Goal: Task Accomplishment & Management: Manage account settings

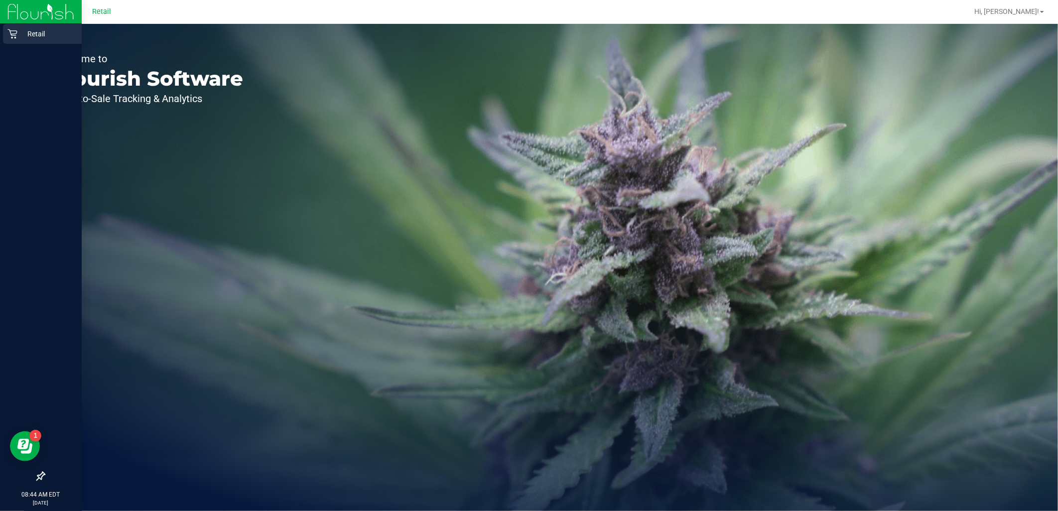
click at [49, 30] on p "Retail" at bounding box center [47, 34] width 60 height 12
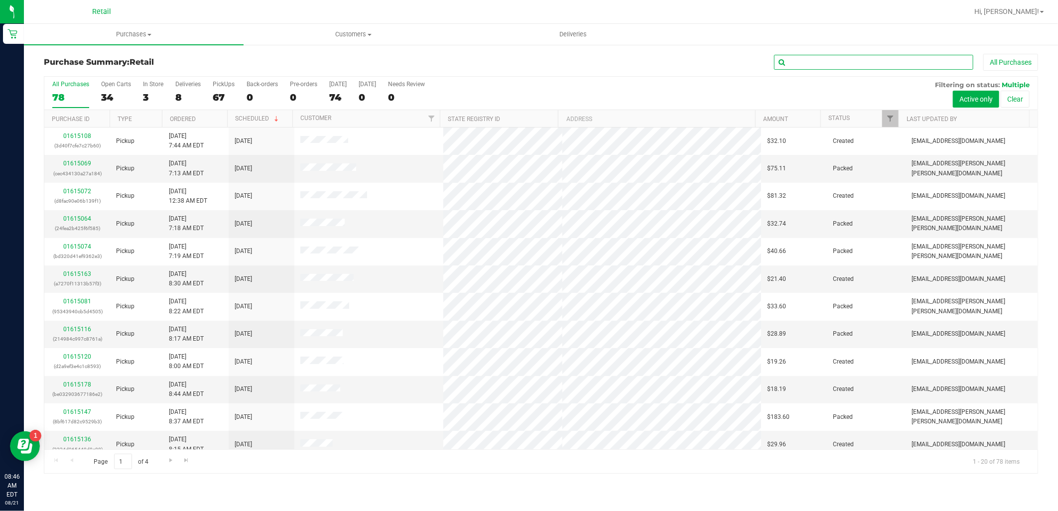
click at [839, 65] on input "text" at bounding box center [873, 62] width 199 height 15
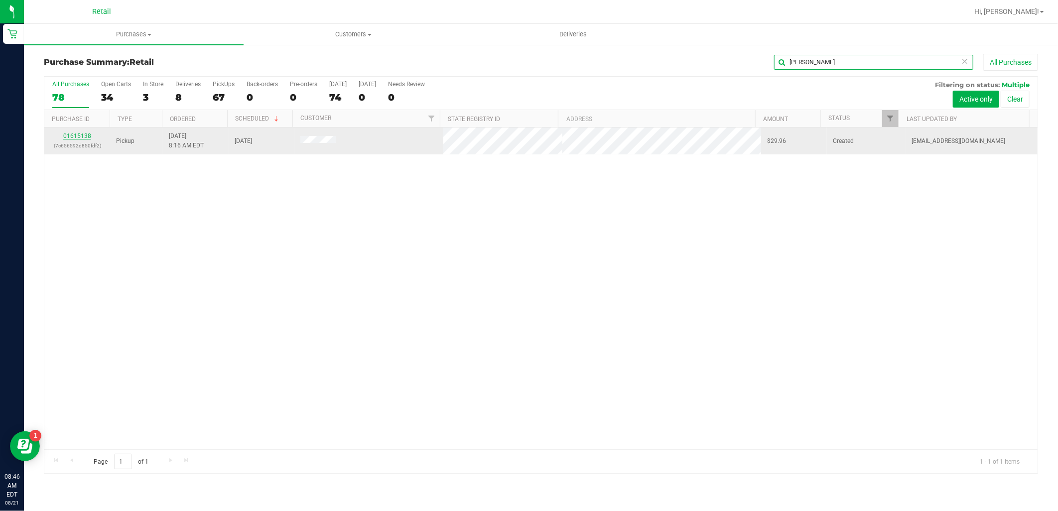
type input "[PERSON_NAME]"
click at [88, 135] on link "01615138" at bounding box center [77, 136] width 28 height 7
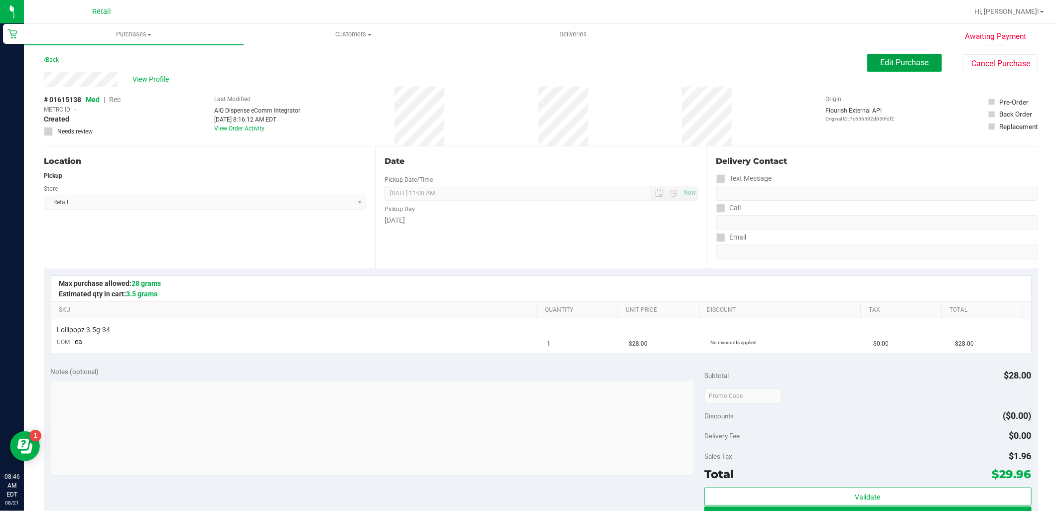
drag, startPoint x: 898, startPoint y: 57, endPoint x: 802, endPoint y: 56, distance: 95.7
click at [898, 58] on span "Edit Purchase" at bounding box center [905, 62] width 48 height 9
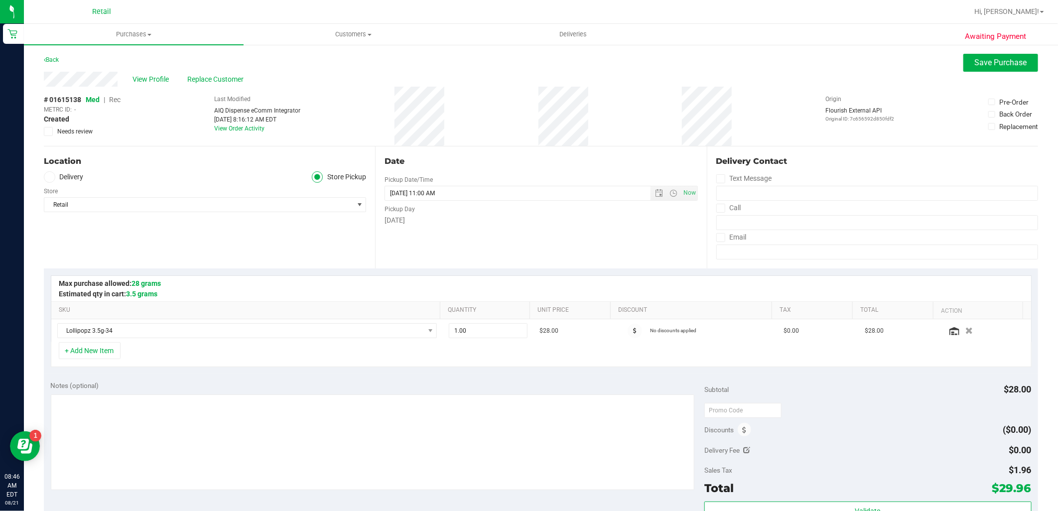
click at [120, 101] on span "Rec" at bounding box center [114, 100] width 11 height 8
click at [147, 35] on span "Purchases" at bounding box center [134, 34] width 220 height 9
click at [132, 60] on li "Summary of purchases" at bounding box center [134, 60] width 220 height 12
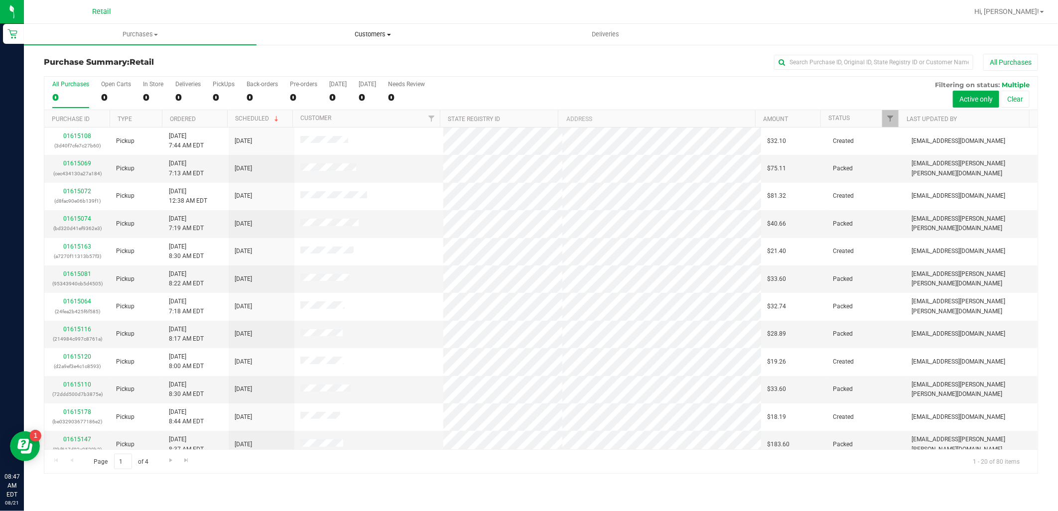
click at [367, 30] on span "Customers" at bounding box center [373, 34] width 232 height 9
click at [312, 64] on li "All customers" at bounding box center [373, 60] width 233 height 12
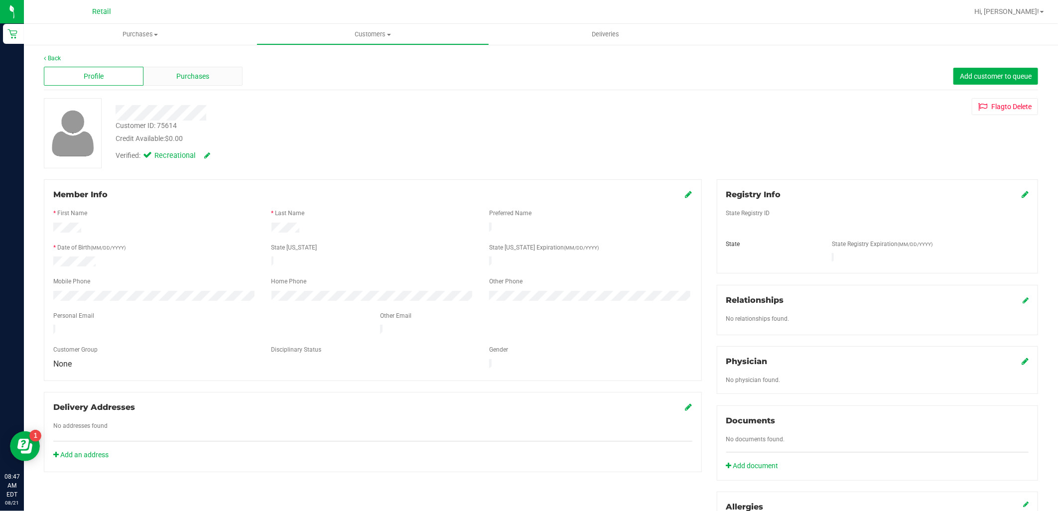
click at [190, 73] on span "Purchases" at bounding box center [192, 76] width 33 height 10
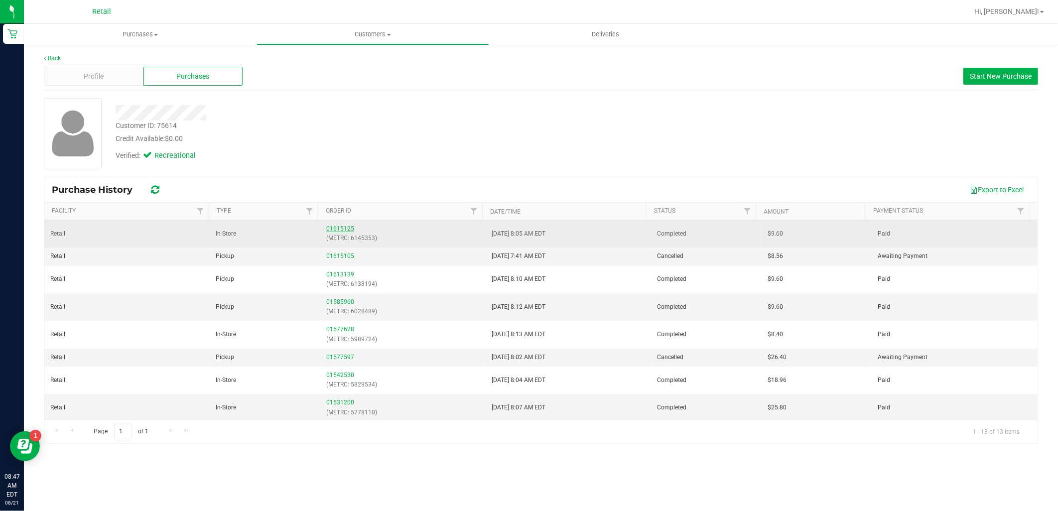
click at [339, 227] on link "01615125" at bounding box center [340, 228] width 28 height 7
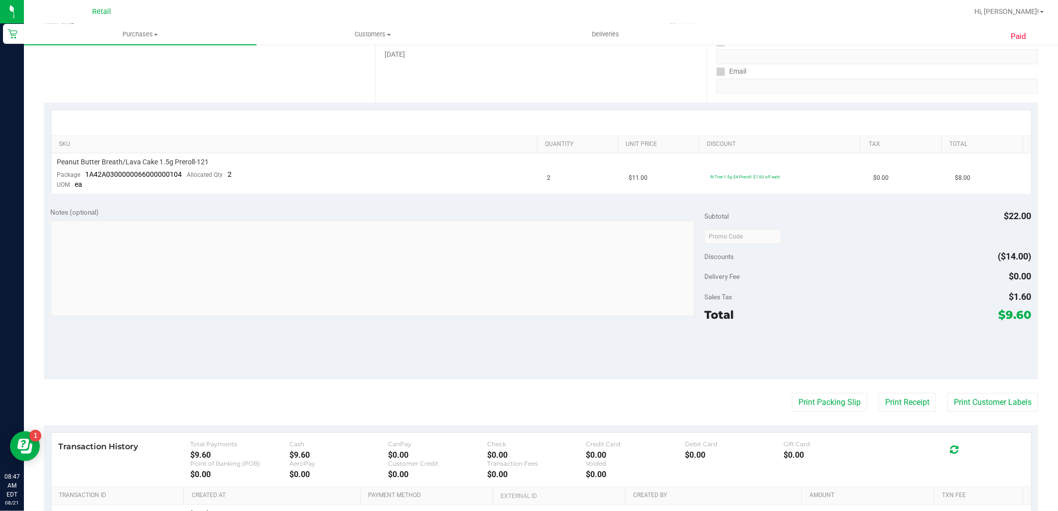
scroll to position [277, 0]
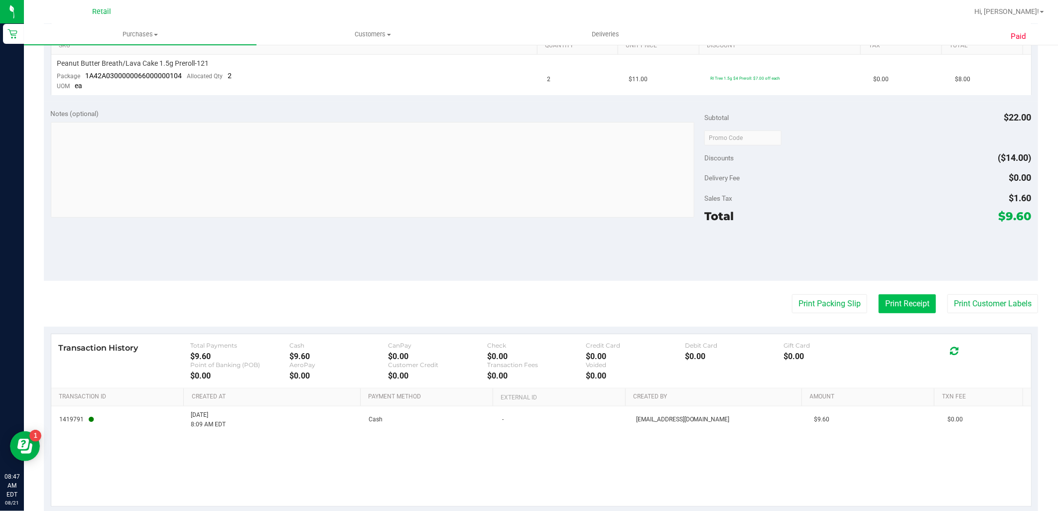
click at [899, 307] on button "Print Receipt" at bounding box center [907, 303] width 57 height 19
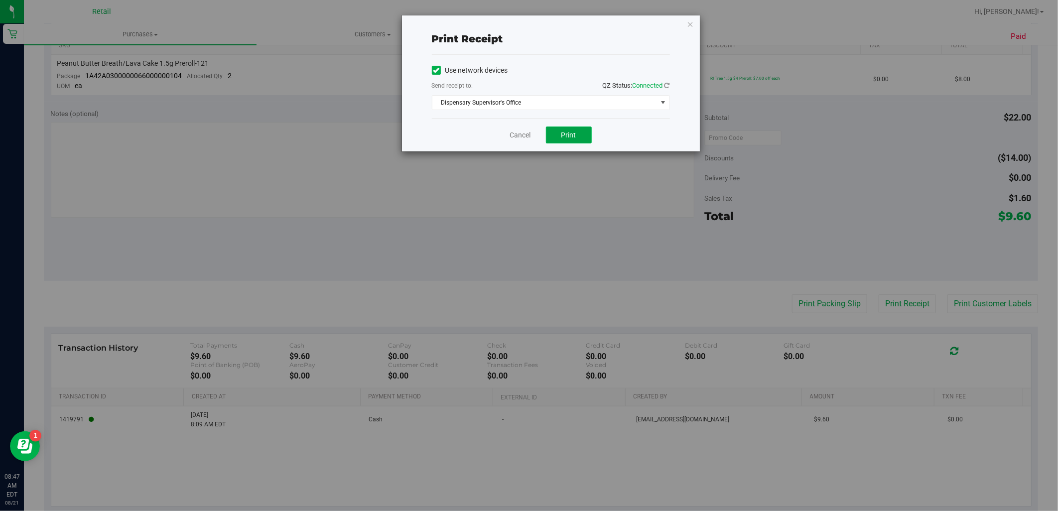
click at [587, 134] on button "Print" at bounding box center [569, 135] width 46 height 17
click at [665, 106] on span "select" at bounding box center [663, 103] width 8 height 8
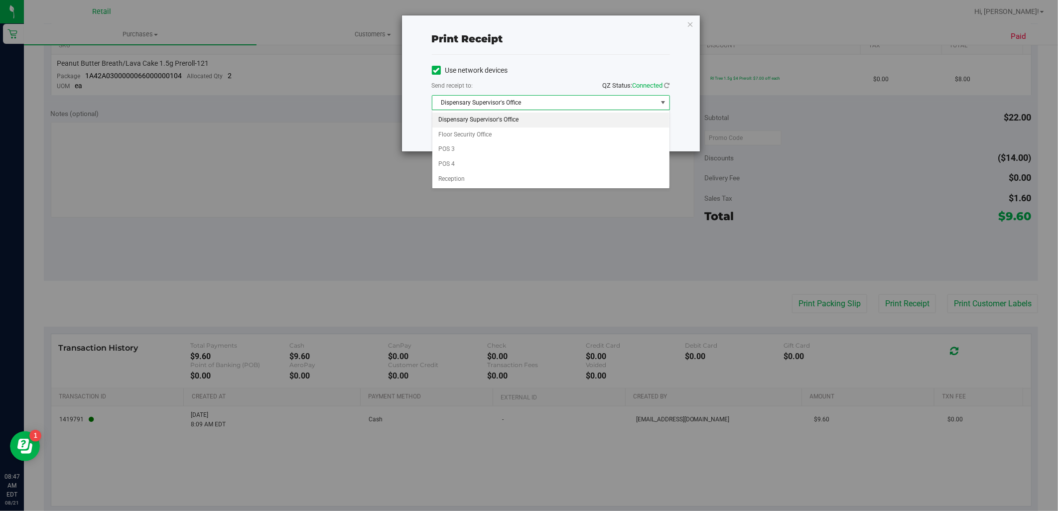
click at [662, 98] on span "select" at bounding box center [663, 103] width 12 height 14
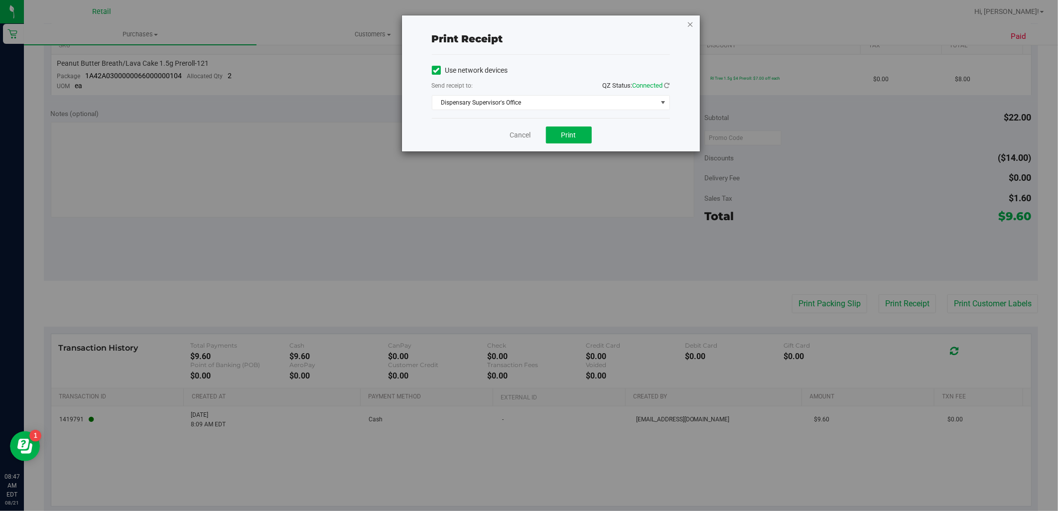
click at [691, 24] on icon "button" at bounding box center [690, 24] width 7 height 12
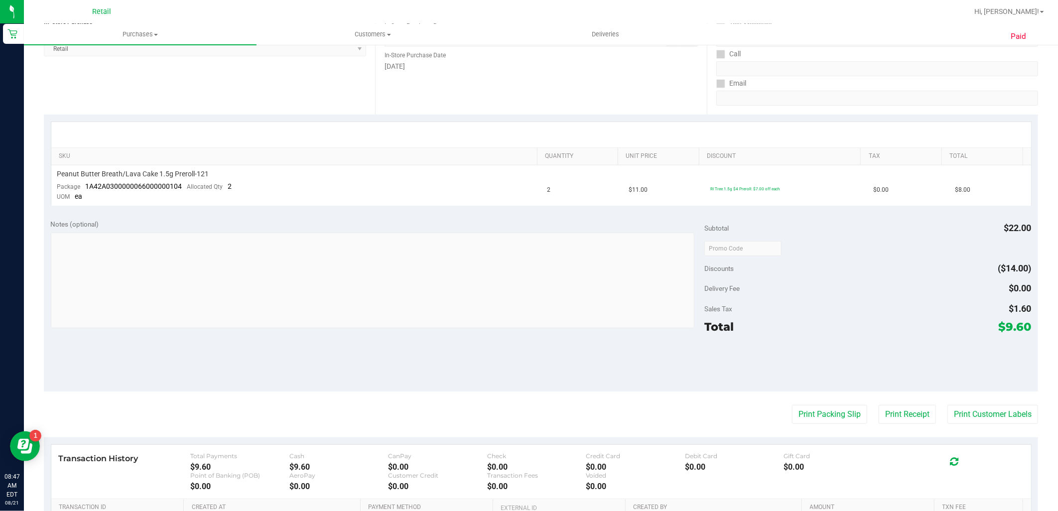
scroll to position [0, 0]
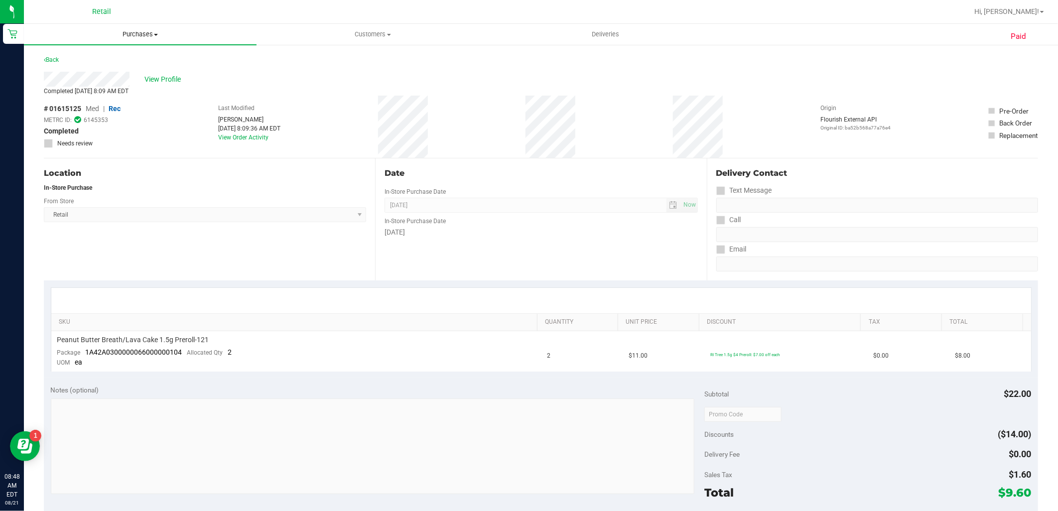
click at [136, 38] on span "Purchases" at bounding box center [140, 34] width 233 height 9
click at [123, 60] on span "Summary of purchases" at bounding box center [75, 60] width 102 height 8
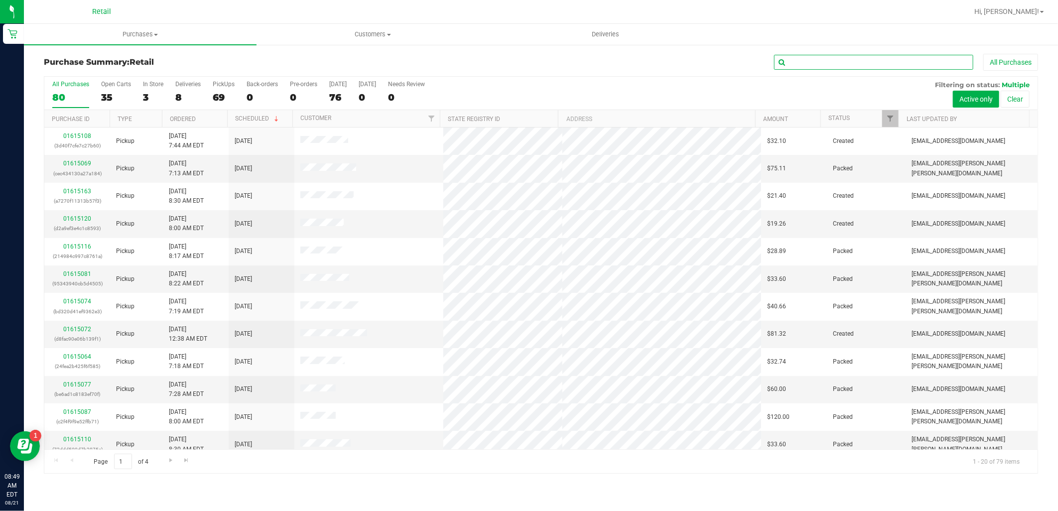
click at [820, 66] on input "text" at bounding box center [873, 62] width 199 height 15
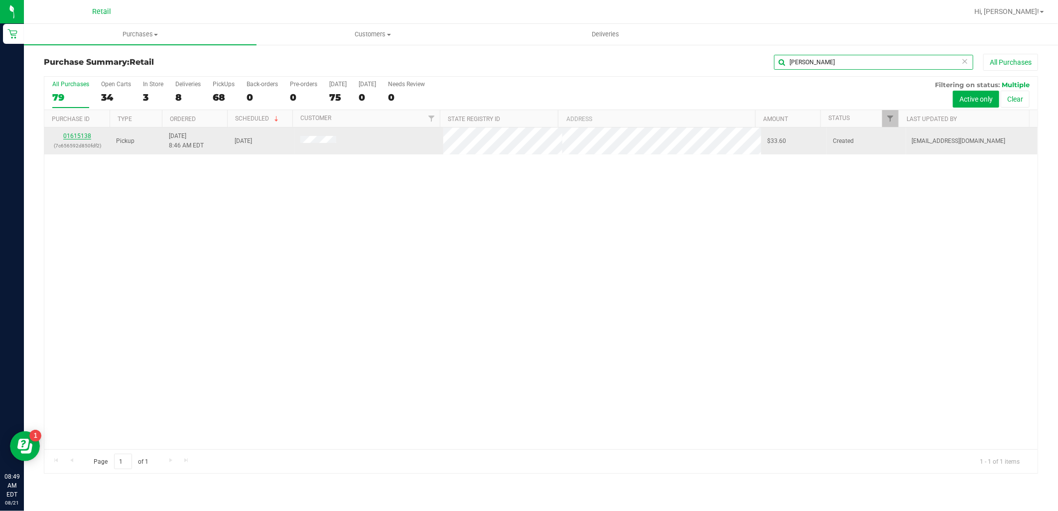
type input "[PERSON_NAME]"
click at [75, 137] on link "01615138" at bounding box center [77, 136] width 28 height 7
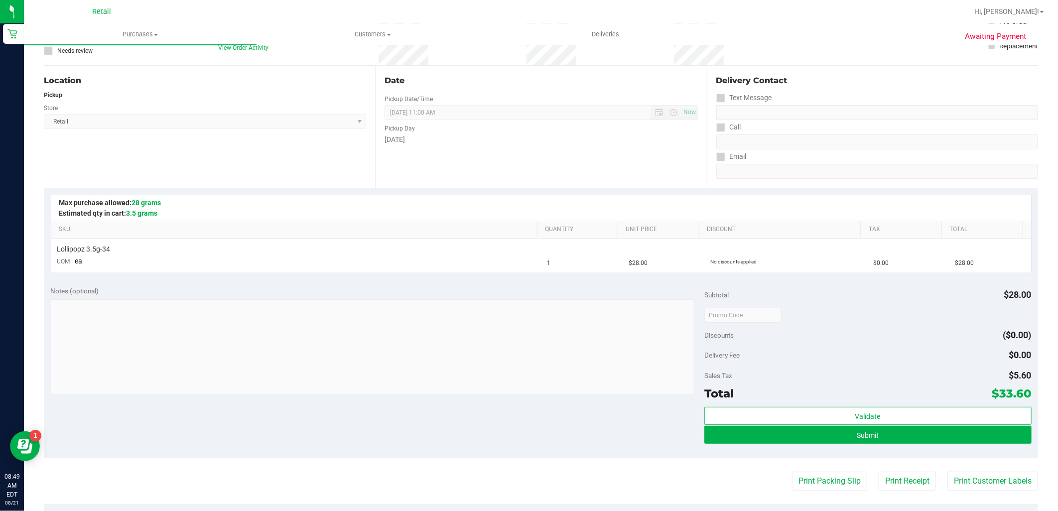
scroll to position [166, 0]
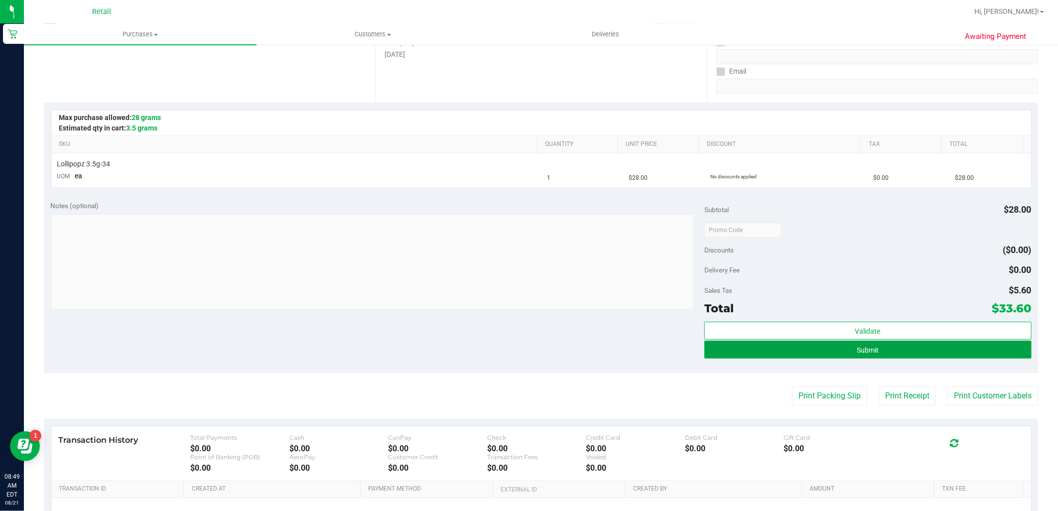
click at [938, 353] on button "Submit" at bounding box center [868, 350] width 327 height 18
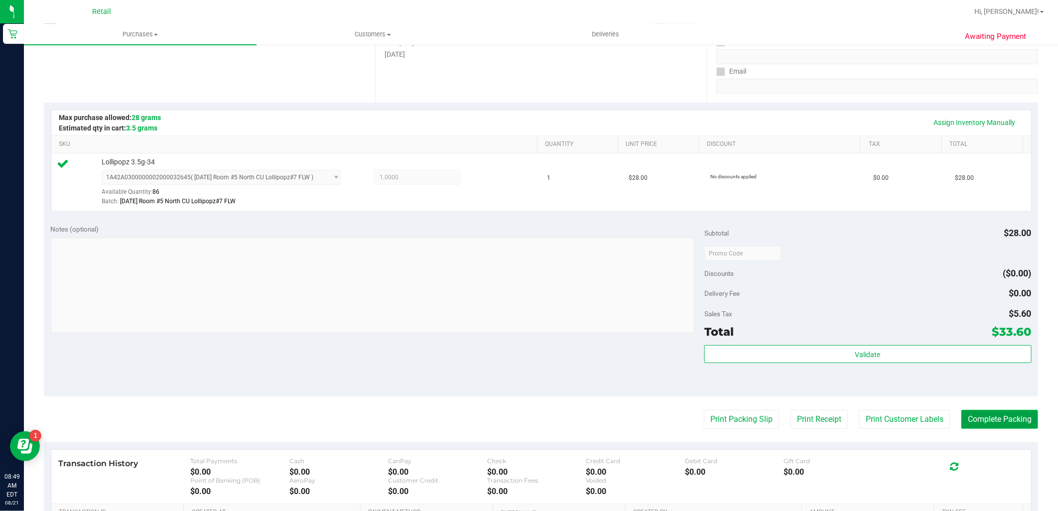
click at [1007, 419] on button "Complete Packing" at bounding box center [1000, 419] width 77 height 19
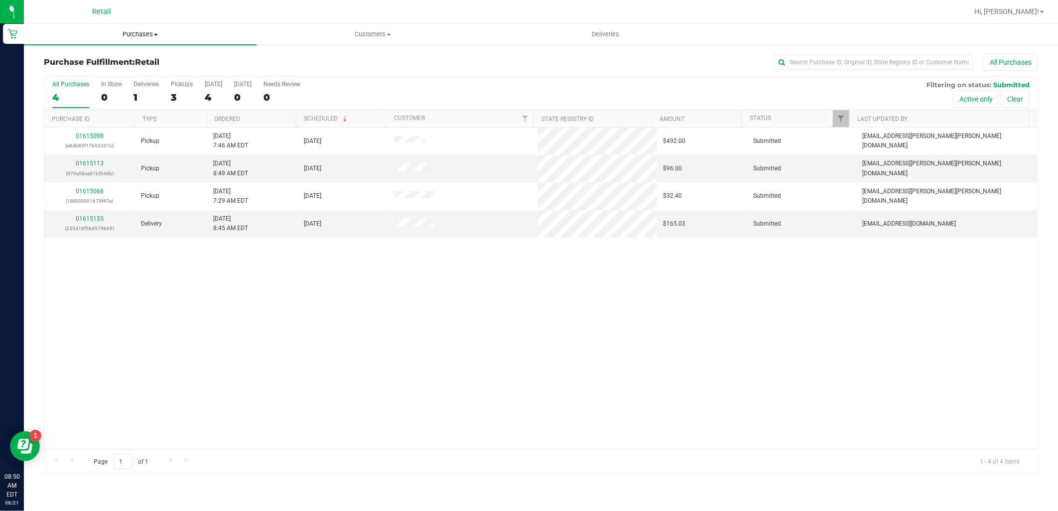
click at [145, 36] on span "Purchases" at bounding box center [140, 34] width 233 height 9
click at [105, 58] on span "Summary of purchases" at bounding box center [75, 60] width 102 height 8
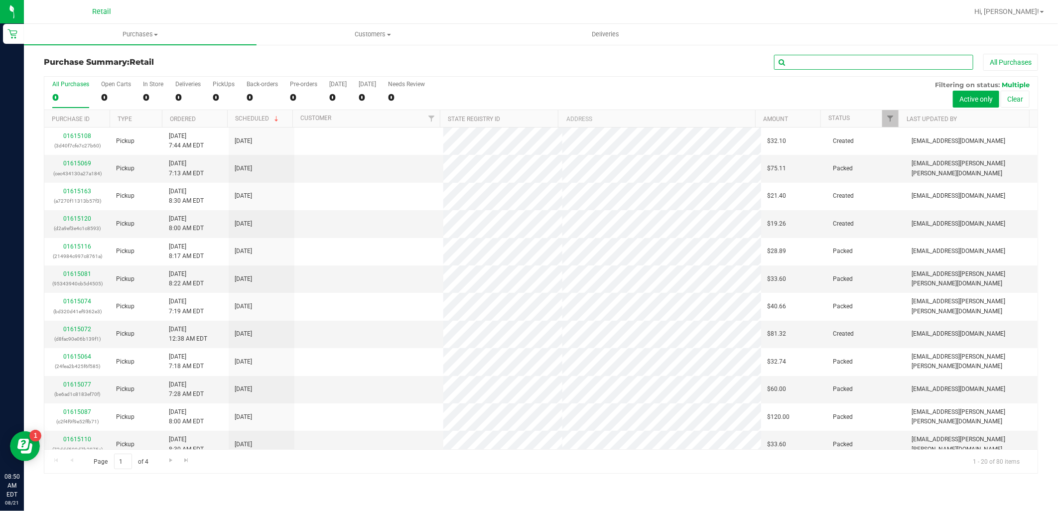
click at [852, 57] on input "text" at bounding box center [873, 62] width 199 height 15
type input "[PERSON_NAME]"
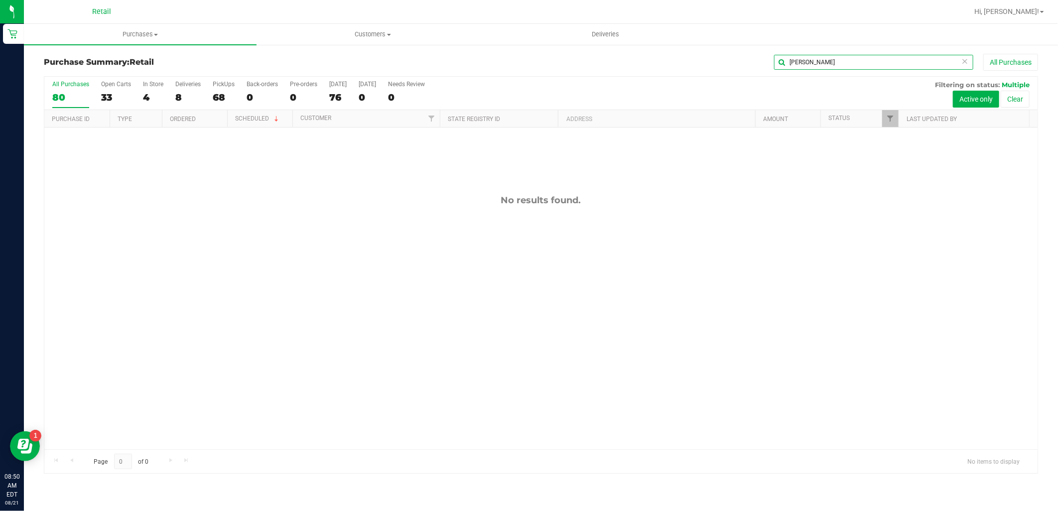
drag, startPoint x: 892, startPoint y: 60, endPoint x: 714, endPoint y: 58, distance: 178.9
click at [716, 58] on div "[PERSON_NAME] All Purchases" at bounding box center [706, 62] width 663 height 17
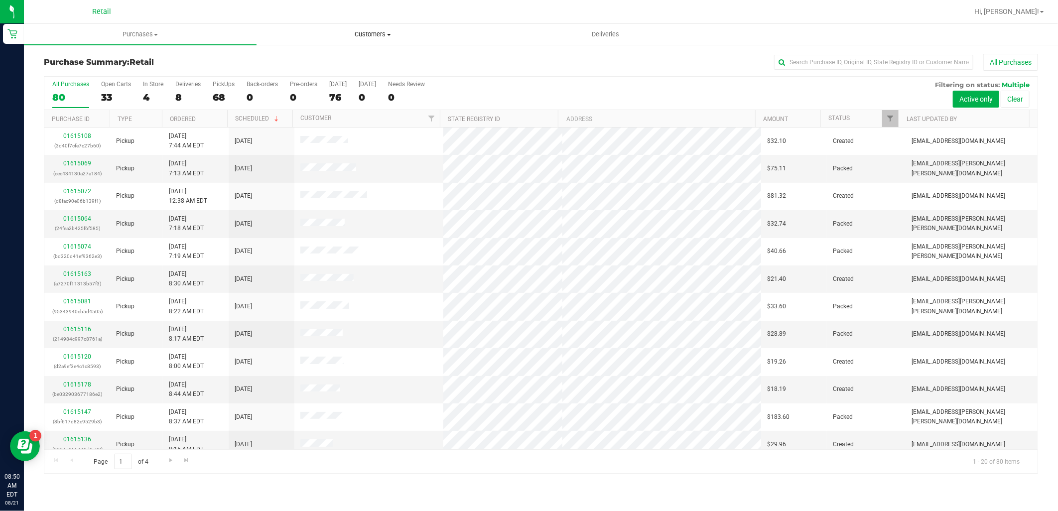
click at [385, 40] on uib-tab-heading "Customers All customers Add a new customer All physicians" at bounding box center [373, 34] width 232 height 20
click at [287, 60] on span "All customers" at bounding box center [293, 60] width 72 height 8
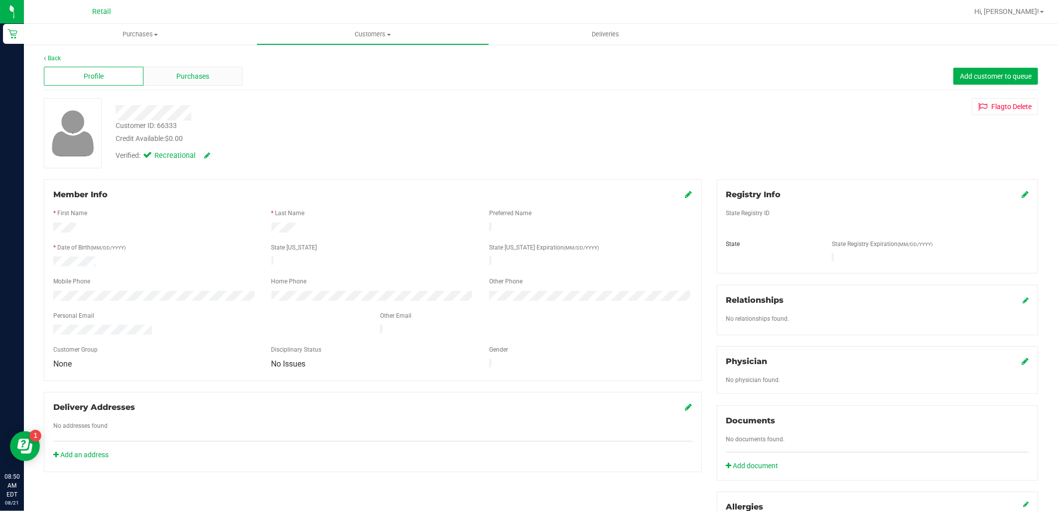
click at [215, 73] on div "Purchases" at bounding box center [194, 76] width 100 height 19
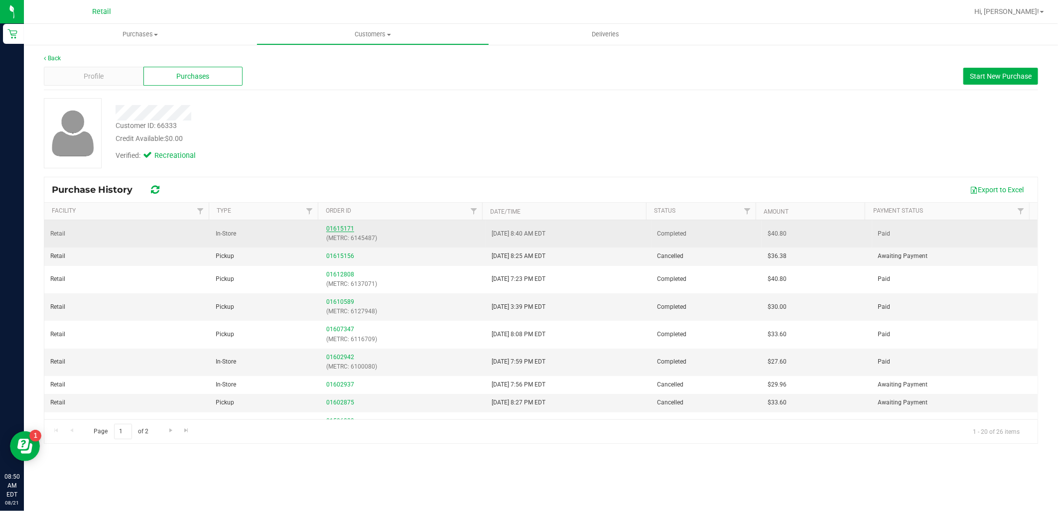
click at [349, 226] on link "01615171" at bounding box center [340, 228] width 28 height 7
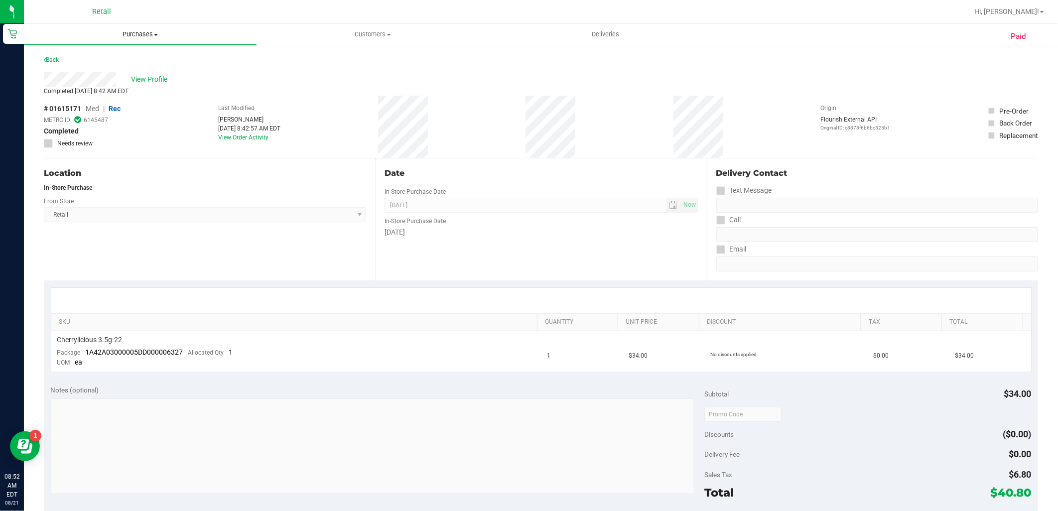
click at [138, 32] on span "Purchases" at bounding box center [140, 34] width 233 height 9
click at [120, 65] on li "Summary of purchases" at bounding box center [140, 60] width 233 height 12
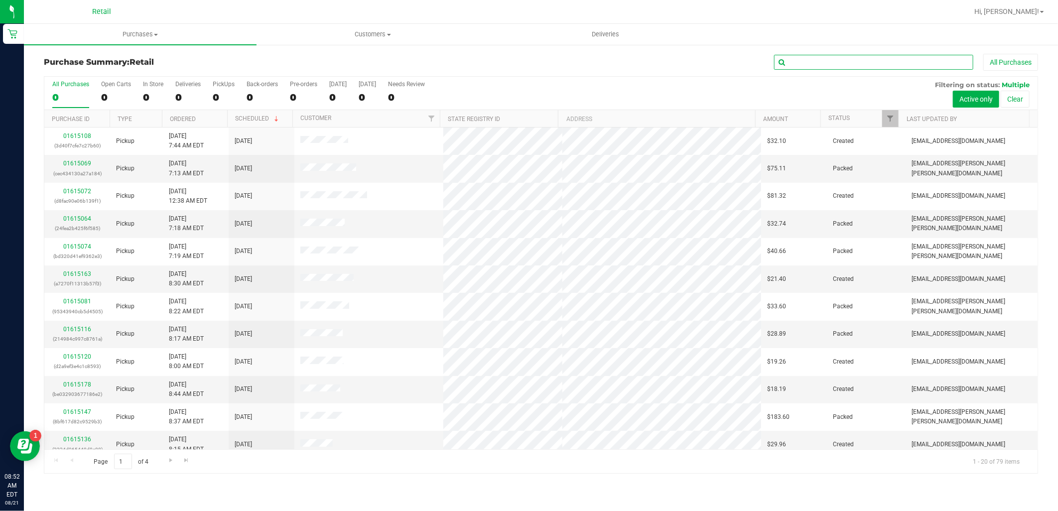
click at [856, 64] on input "text" at bounding box center [873, 62] width 199 height 15
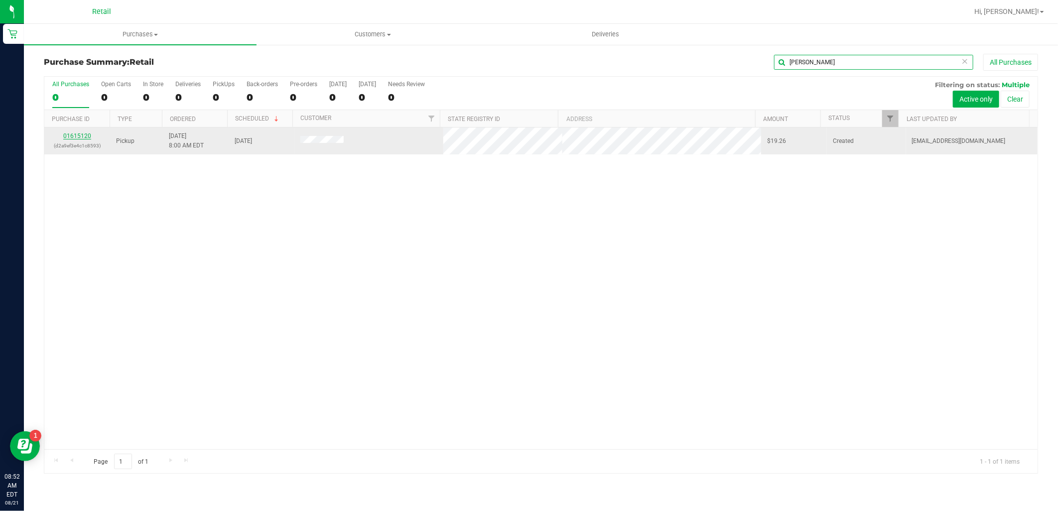
type input "[PERSON_NAME]"
click at [83, 138] on link "01615120" at bounding box center [77, 136] width 28 height 7
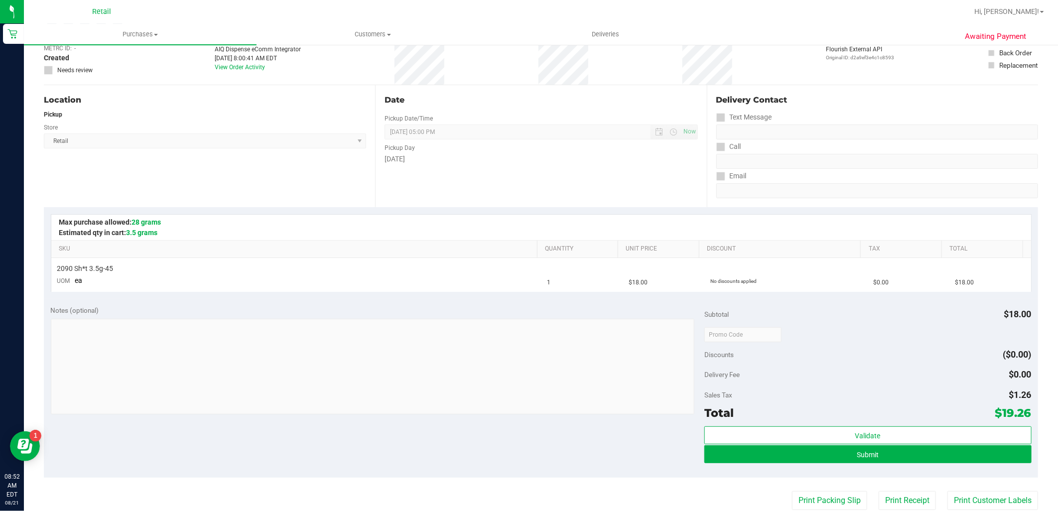
scroll to position [111, 0]
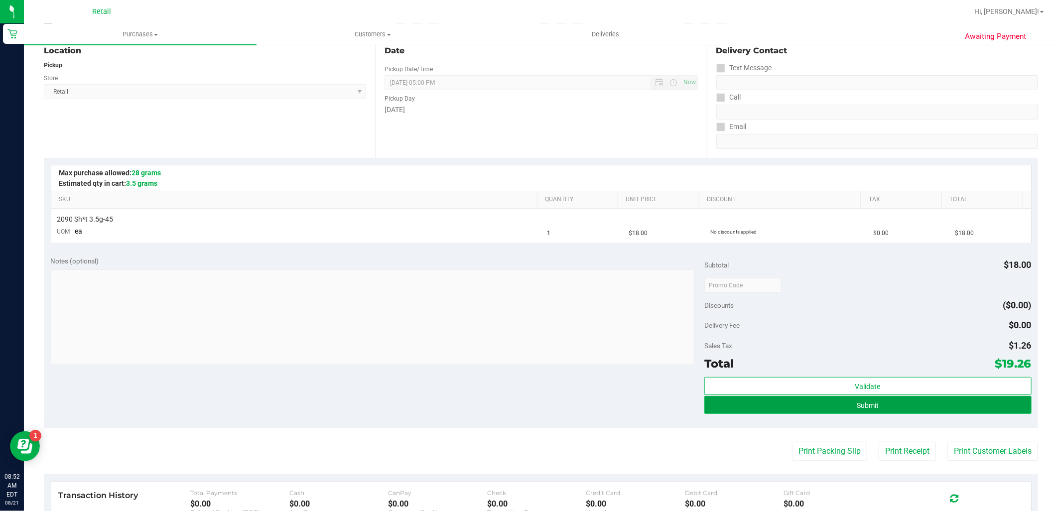
click at [938, 401] on button "Submit" at bounding box center [868, 405] width 327 height 18
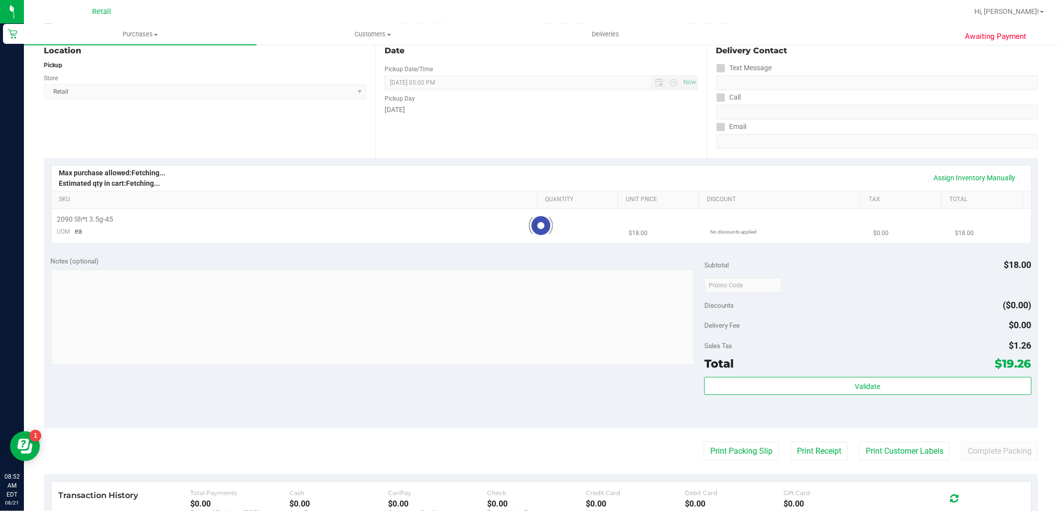
scroll to position [0, 0]
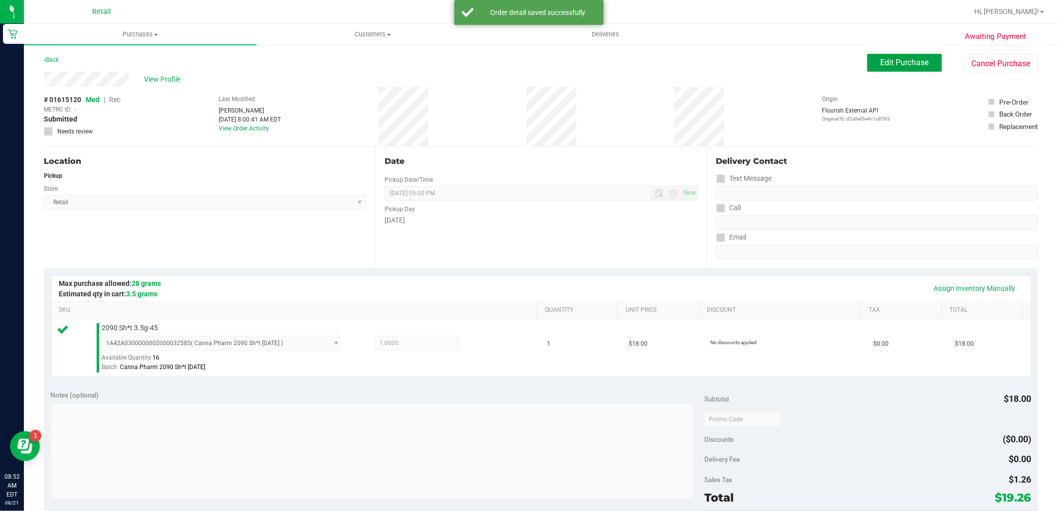
drag, startPoint x: 907, startPoint y: 61, endPoint x: 538, endPoint y: 62, distance: 368.7
click at [903, 63] on span "Edit Purchase" at bounding box center [905, 62] width 48 height 9
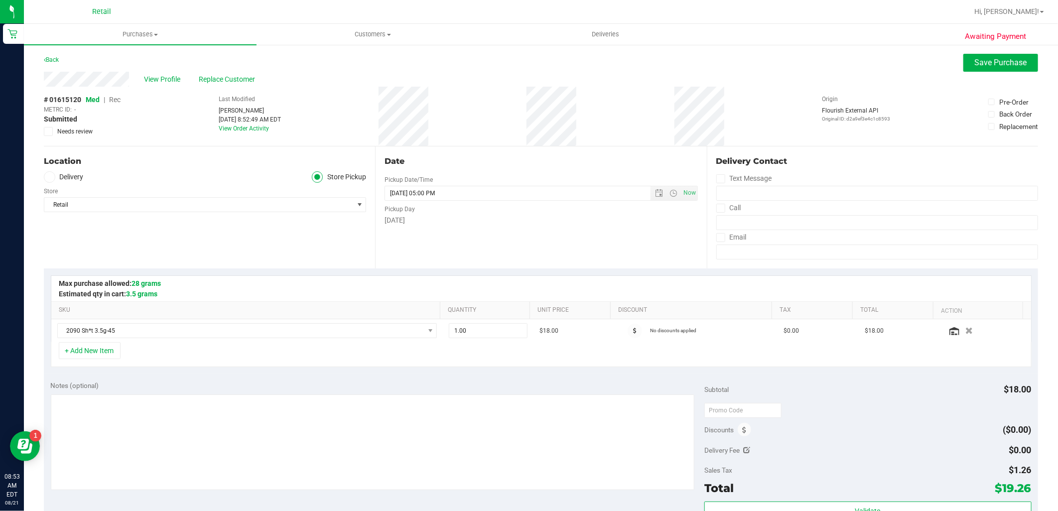
click at [115, 99] on span "Rec" at bounding box center [114, 100] width 11 height 8
click at [1009, 58] on span "Save Purchase" at bounding box center [1001, 62] width 52 height 9
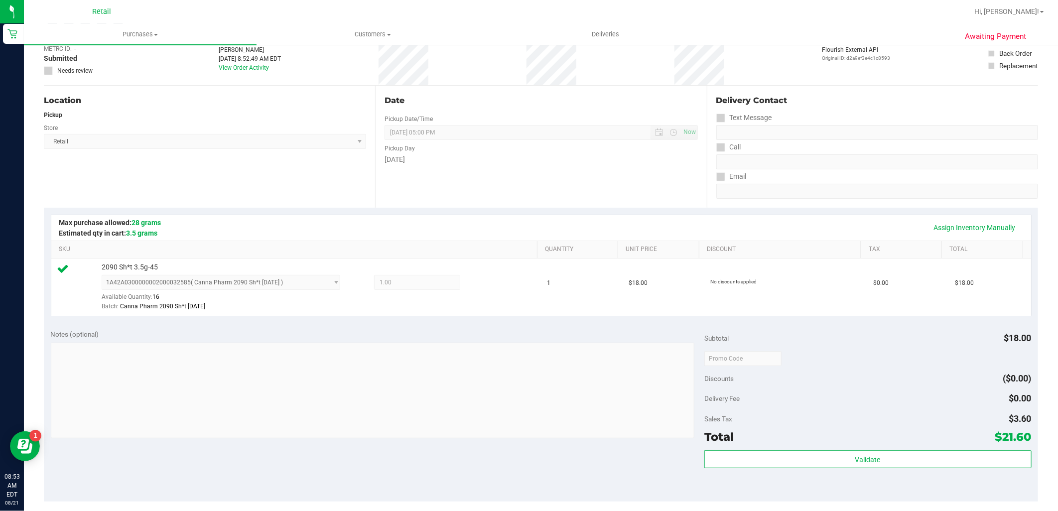
scroll to position [166, 0]
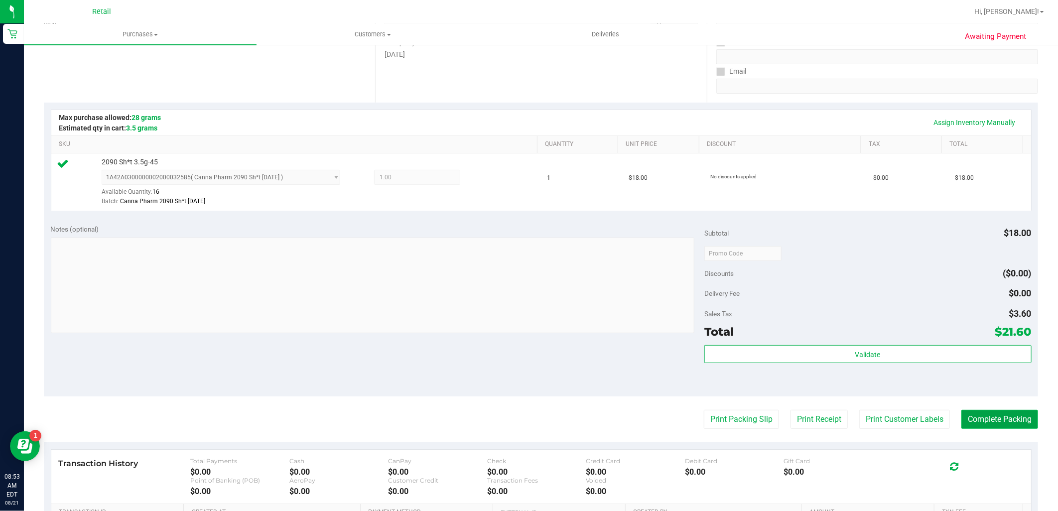
click at [1007, 425] on button "Complete Packing" at bounding box center [1000, 419] width 77 height 19
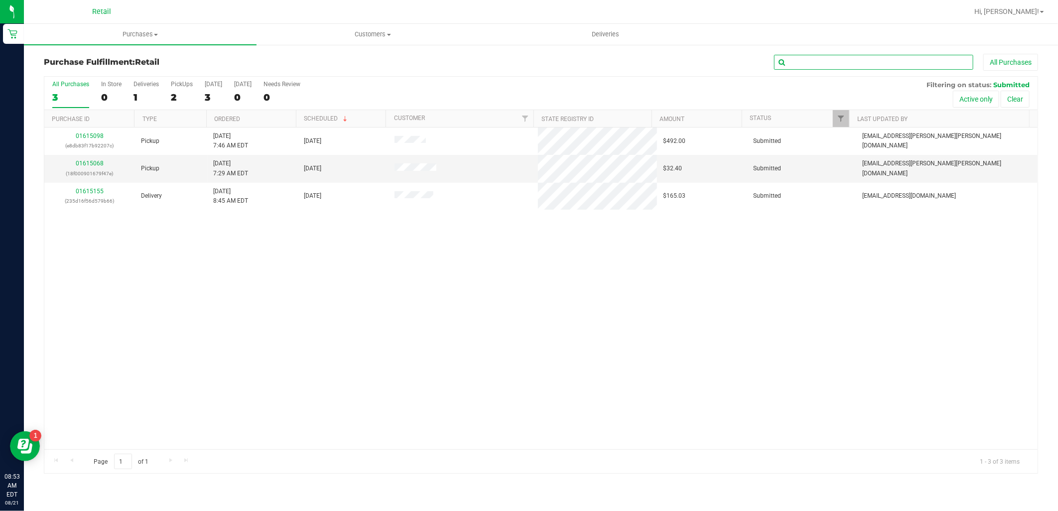
click at [851, 61] on input "text" at bounding box center [873, 62] width 199 height 15
type input "v"
click at [136, 31] on span "Purchases" at bounding box center [140, 34] width 233 height 9
click at [98, 56] on span "Summary of purchases" at bounding box center [75, 60] width 102 height 8
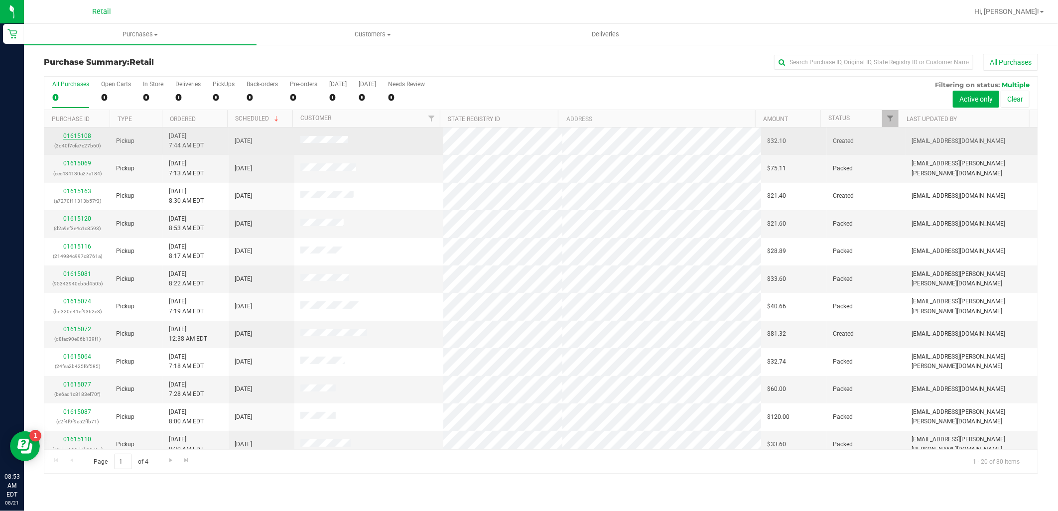
click at [72, 135] on link "01615108" at bounding box center [77, 136] width 28 height 7
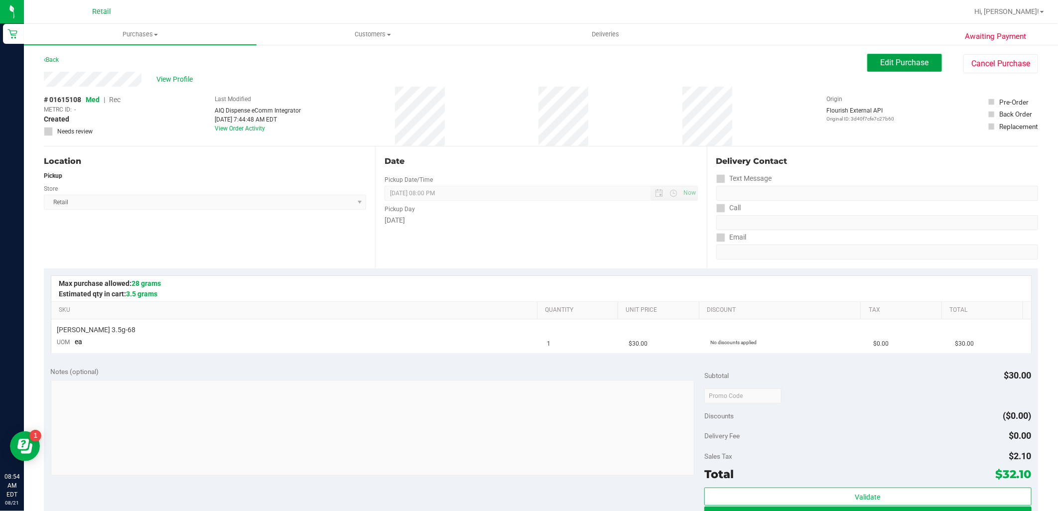
click at [897, 58] on span "Edit Purchase" at bounding box center [905, 62] width 48 height 9
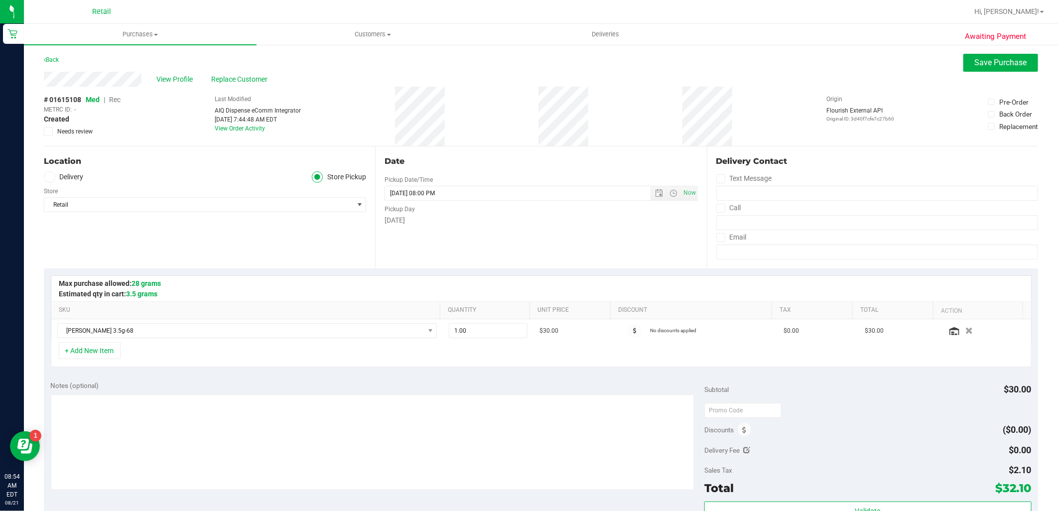
click at [115, 96] on span "Rec" at bounding box center [114, 100] width 11 height 8
click at [1010, 60] on span "Save Purchase" at bounding box center [1001, 62] width 52 height 9
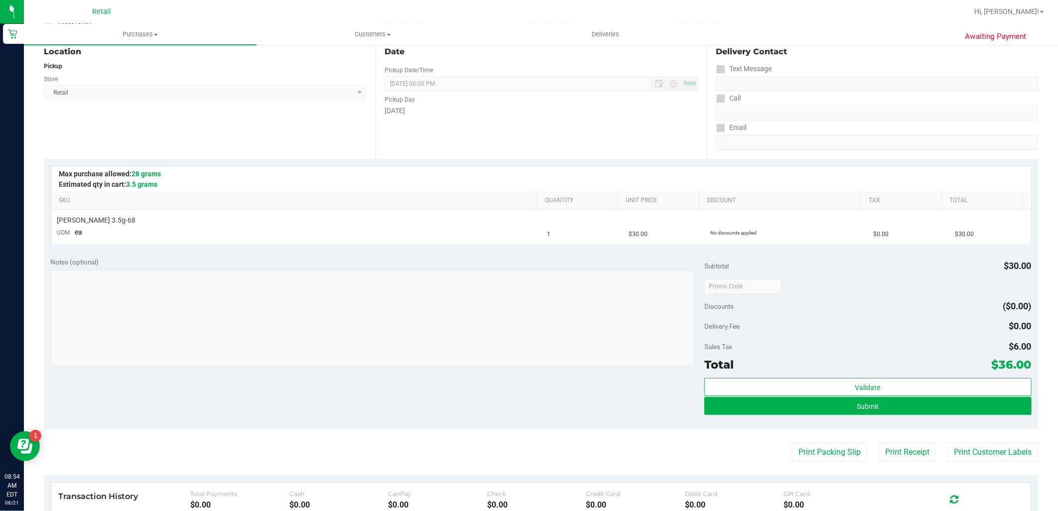
scroll to position [111, 0]
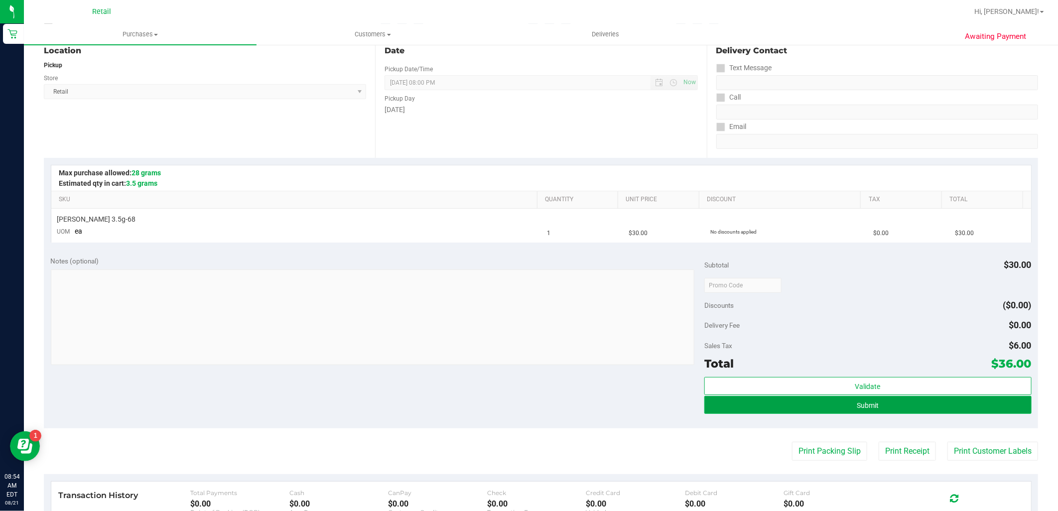
click at [878, 400] on button "Submit" at bounding box center [868, 405] width 327 height 18
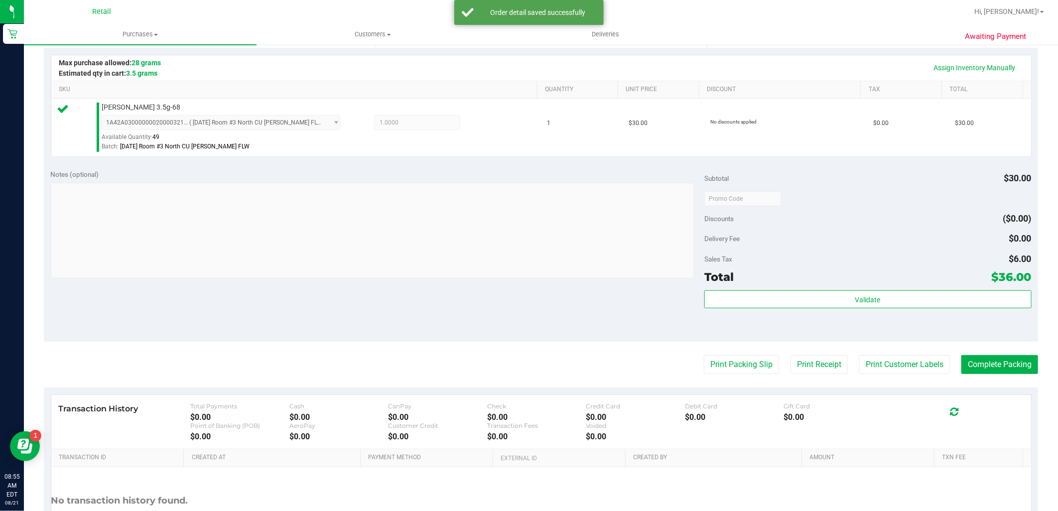
scroll to position [221, 0]
click at [1010, 366] on button "Complete Packing" at bounding box center [1000, 364] width 77 height 19
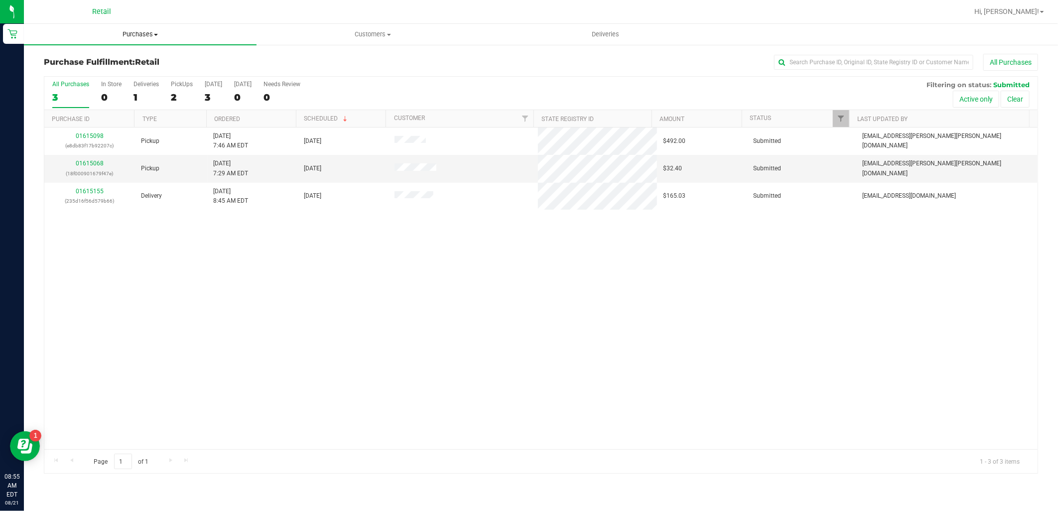
click at [136, 35] on span "Purchases" at bounding box center [140, 34] width 233 height 9
click at [138, 61] on li "Summary of purchases" at bounding box center [140, 60] width 233 height 12
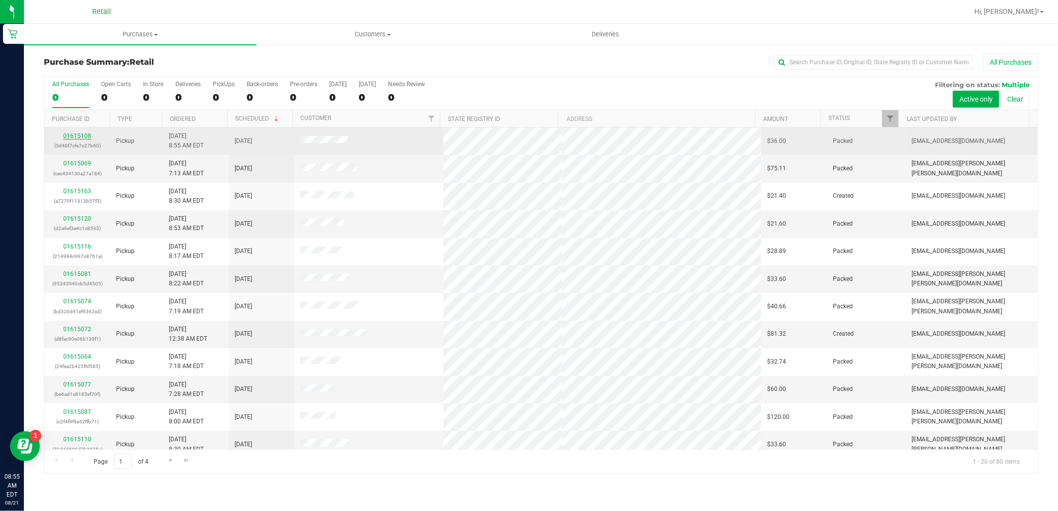
click at [74, 134] on link "01615108" at bounding box center [77, 136] width 28 height 7
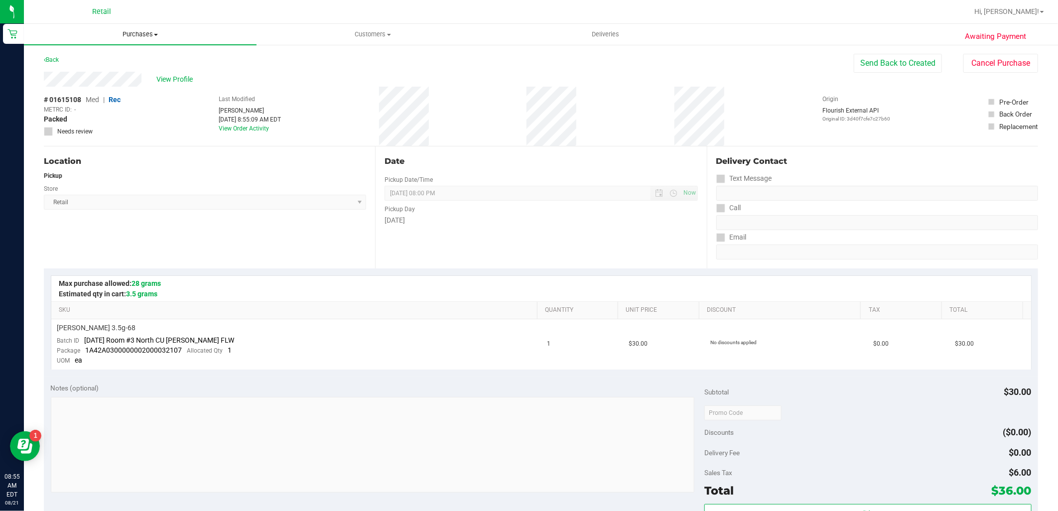
click at [135, 28] on uib-tab-heading "Purchases Summary of purchases Fulfillment All purchases" at bounding box center [140, 34] width 233 height 21
click at [92, 57] on span "Summary of purchases" at bounding box center [75, 60] width 102 height 8
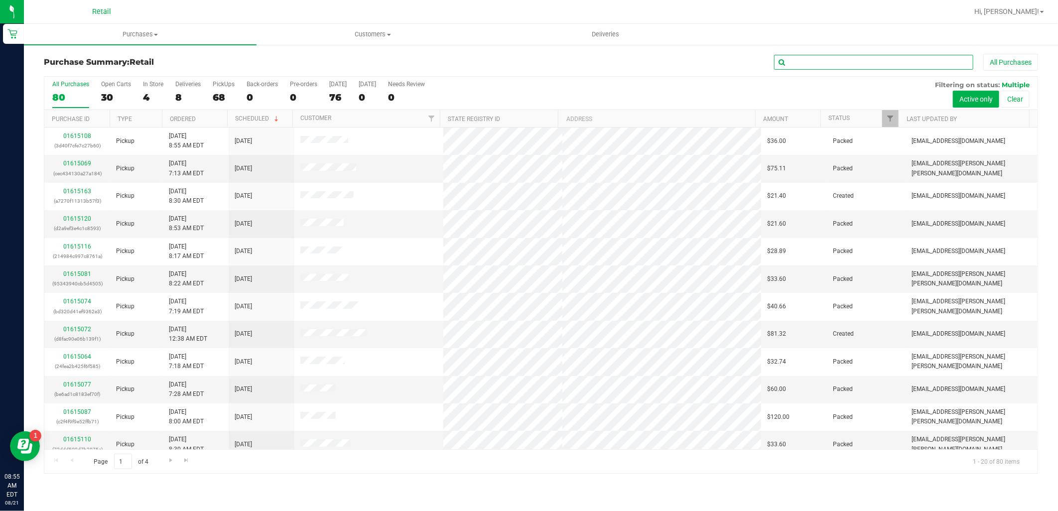
click at [837, 63] on input "text" at bounding box center [873, 62] width 199 height 15
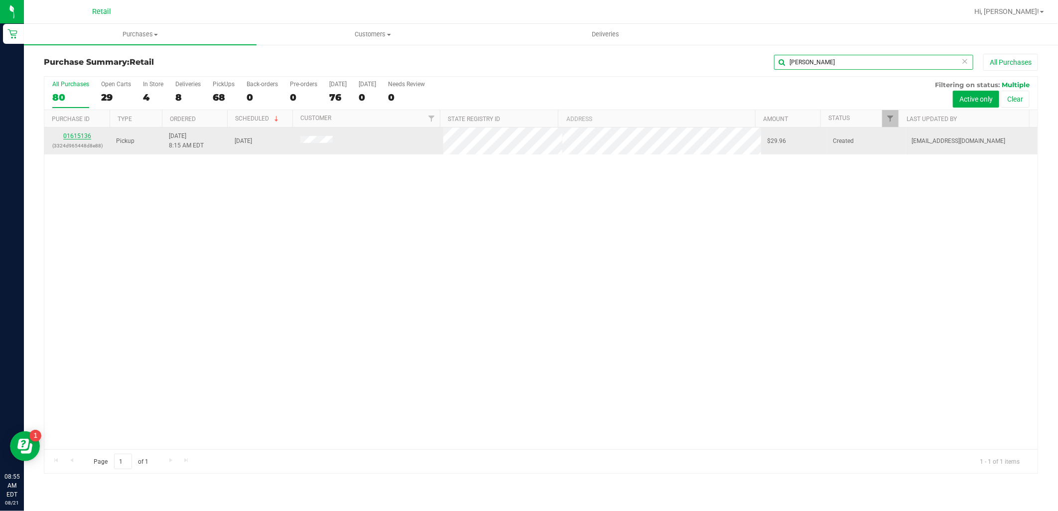
type input "[PERSON_NAME]"
click at [78, 134] on link "01615136" at bounding box center [77, 136] width 28 height 7
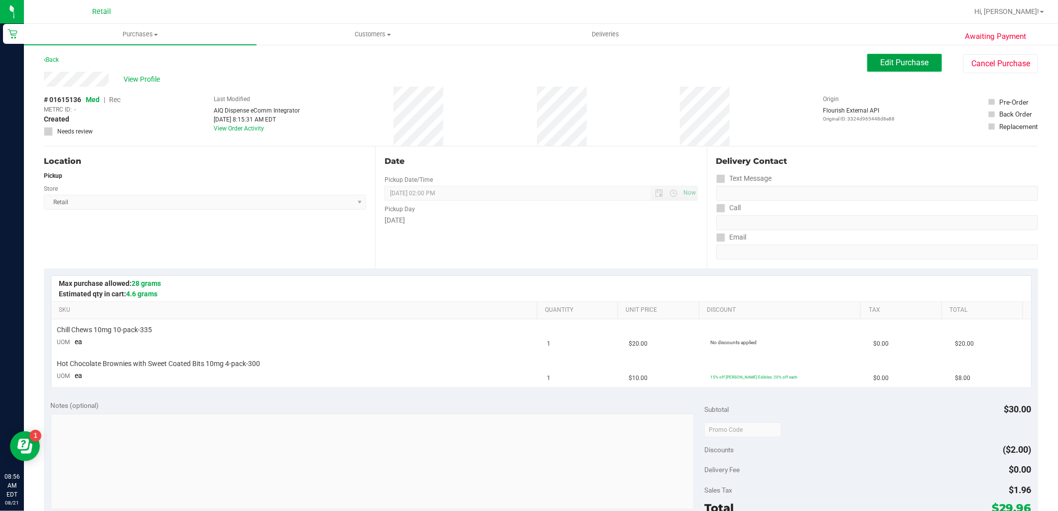
click at [920, 58] on span "Edit Purchase" at bounding box center [905, 62] width 48 height 9
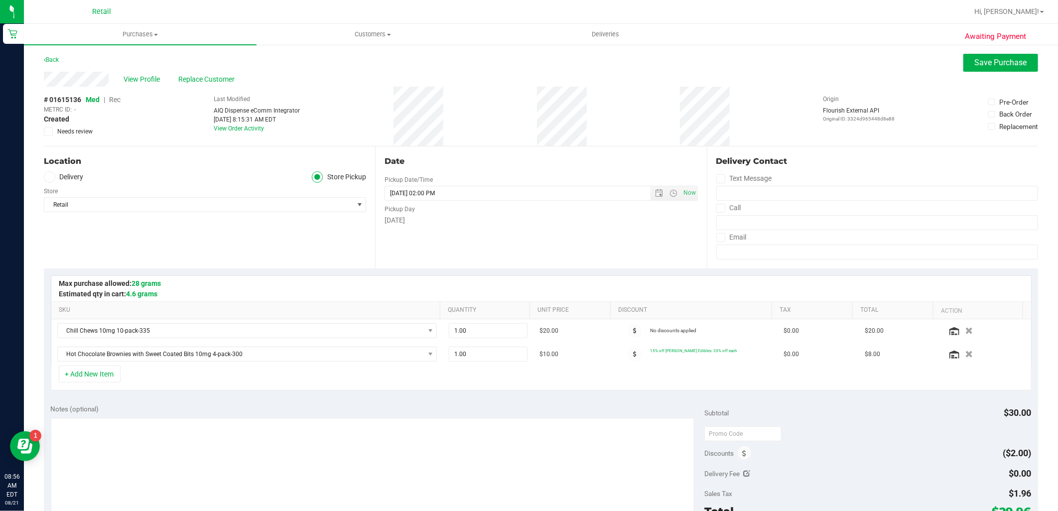
click at [116, 101] on span "Rec" at bounding box center [114, 100] width 11 height 8
click at [214, 123] on div "[DATE] 8:15:31 AM EDT" at bounding box center [257, 119] width 86 height 9
click at [1010, 59] on span "Save Purchase" at bounding box center [1001, 62] width 52 height 9
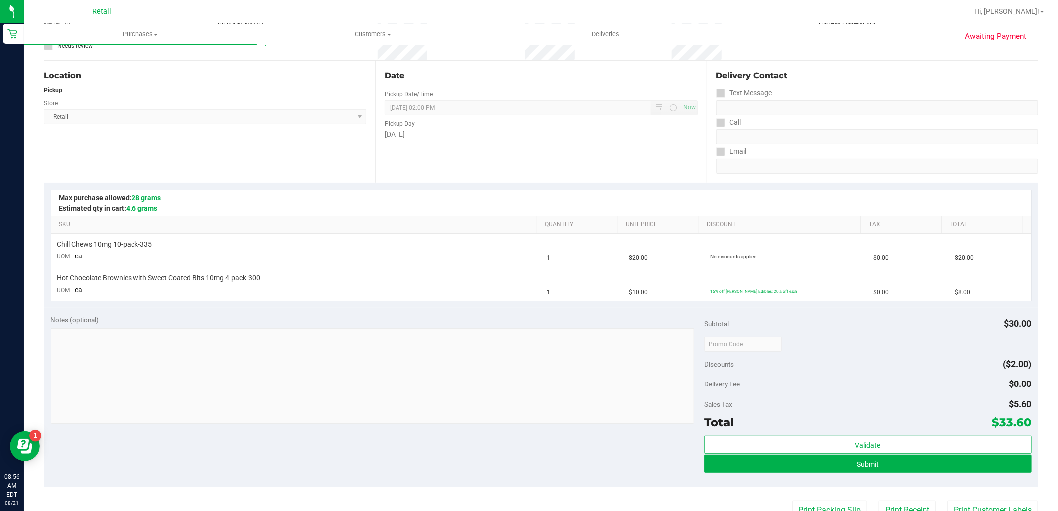
scroll to position [166, 0]
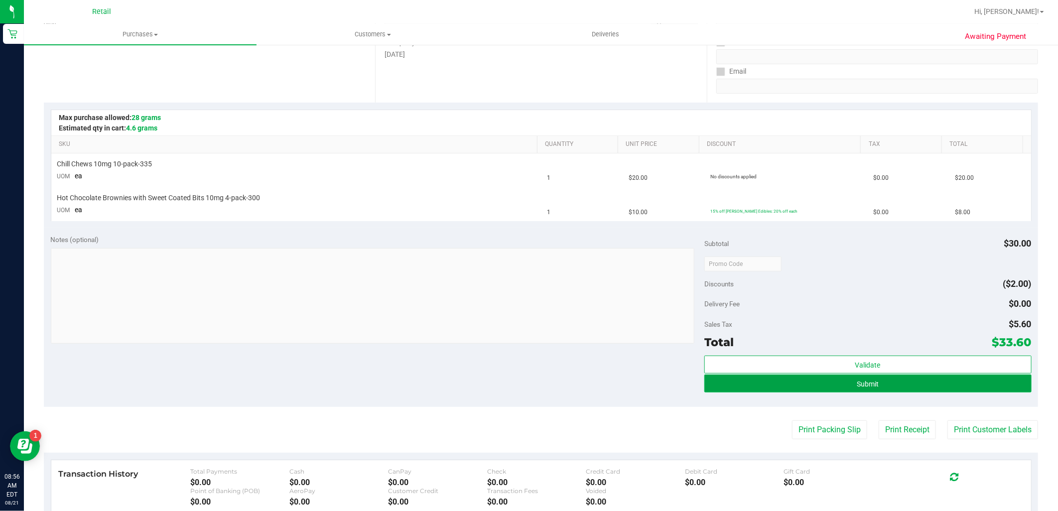
click at [951, 387] on button "Submit" at bounding box center [868, 384] width 327 height 18
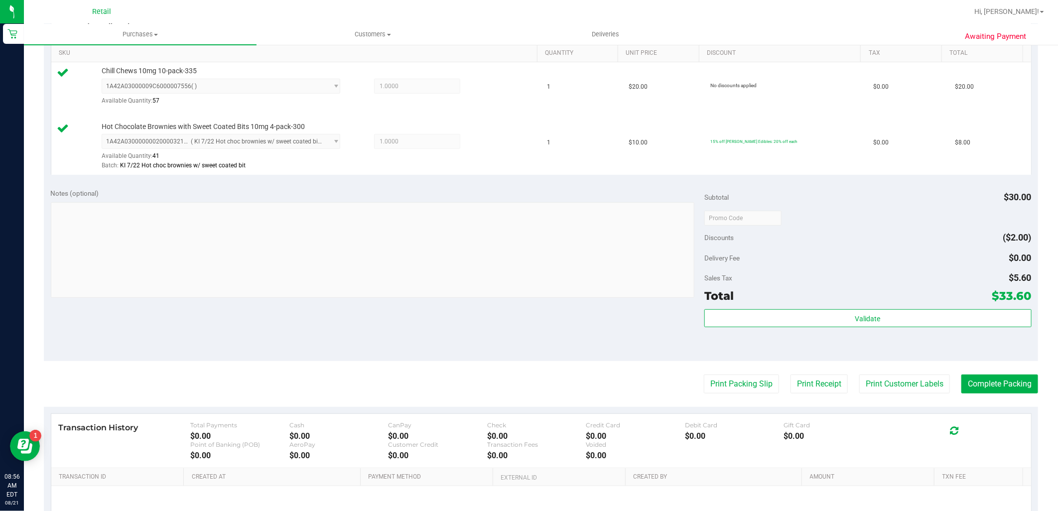
scroll to position [277, 0]
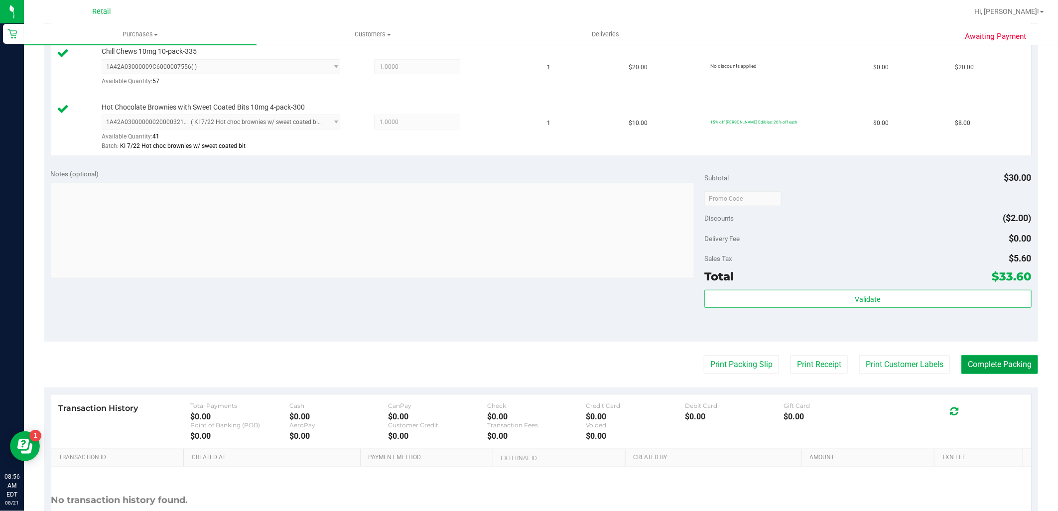
click at [973, 358] on button "Complete Packing" at bounding box center [1000, 364] width 77 height 19
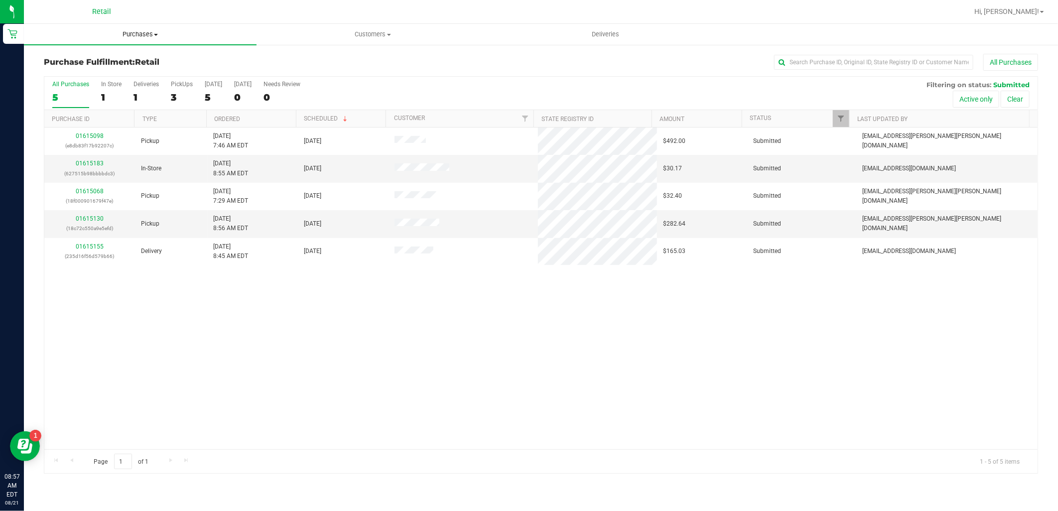
click at [149, 32] on span "Purchases" at bounding box center [140, 34] width 233 height 9
click at [118, 61] on span "Summary of purchases" at bounding box center [75, 60] width 102 height 8
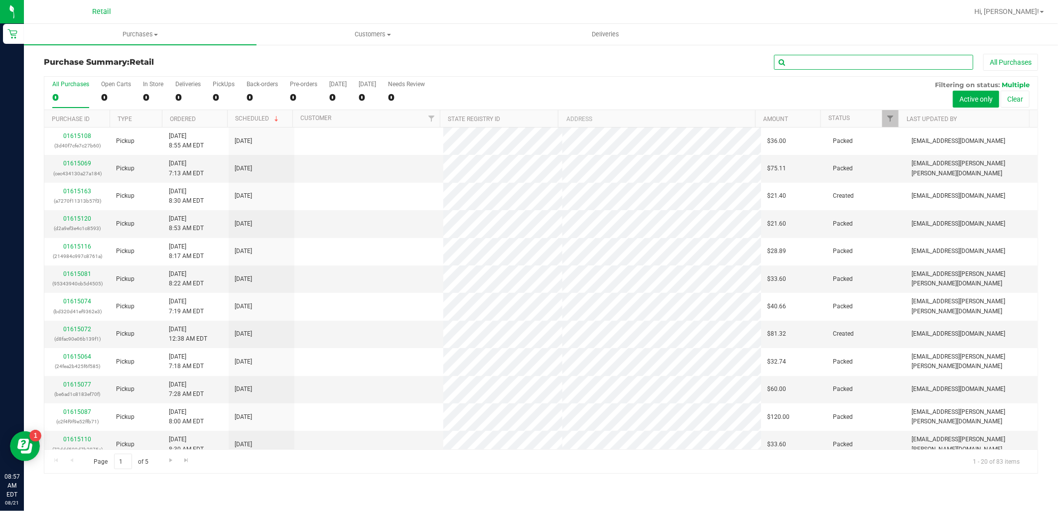
click at [899, 59] on input "text" at bounding box center [873, 62] width 199 height 15
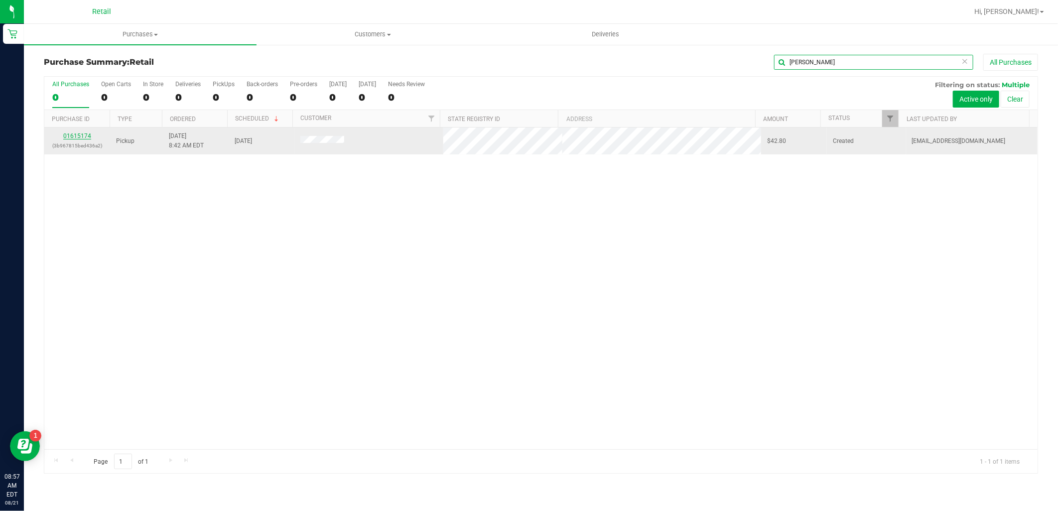
type input "[PERSON_NAME]"
click at [83, 134] on link "01615174" at bounding box center [77, 136] width 28 height 7
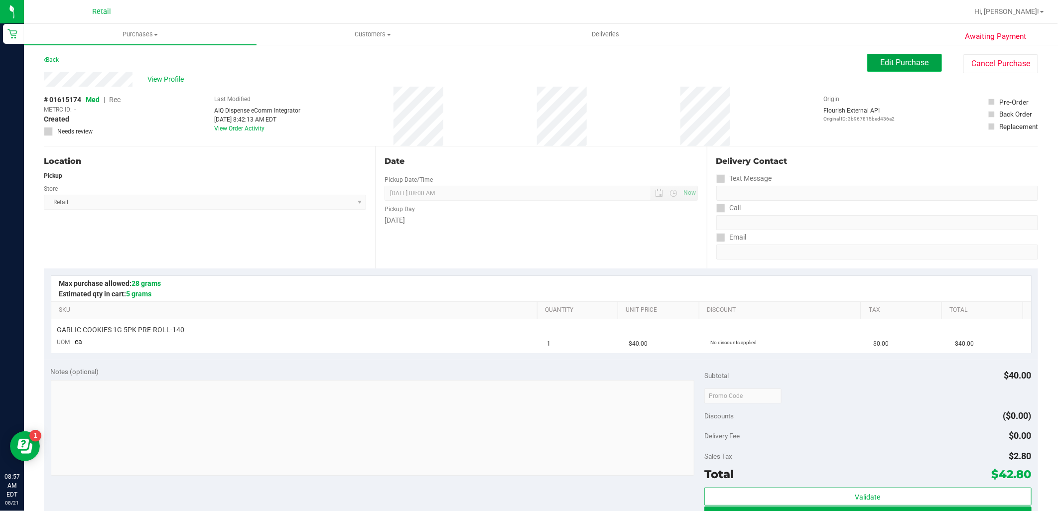
click at [917, 61] on span "Edit Purchase" at bounding box center [905, 62] width 48 height 9
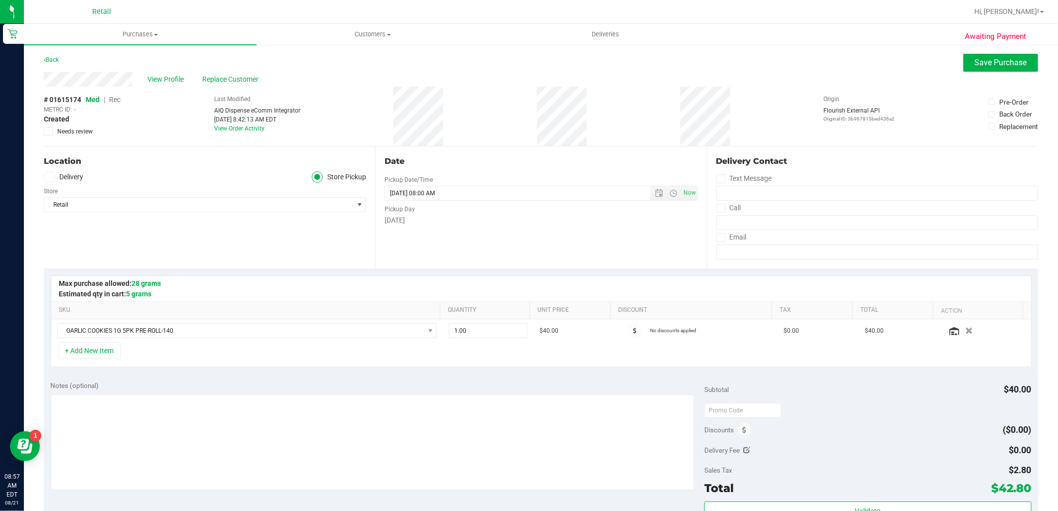
click at [118, 103] on span "Rec" at bounding box center [114, 100] width 11 height 8
click at [1013, 56] on button "Save Purchase" at bounding box center [1001, 63] width 75 height 18
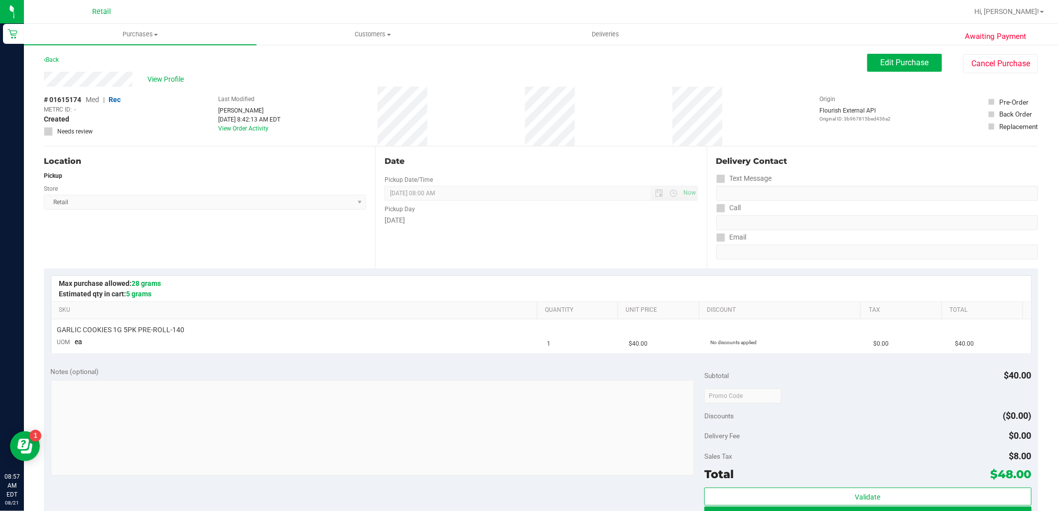
scroll to position [111, 0]
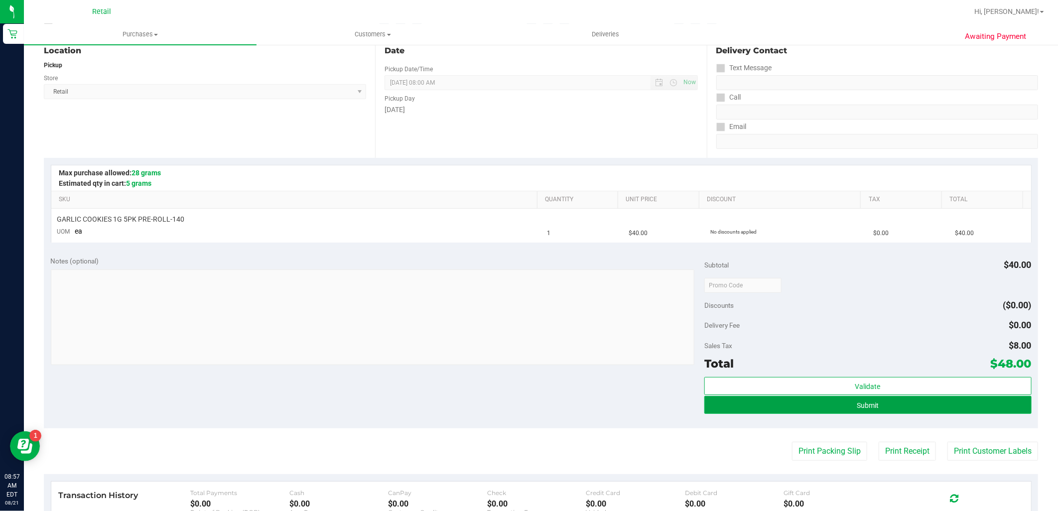
click at [867, 402] on span "Submit" at bounding box center [868, 406] width 22 height 8
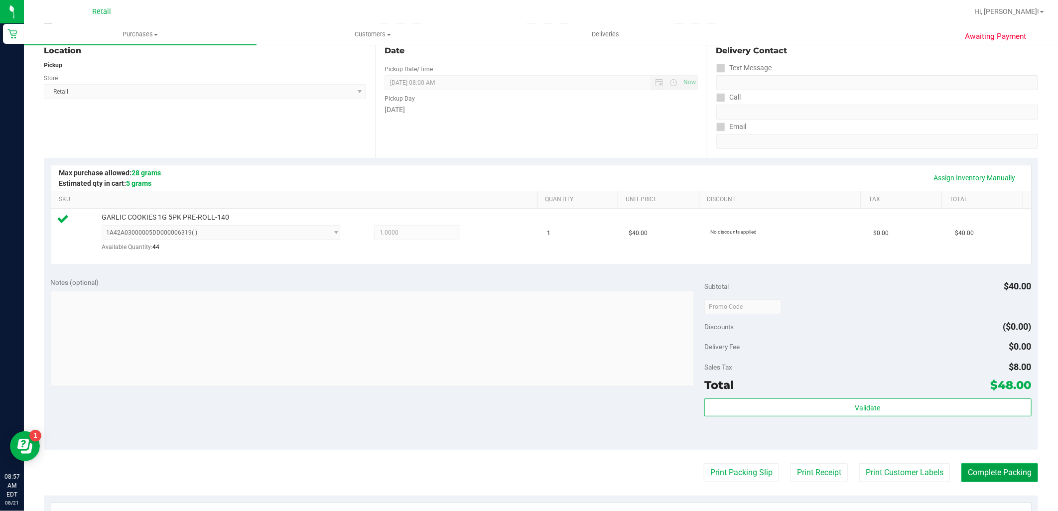
click at [990, 472] on button "Complete Packing" at bounding box center [1000, 472] width 77 height 19
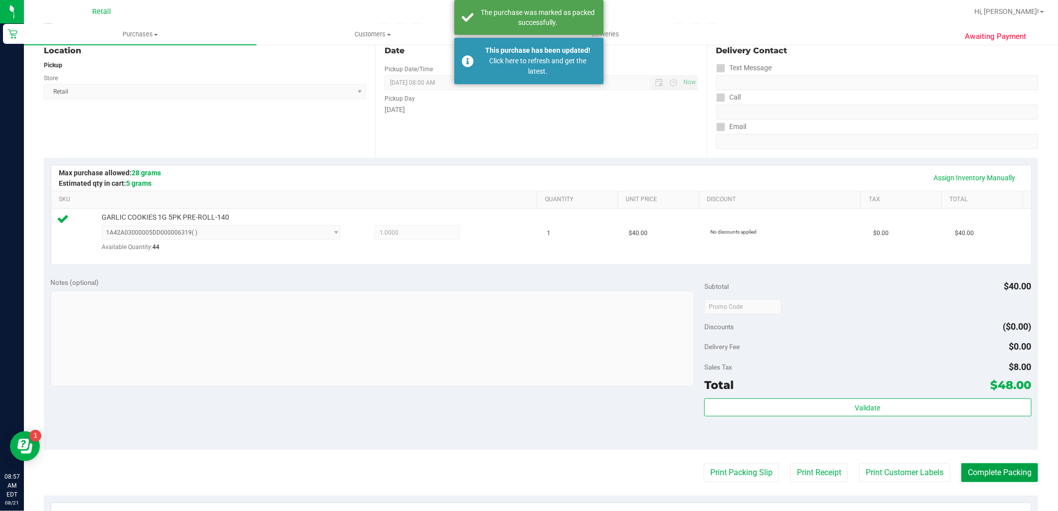
scroll to position [0, 0]
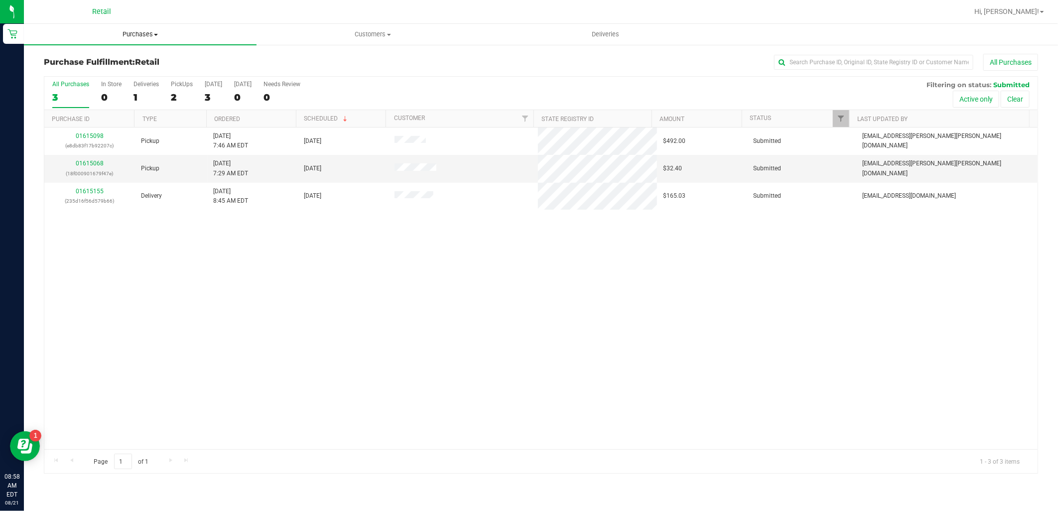
click at [151, 32] on span "Purchases" at bounding box center [140, 34] width 233 height 9
click at [112, 61] on span "Summary of purchases" at bounding box center [75, 60] width 102 height 8
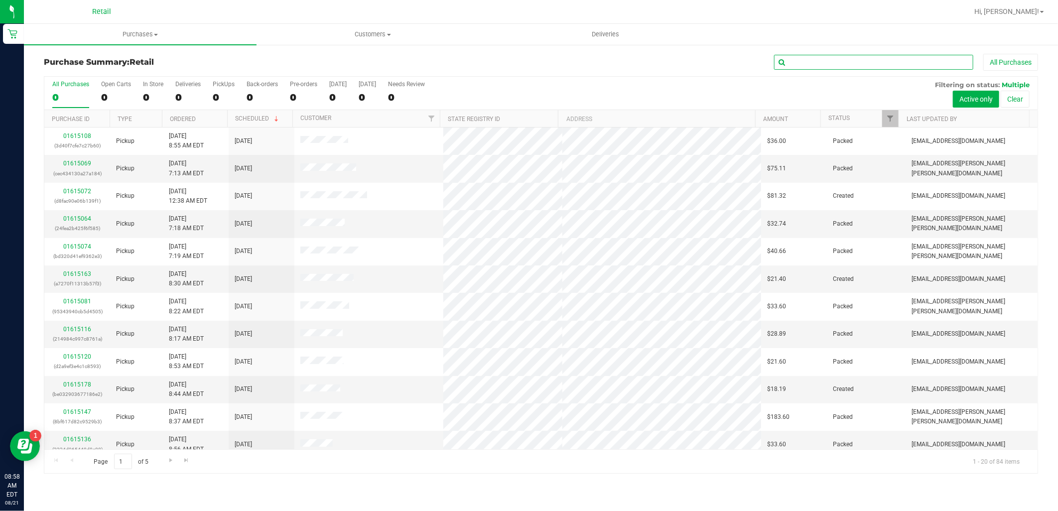
click at [840, 64] on input "text" at bounding box center [873, 62] width 199 height 15
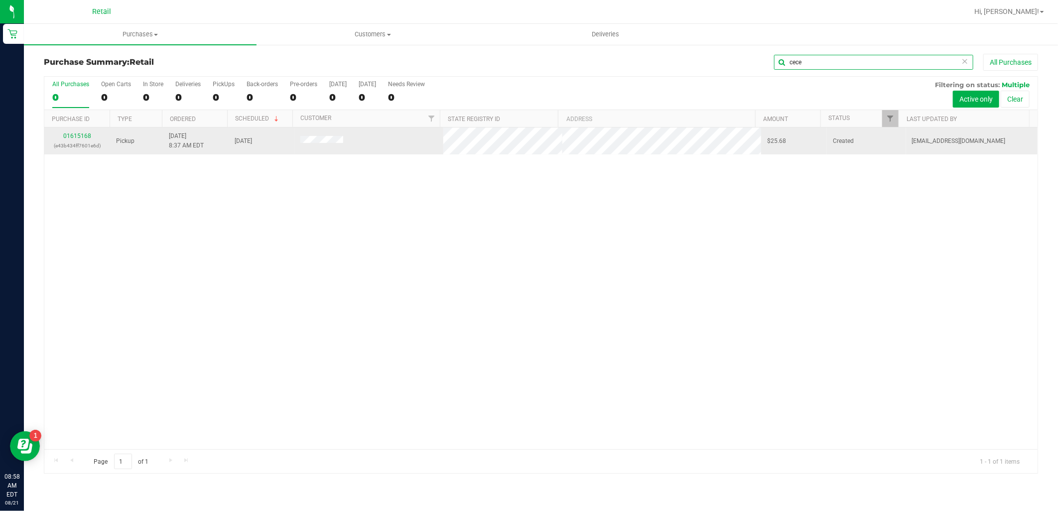
type input "cece"
click at [76, 131] on td "01615168 (e43b434ff7601e6d)" at bounding box center [77, 141] width 66 height 27
click at [76, 133] on link "01615168" at bounding box center [77, 136] width 28 height 7
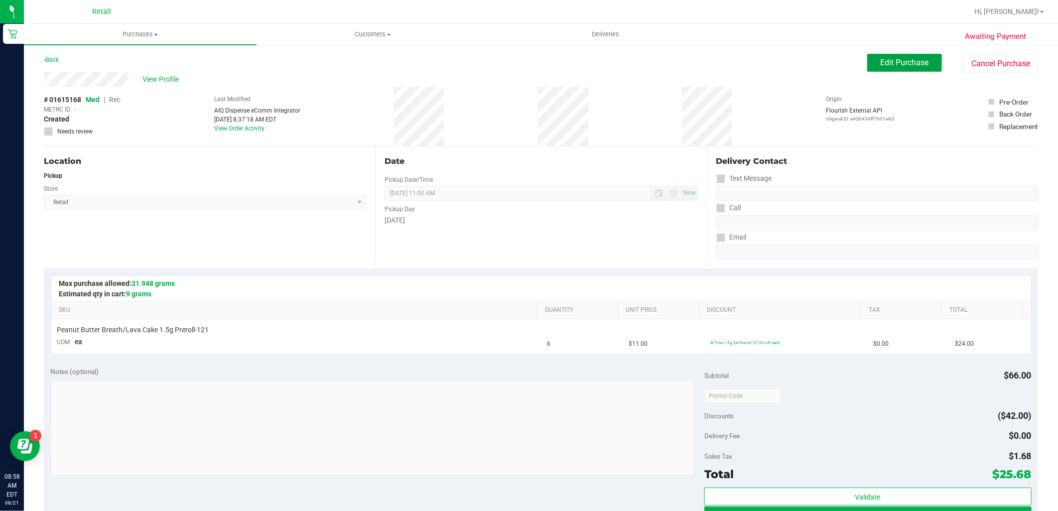
drag, startPoint x: 910, startPoint y: 62, endPoint x: 485, endPoint y: 58, distance: 425.1
click at [910, 61] on span "Edit Purchase" at bounding box center [905, 62] width 48 height 9
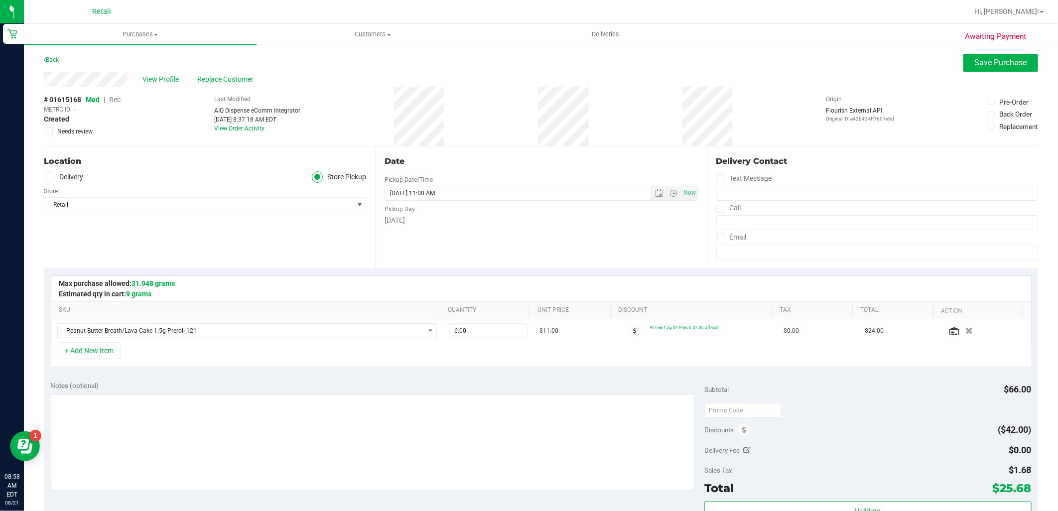
click at [116, 102] on span "Rec" at bounding box center [114, 100] width 11 height 8
click at [1027, 57] on button "Save Purchase" at bounding box center [1001, 63] width 75 height 18
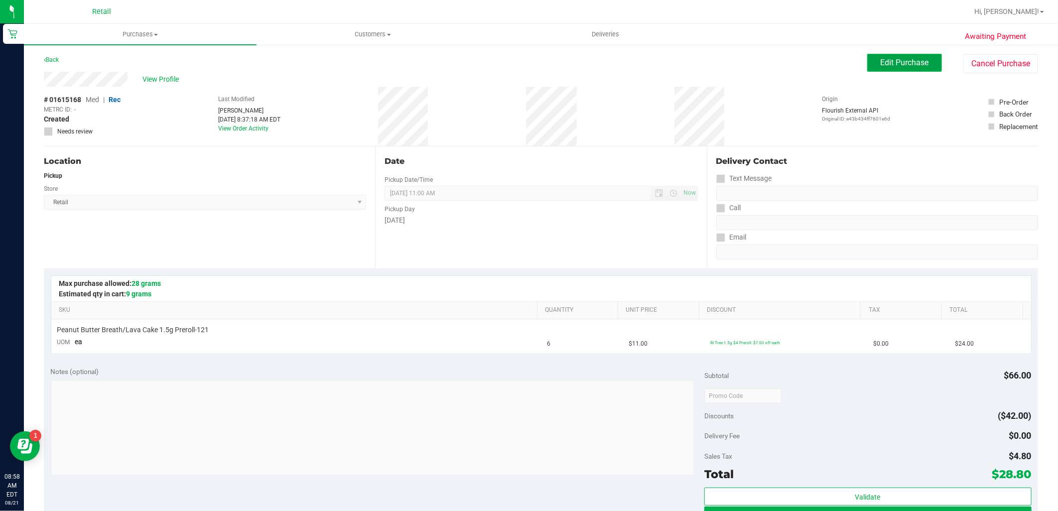
click at [921, 57] on button "Edit Purchase" at bounding box center [905, 63] width 75 height 18
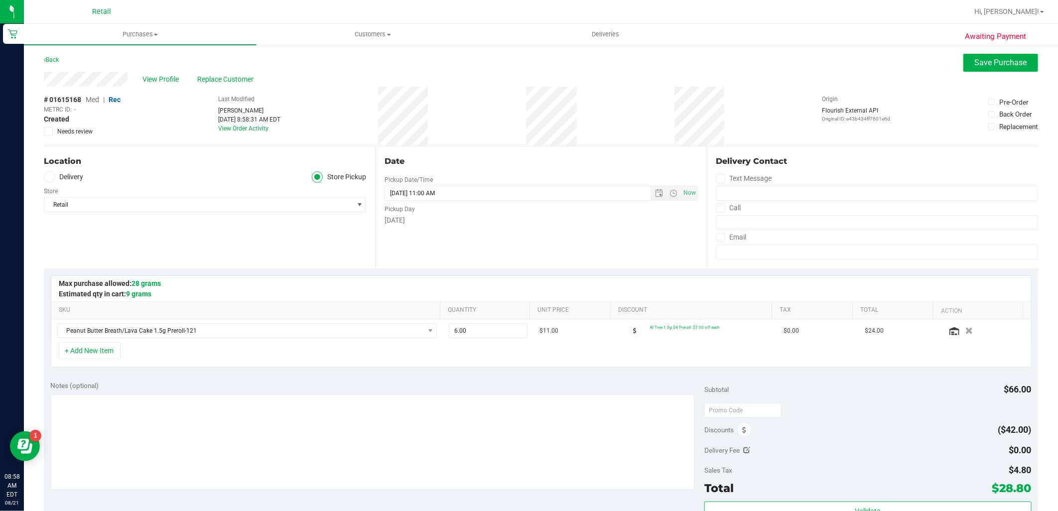
click at [91, 100] on span "Med" at bounding box center [92, 100] width 13 height 8
click at [975, 61] on span "Save Purchase" at bounding box center [1001, 62] width 52 height 9
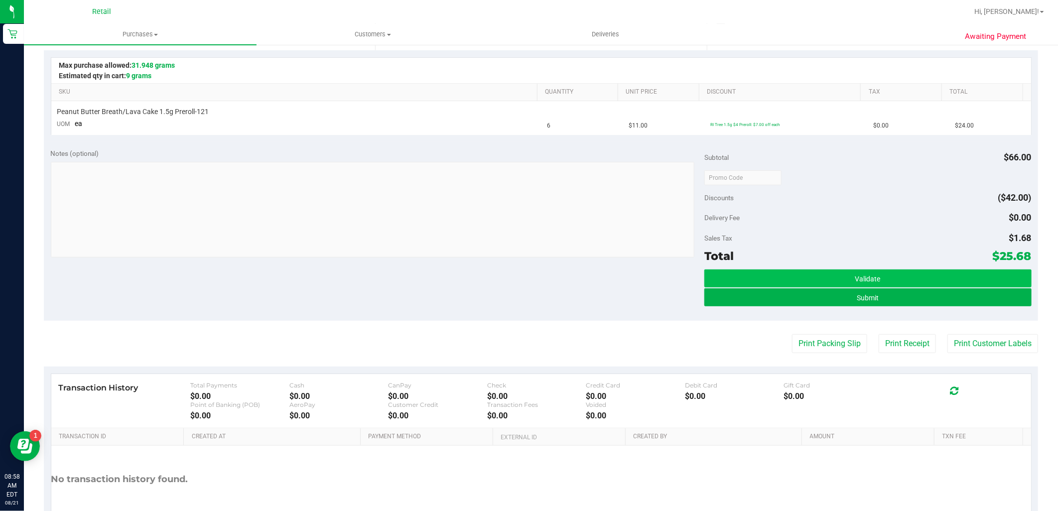
scroll to position [221, 0]
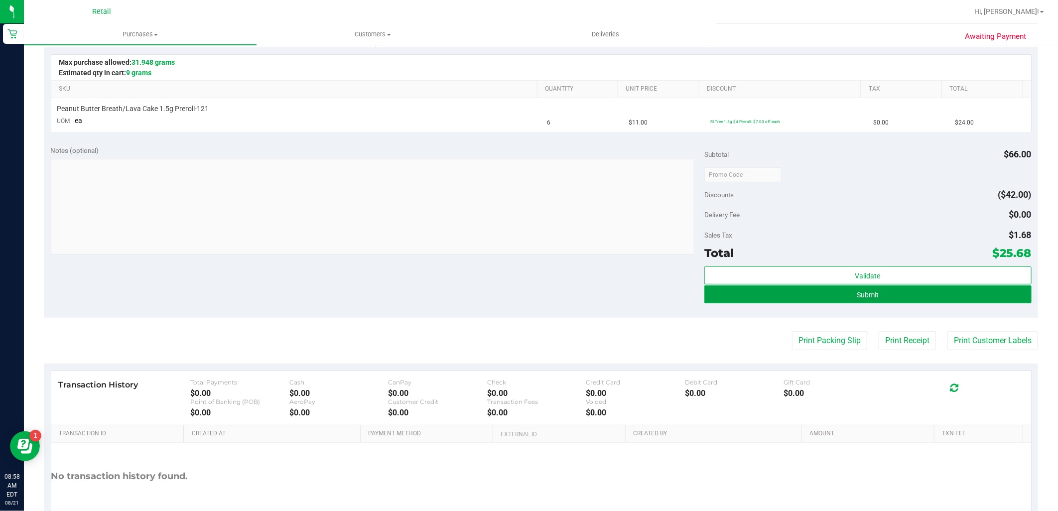
click at [788, 287] on button "Submit" at bounding box center [868, 295] width 327 height 18
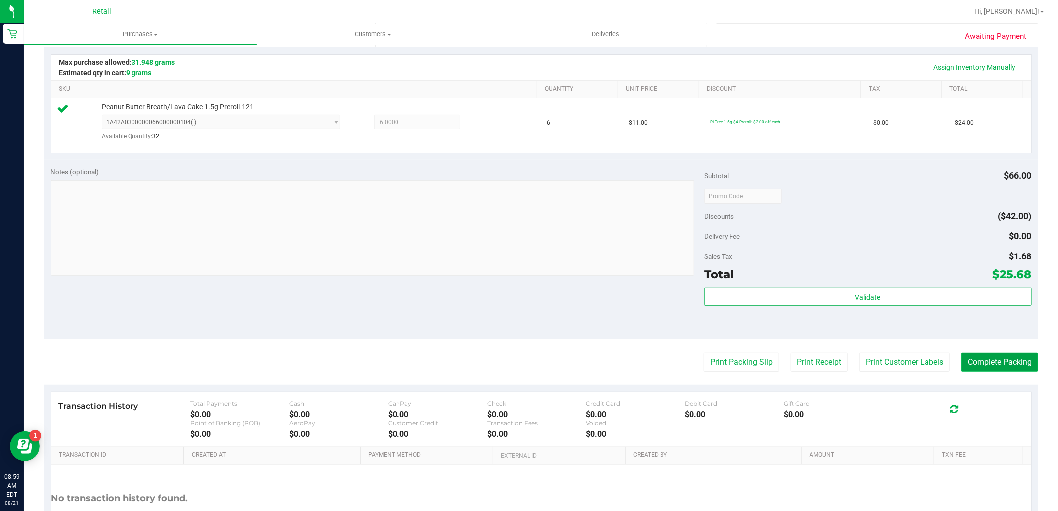
click at [1014, 357] on button "Complete Packing" at bounding box center [1000, 362] width 77 height 19
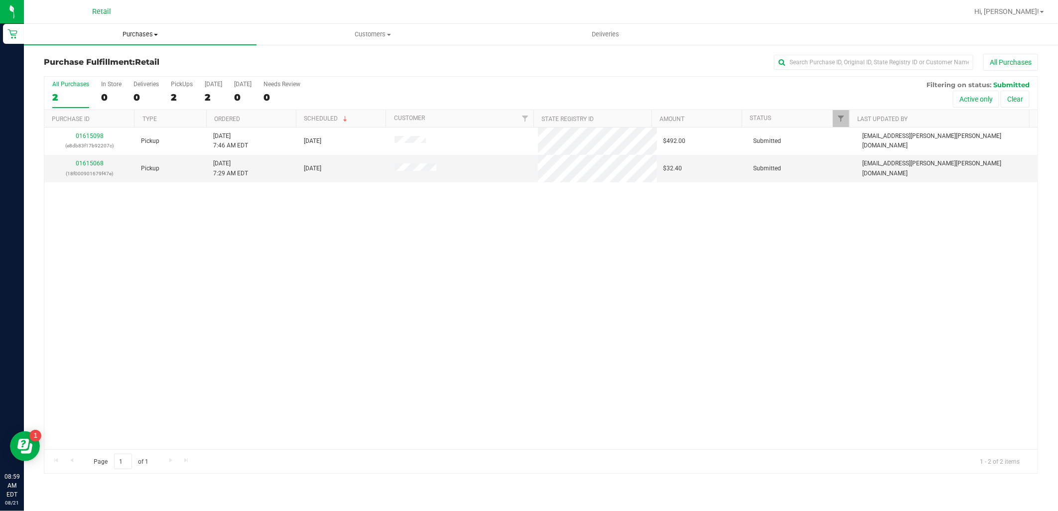
click at [141, 36] on span "Purchases" at bounding box center [140, 34] width 233 height 9
click at [109, 65] on li "Summary of purchases" at bounding box center [140, 60] width 233 height 12
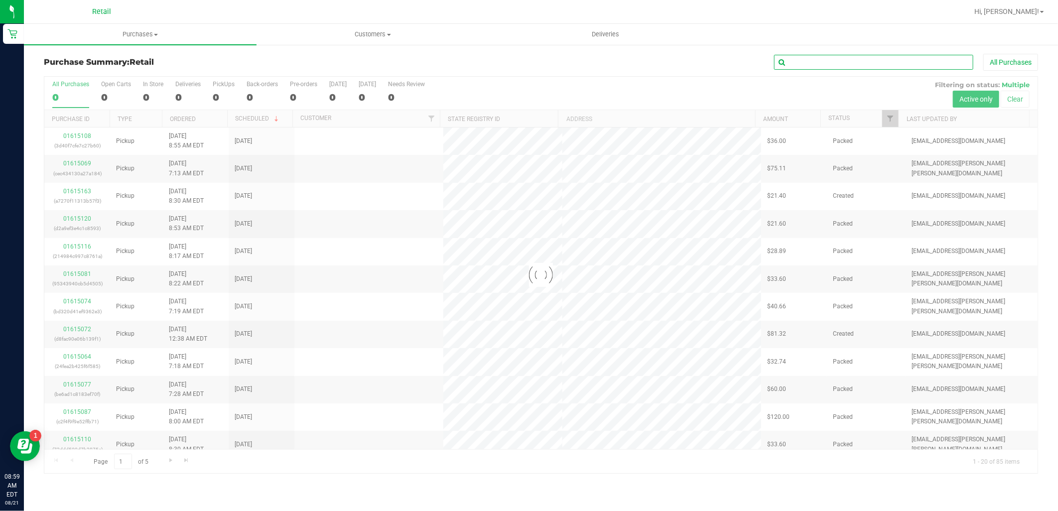
click at [878, 64] on input "text" at bounding box center [873, 62] width 199 height 15
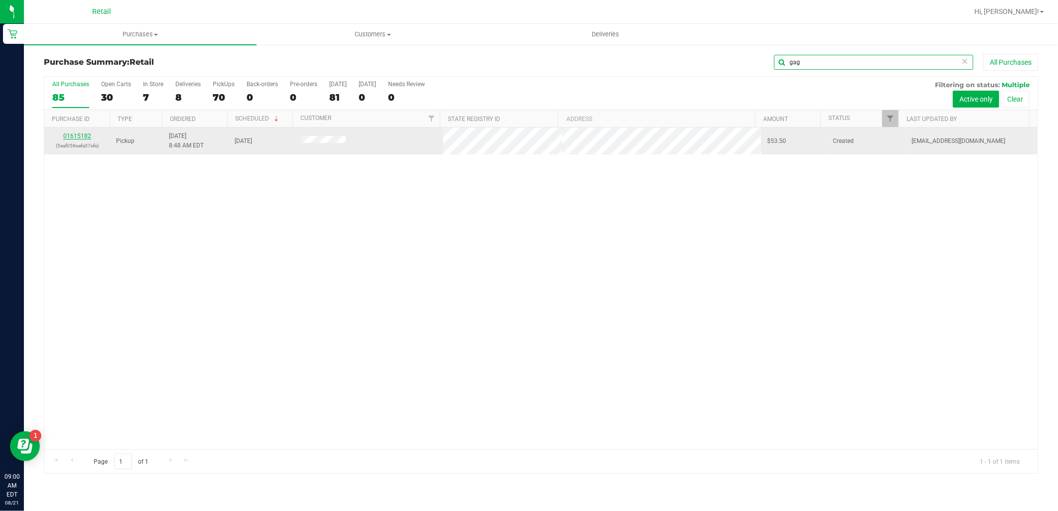
type input "gag"
click at [81, 135] on link "01615182" at bounding box center [77, 136] width 28 height 7
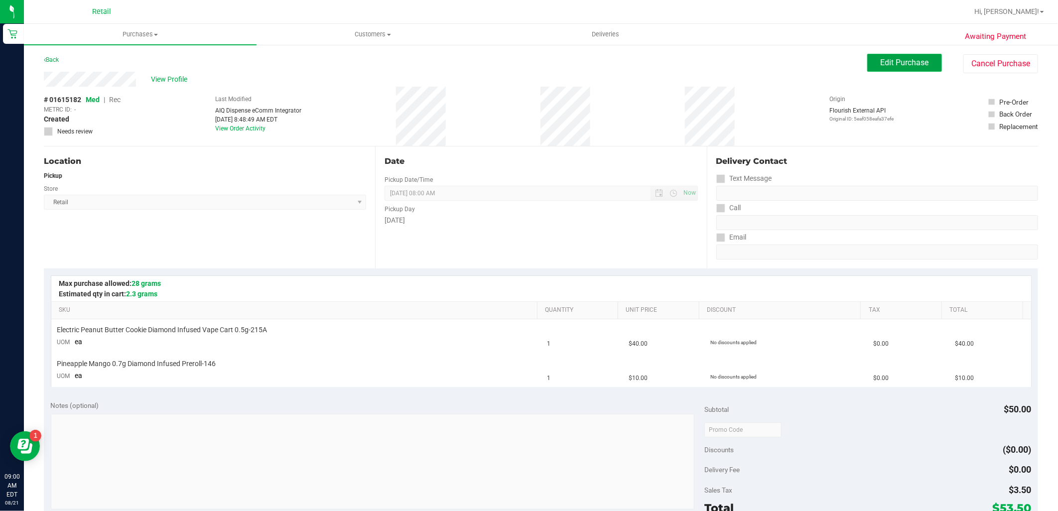
click at [909, 61] on span "Edit Purchase" at bounding box center [905, 62] width 48 height 9
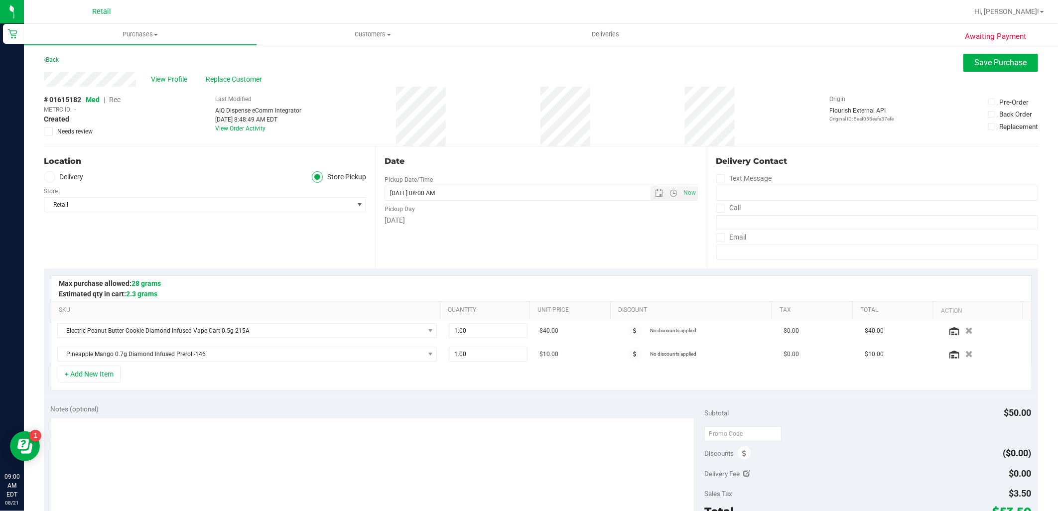
click at [116, 100] on span "Rec" at bounding box center [114, 100] width 11 height 8
click at [1007, 61] on span "Save Purchase" at bounding box center [1001, 62] width 52 height 9
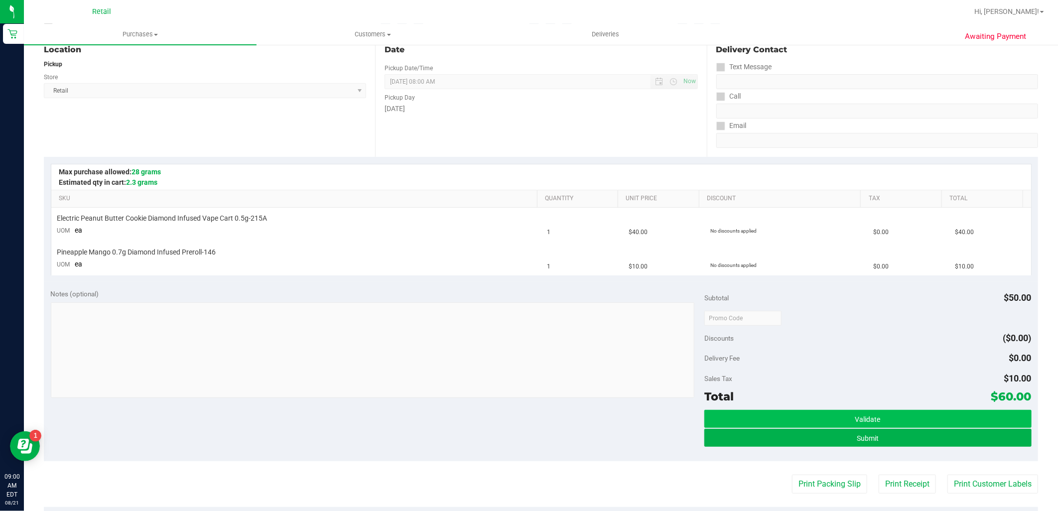
scroll to position [166, 0]
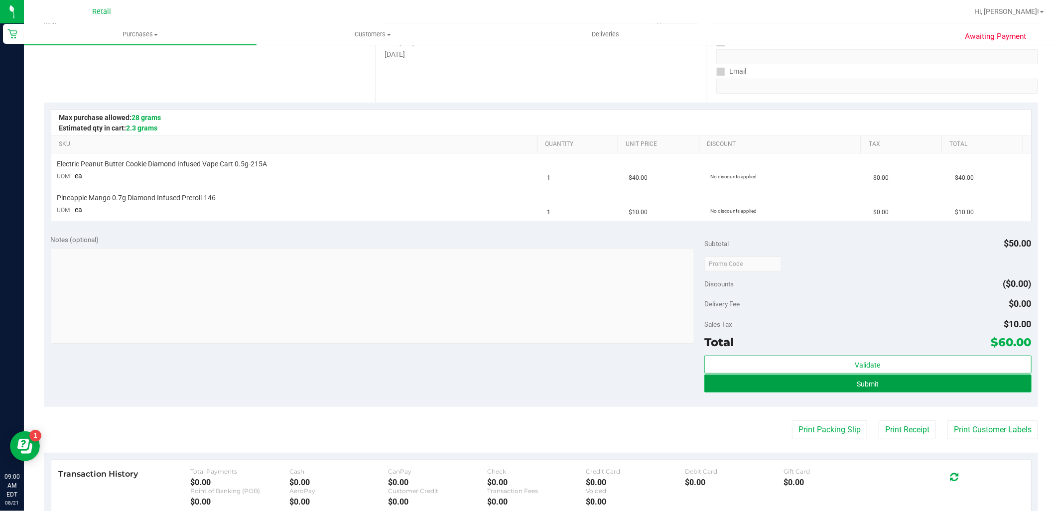
click at [884, 390] on button "Submit" at bounding box center [868, 384] width 327 height 18
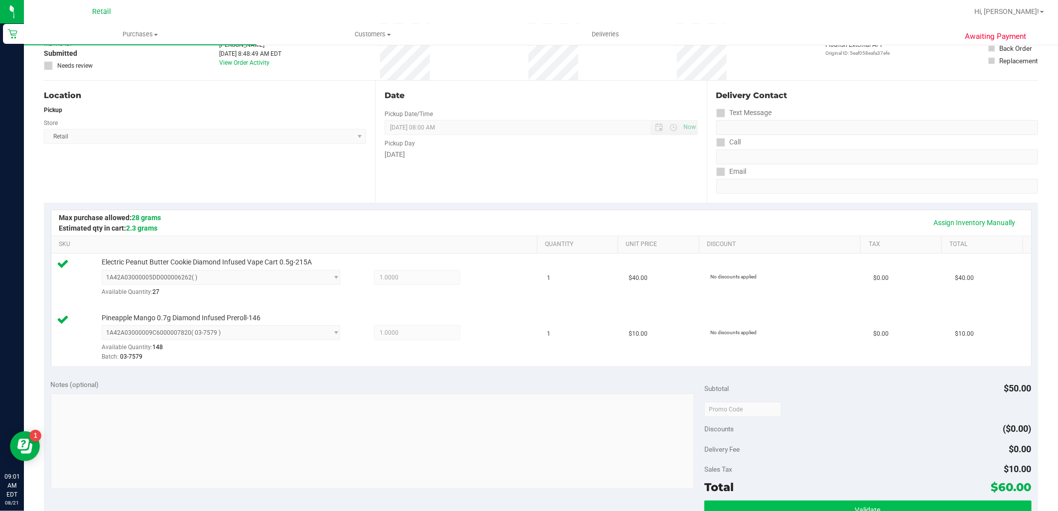
scroll to position [332, 0]
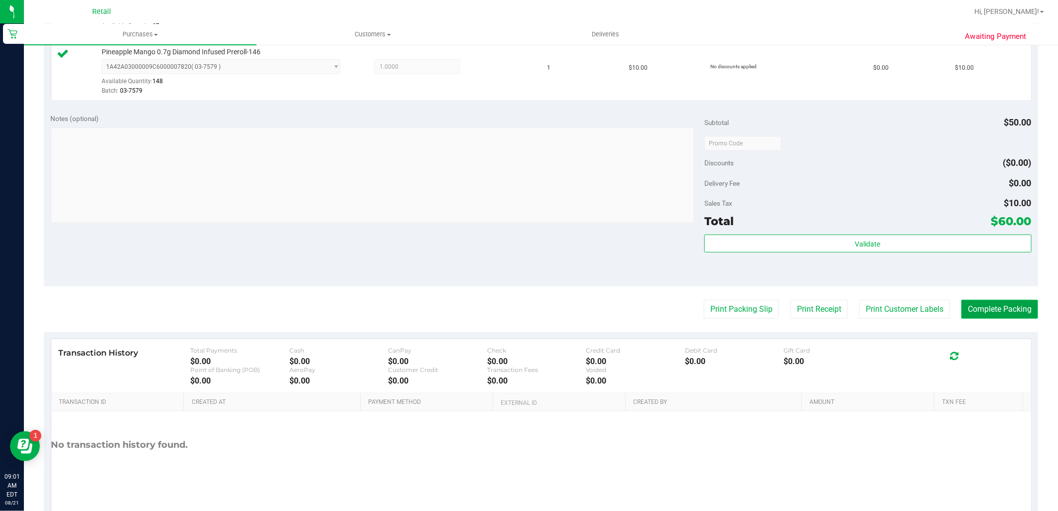
click at [978, 309] on button "Complete Packing" at bounding box center [1000, 309] width 77 height 19
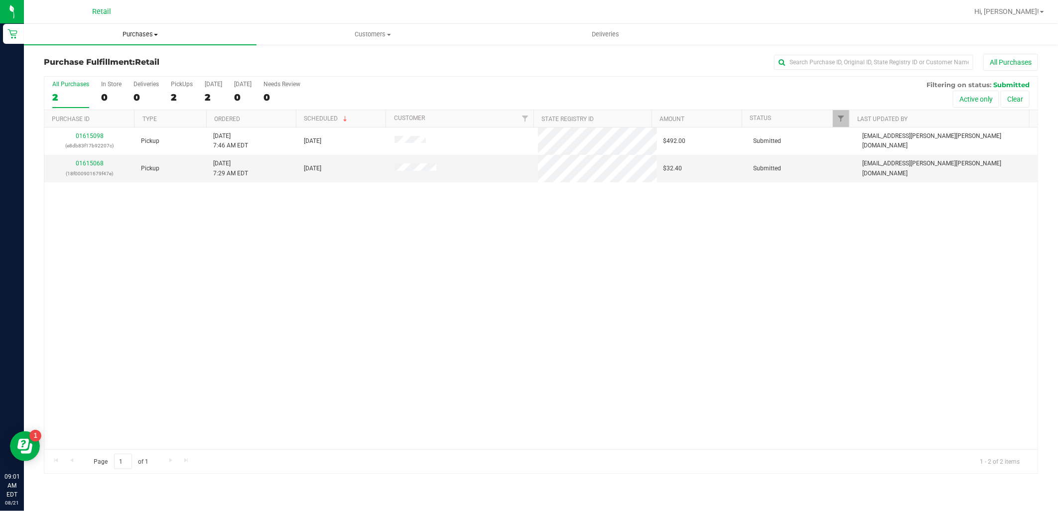
click at [153, 31] on span "Purchases" at bounding box center [140, 34] width 233 height 9
click at [92, 58] on span "Summary of purchases" at bounding box center [75, 60] width 102 height 8
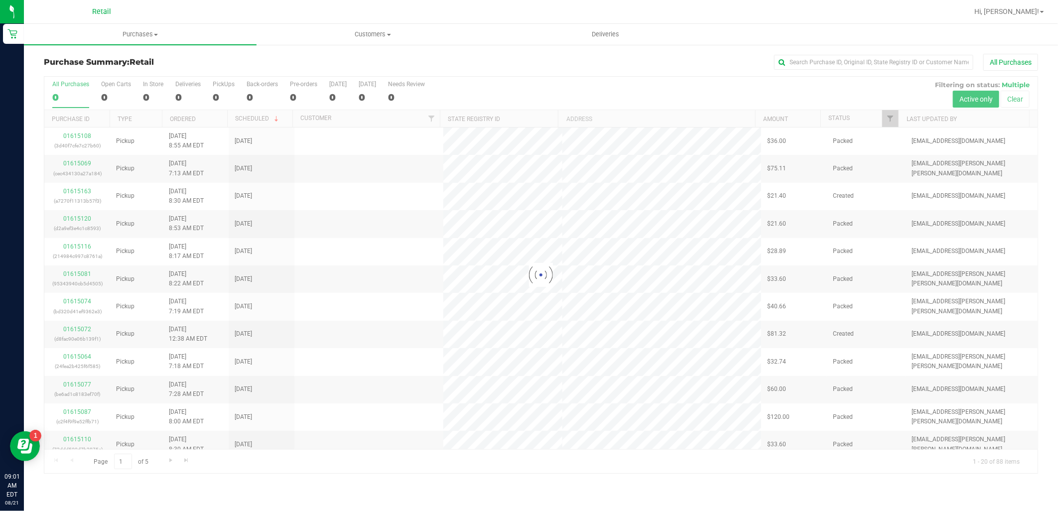
click at [855, 54] on div "All Purchases" at bounding box center [706, 62] width 663 height 17
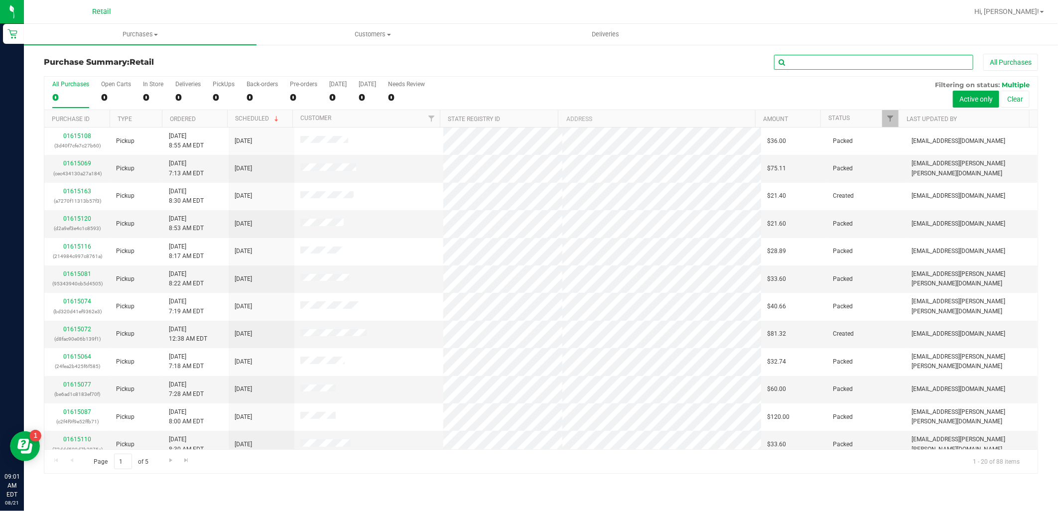
click at [857, 65] on input "text" at bounding box center [873, 62] width 199 height 15
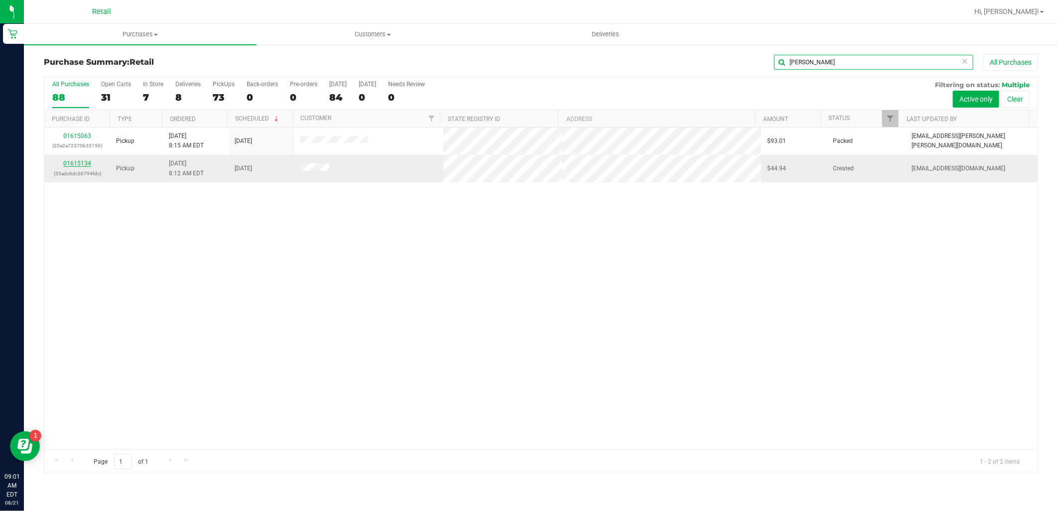
type input "[PERSON_NAME]"
click at [75, 166] on link "01615134" at bounding box center [77, 163] width 28 height 7
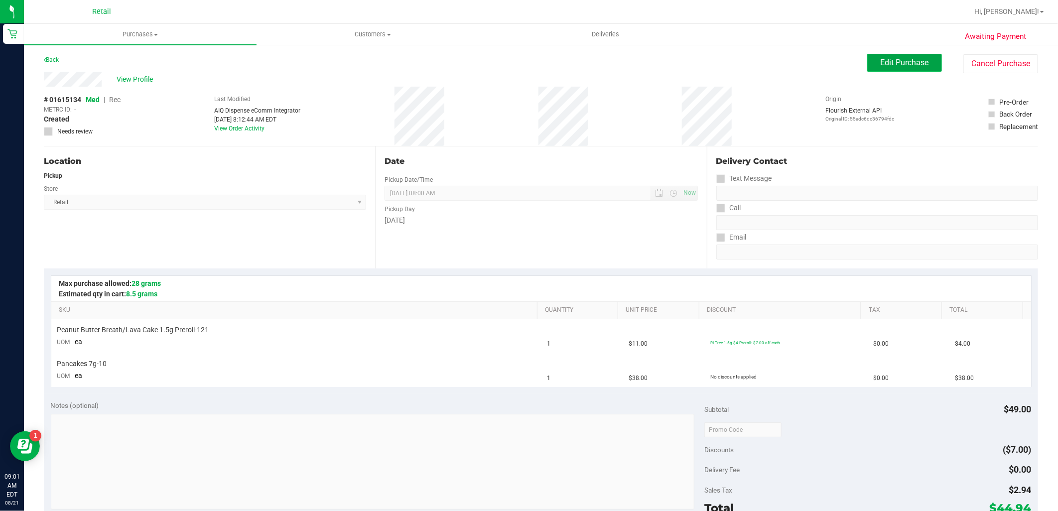
click at [882, 60] on span "Edit Purchase" at bounding box center [905, 62] width 48 height 9
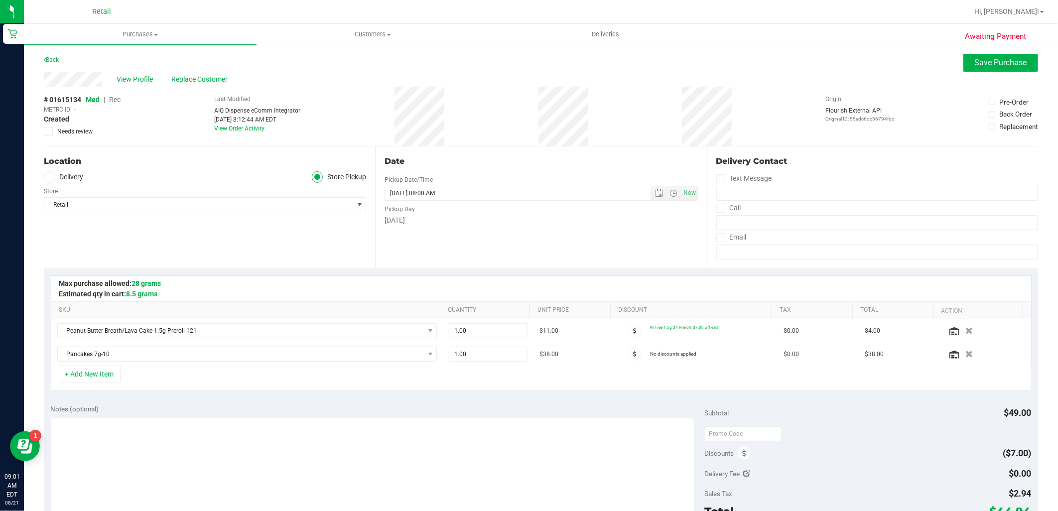
click at [116, 99] on span "Rec" at bounding box center [114, 100] width 11 height 8
click at [964, 58] on button "Save Purchase" at bounding box center [1001, 63] width 75 height 18
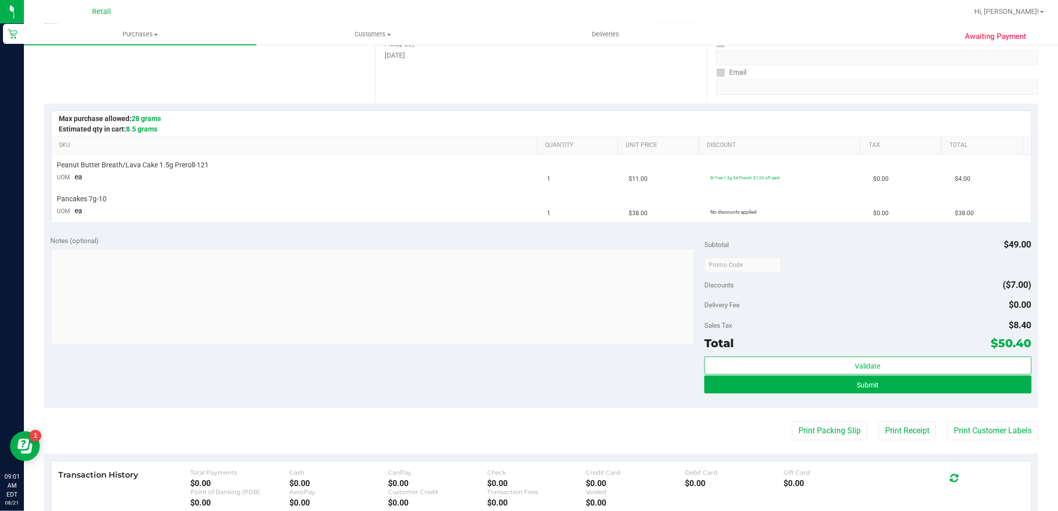
scroll to position [166, 0]
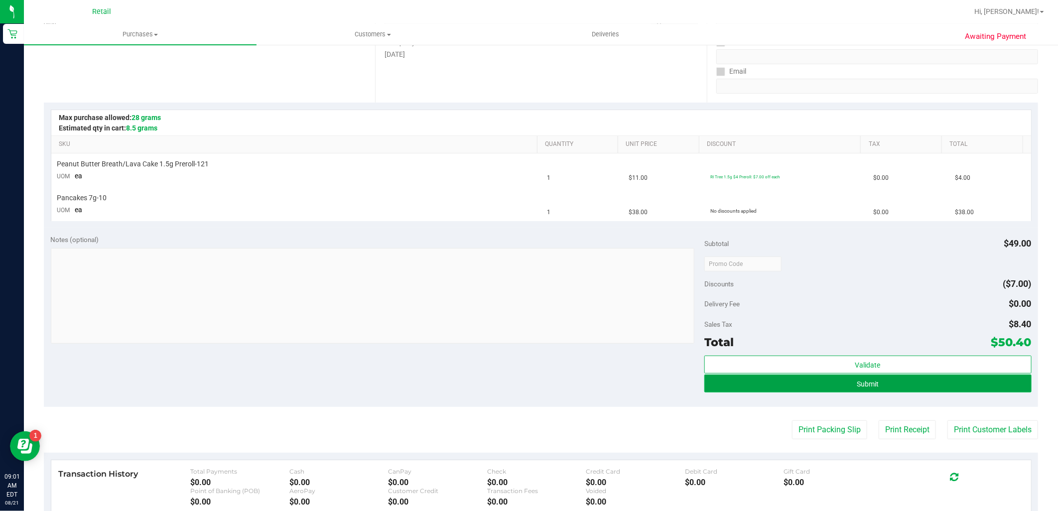
click at [864, 386] on span "Submit" at bounding box center [868, 384] width 22 height 8
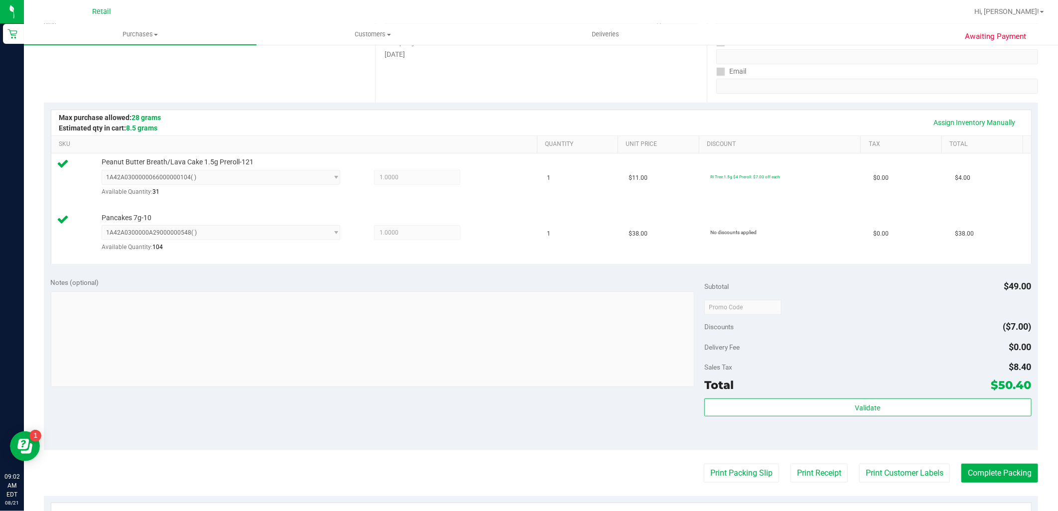
click at [996, 484] on purchase-details "Back Edit Purchase Cancel Purchase View Profile # 01615134 Med | Rec METRC ID: …" at bounding box center [541, 285] width 995 height 795
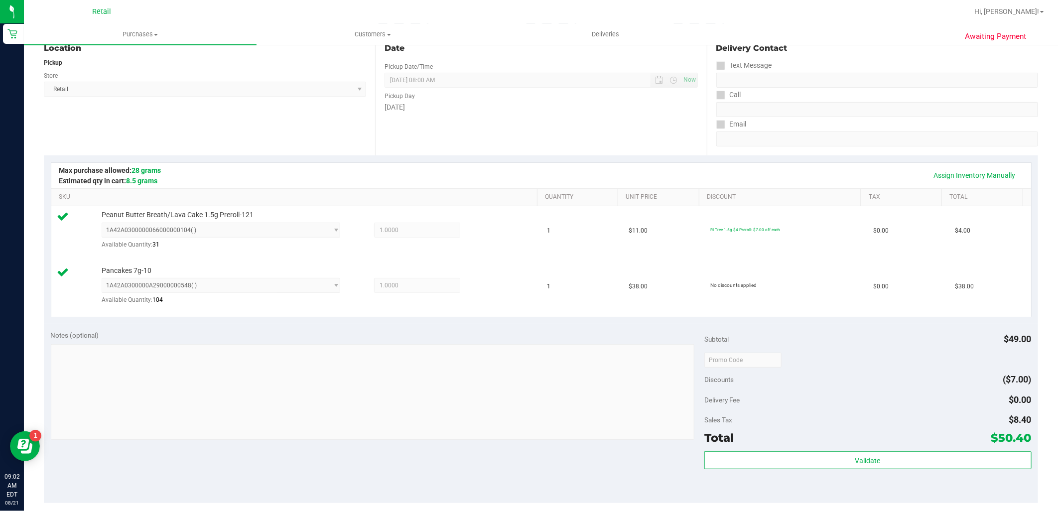
scroll to position [221, 0]
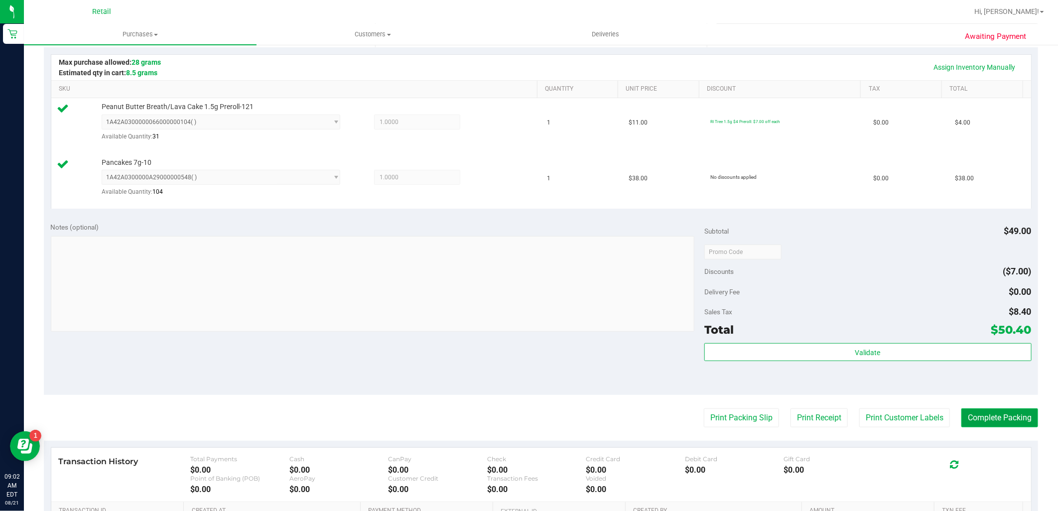
click at [992, 414] on button "Complete Packing" at bounding box center [1000, 418] width 77 height 19
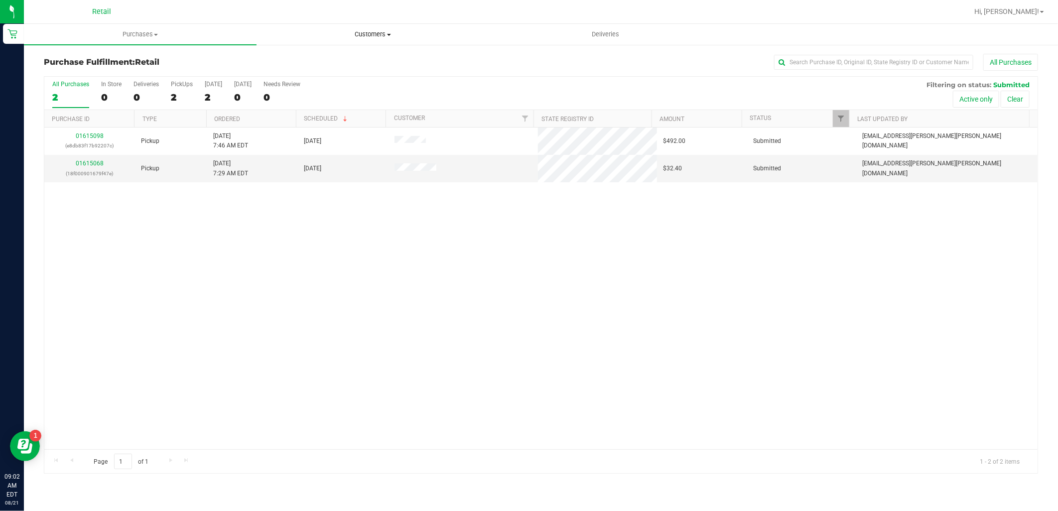
click at [382, 38] on span "Customers" at bounding box center [373, 34] width 232 height 9
click at [320, 62] on span "All customers" at bounding box center [293, 60] width 72 height 8
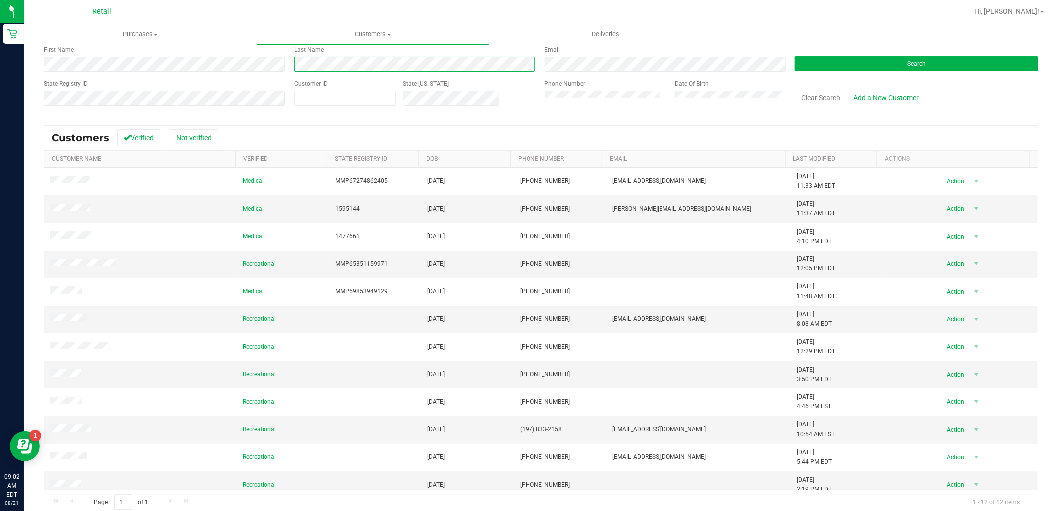
scroll to position [68, 0]
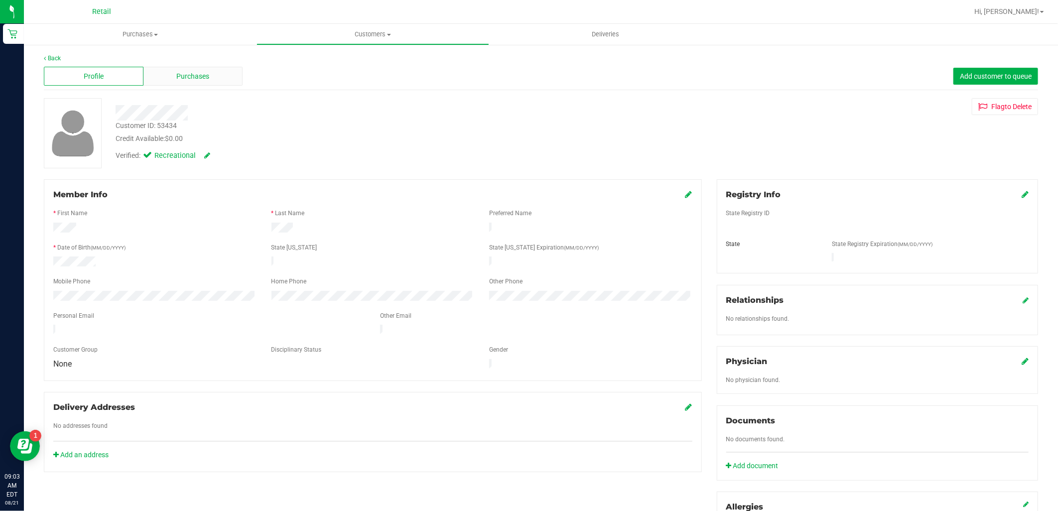
click at [202, 79] on span "Purchases" at bounding box center [192, 76] width 33 height 10
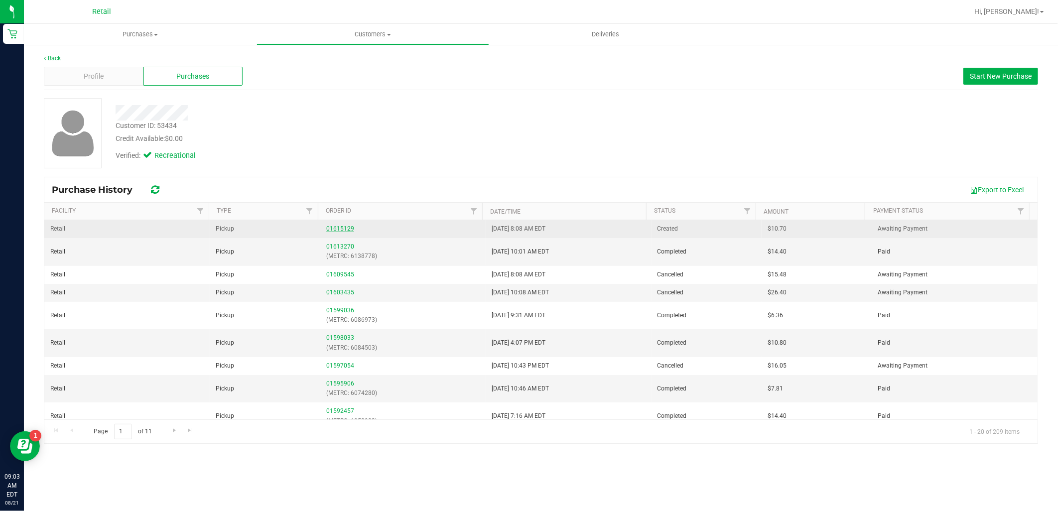
click at [340, 230] on link "01615129" at bounding box center [340, 228] width 28 height 7
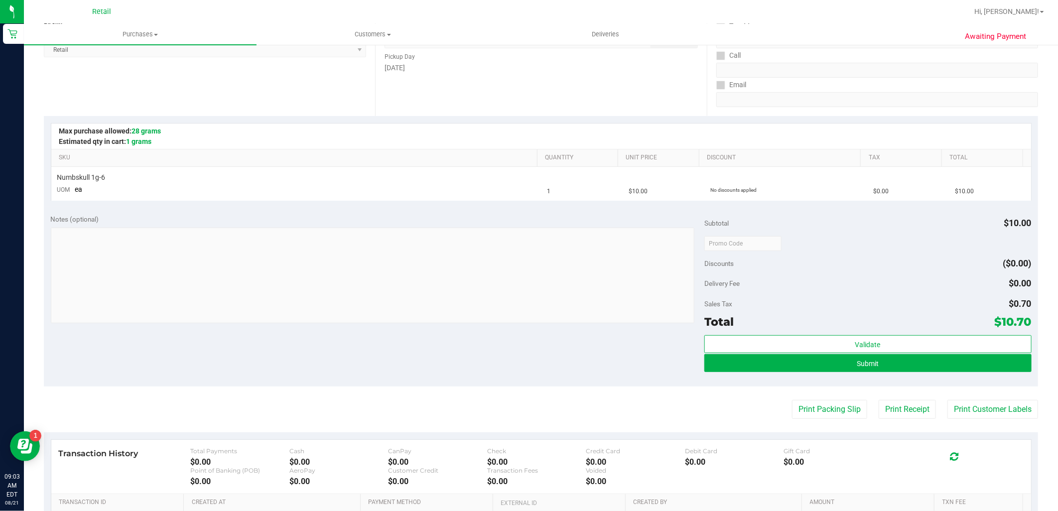
scroll to position [166, 0]
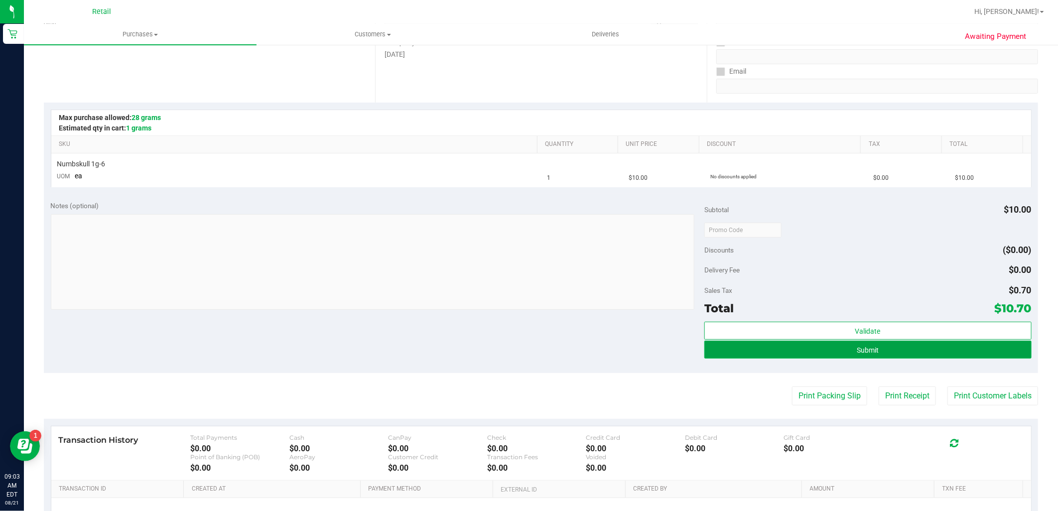
click at [905, 352] on button "Submit" at bounding box center [868, 350] width 327 height 18
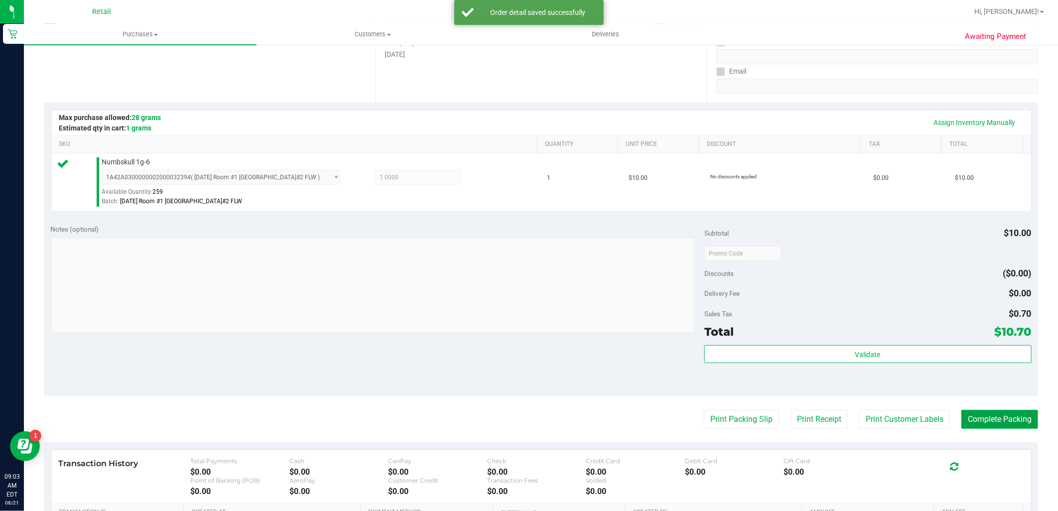
click at [1004, 416] on button "Complete Packing" at bounding box center [1000, 419] width 77 height 19
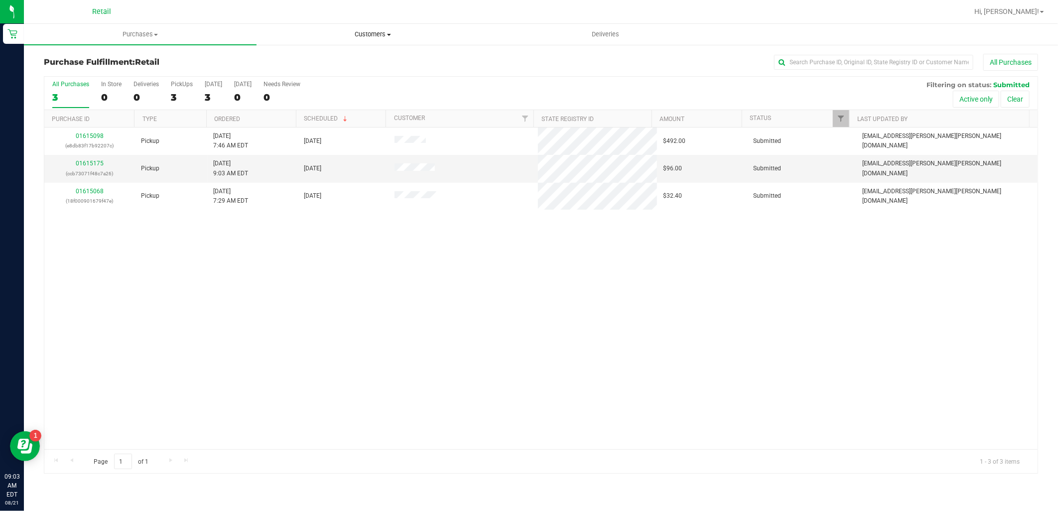
click at [372, 35] on span "Customers" at bounding box center [373, 34] width 232 height 9
click at [133, 27] on uib-tab-heading "Purchases Summary of purchases Fulfillment All purchases" at bounding box center [140, 34] width 232 height 20
click at [106, 60] on span "Summary of purchases" at bounding box center [75, 60] width 102 height 8
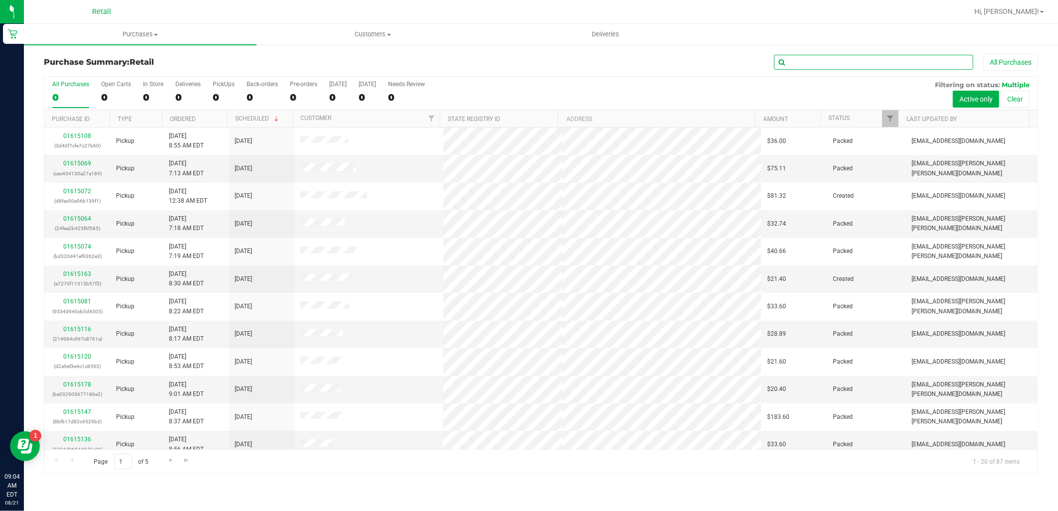
click at [823, 59] on input "text" at bounding box center [873, 62] width 199 height 15
click at [124, 95] on div "27" at bounding box center [116, 97] width 30 height 11
click at [0, 0] on input "Open Carts 27" at bounding box center [0, 0] width 0 height 0
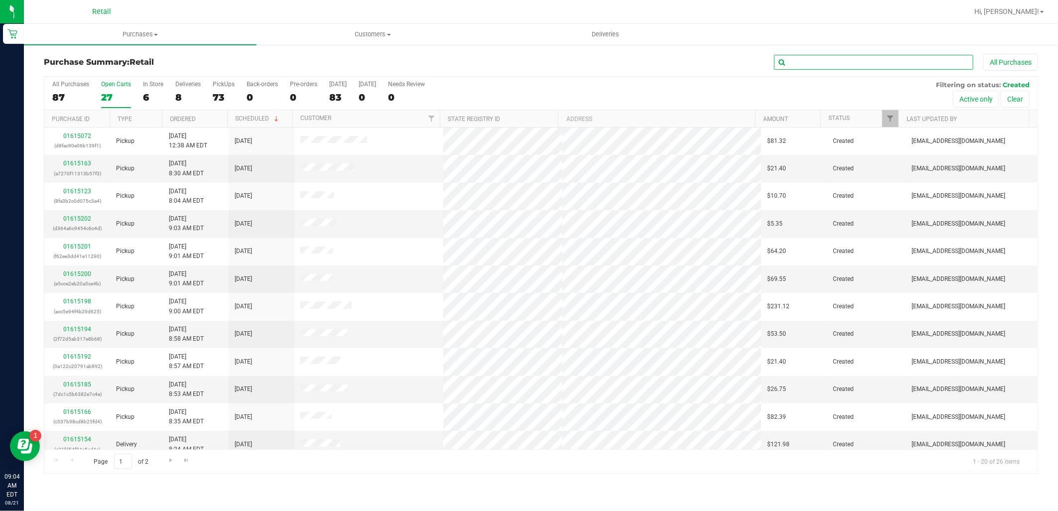
click at [826, 63] on input "text" at bounding box center [873, 62] width 199 height 15
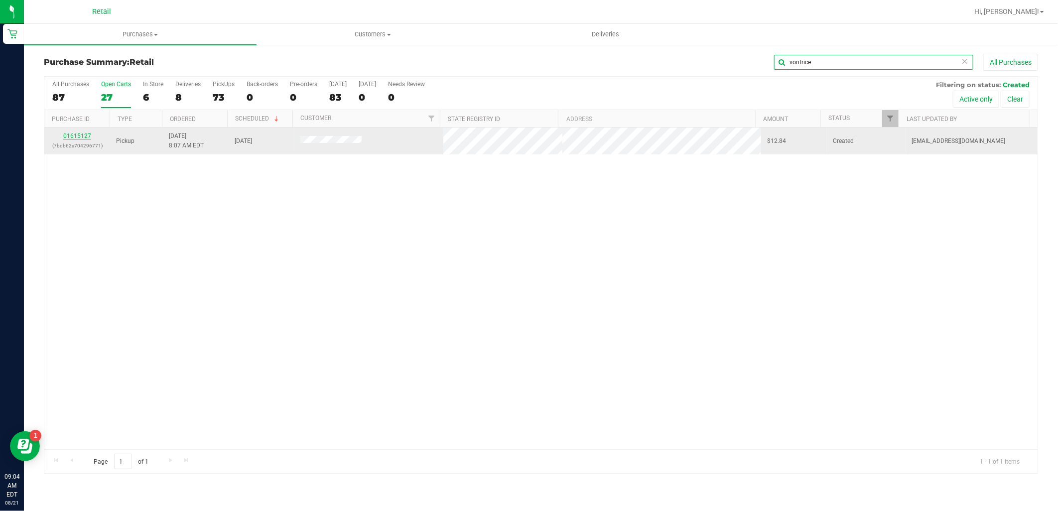
type input "vontrice"
click at [86, 135] on link "01615127" at bounding box center [77, 136] width 28 height 7
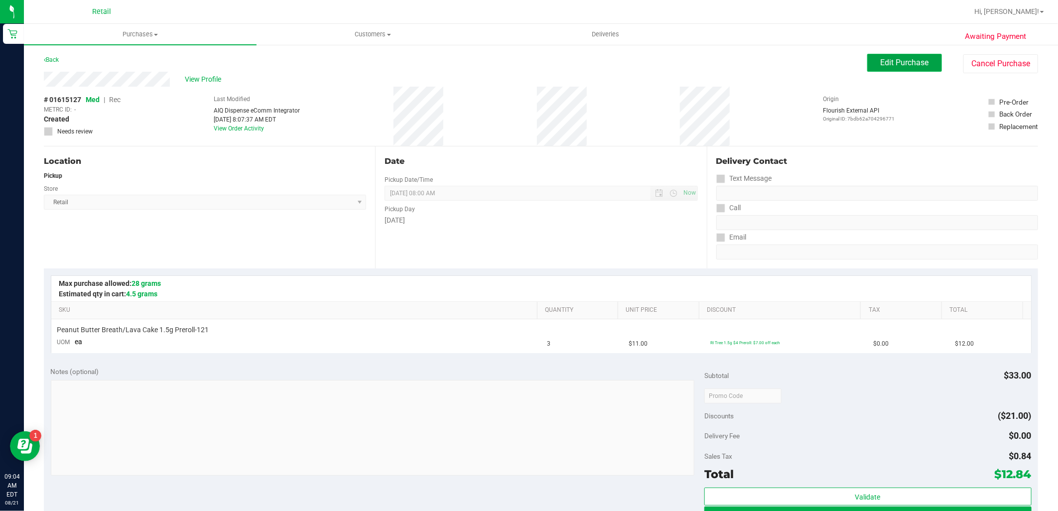
click at [892, 56] on button "Edit Purchase" at bounding box center [905, 63] width 75 height 18
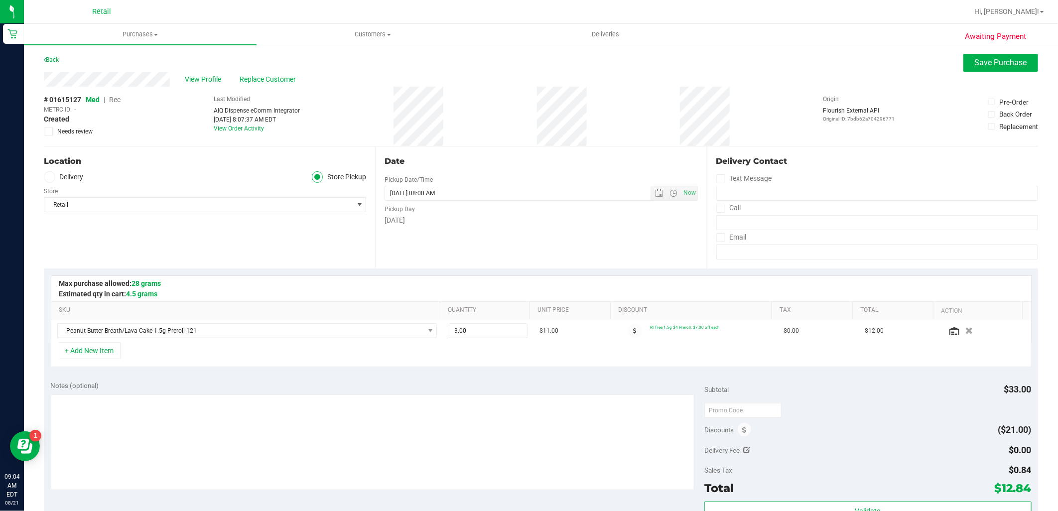
click at [117, 98] on span "Rec" at bounding box center [114, 100] width 11 height 8
click at [993, 55] on button "Save Purchase" at bounding box center [1001, 63] width 75 height 18
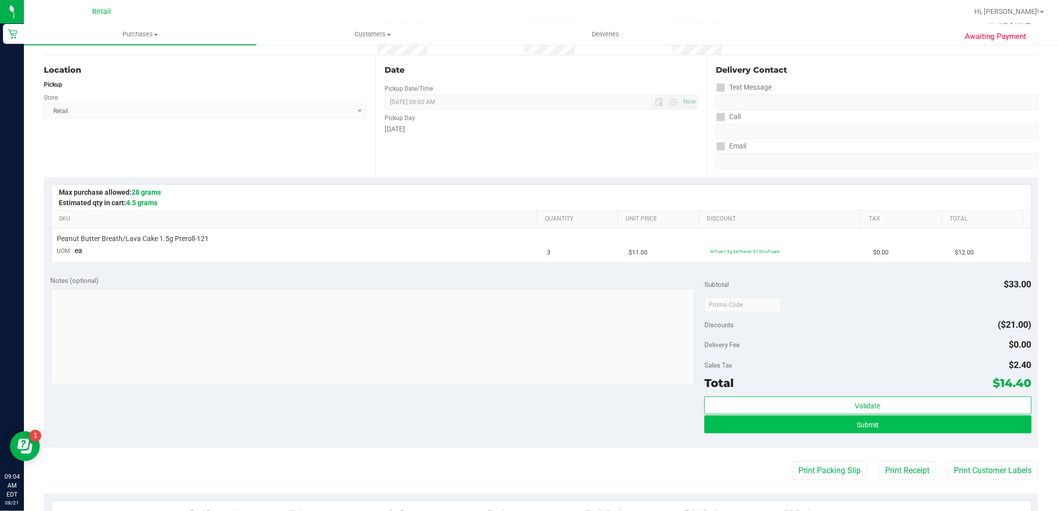
scroll to position [221, 0]
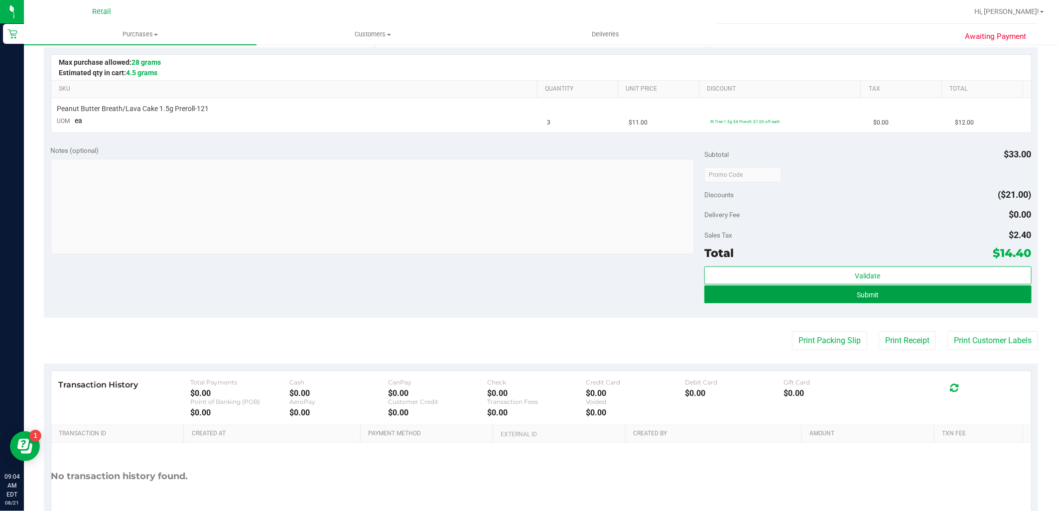
click at [869, 295] on span "Submit" at bounding box center [868, 295] width 22 height 8
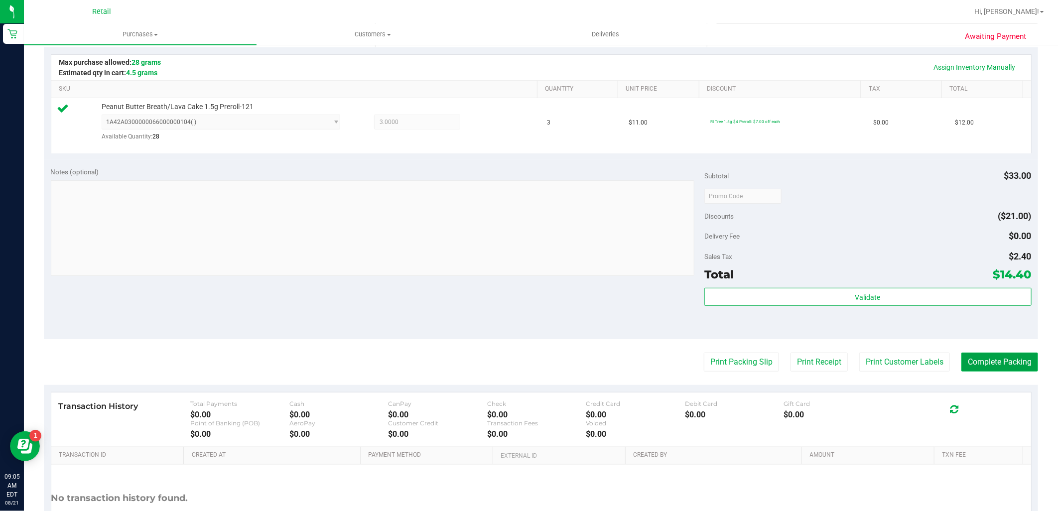
click at [1015, 362] on button "Complete Packing" at bounding box center [1000, 362] width 77 height 19
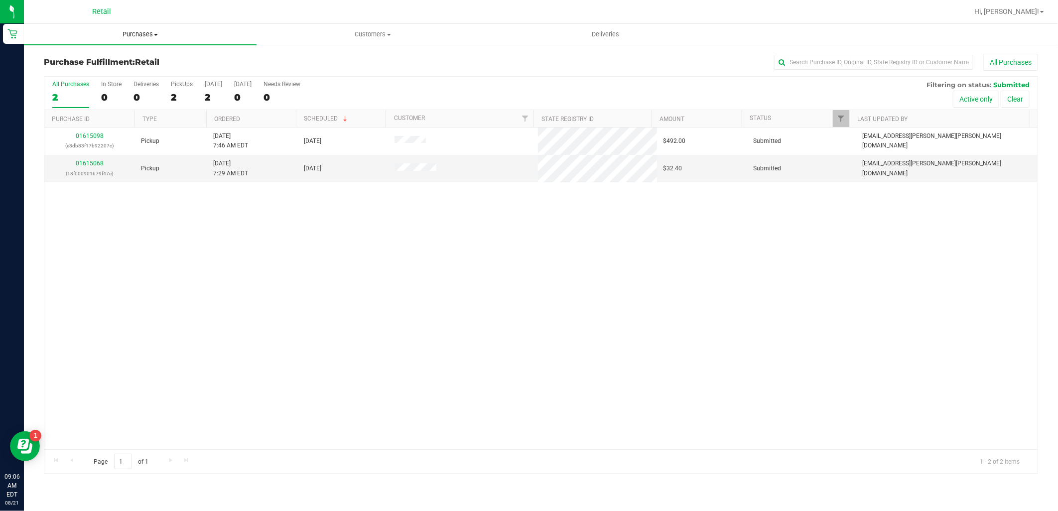
click at [145, 41] on uib-tab-heading "Purchases Summary of purchases Fulfillment All purchases" at bounding box center [140, 34] width 233 height 21
click at [110, 61] on span "Summary of purchases" at bounding box center [75, 60] width 102 height 8
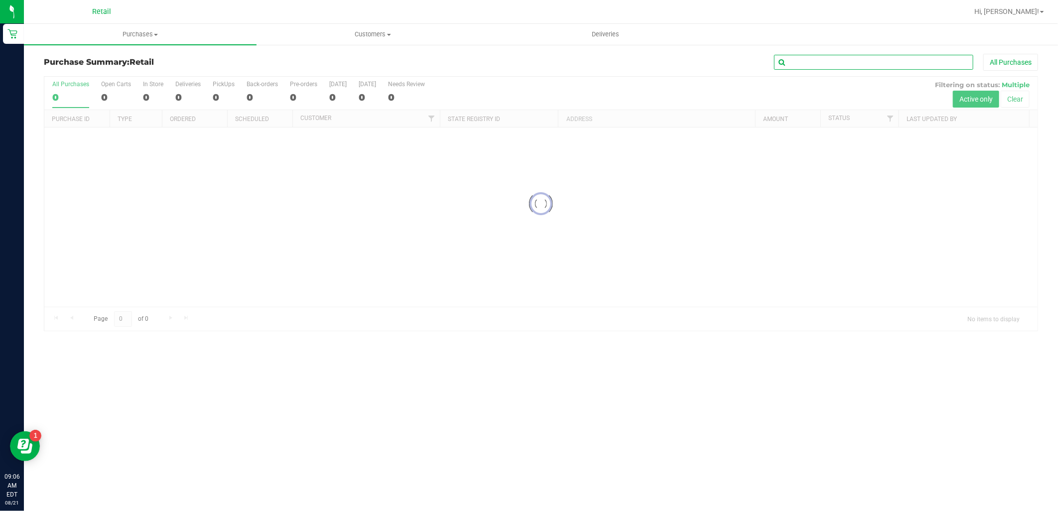
click at [849, 64] on input "text" at bounding box center [873, 62] width 199 height 15
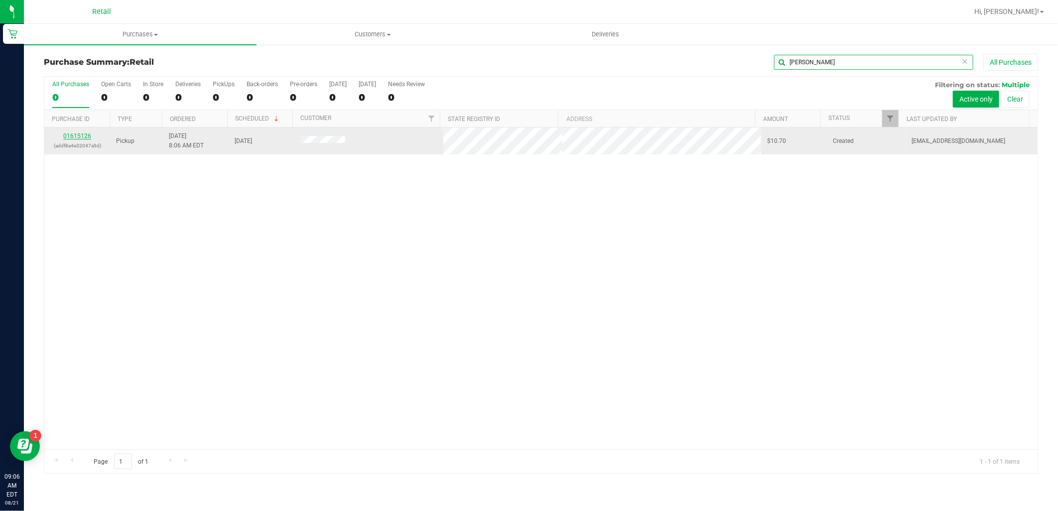
type input "[PERSON_NAME]"
click at [83, 133] on link "01615126" at bounding box center [77, 136] width 28 height 7
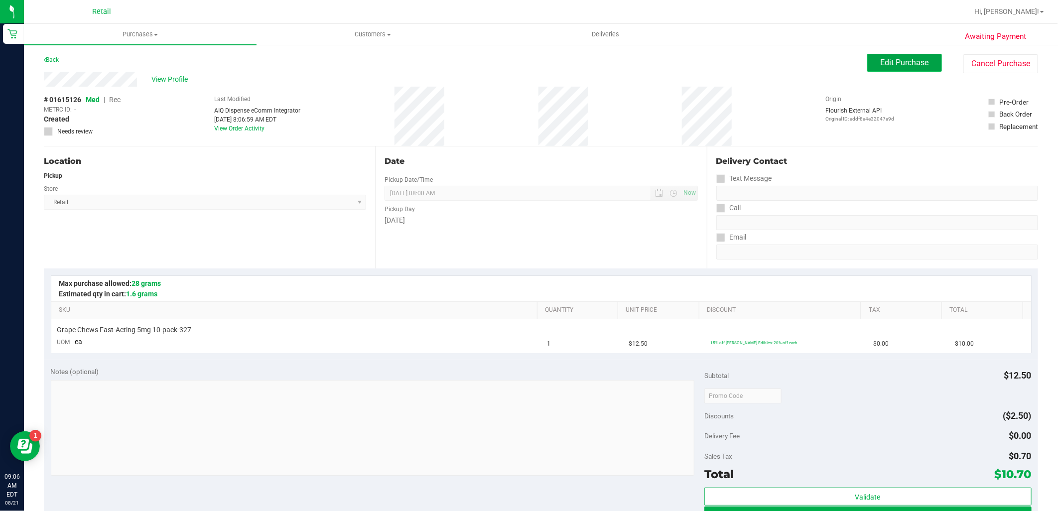
click at [872, 67] on button "Edit Purchase" at bounding box center [905, 63] width 75 height 18
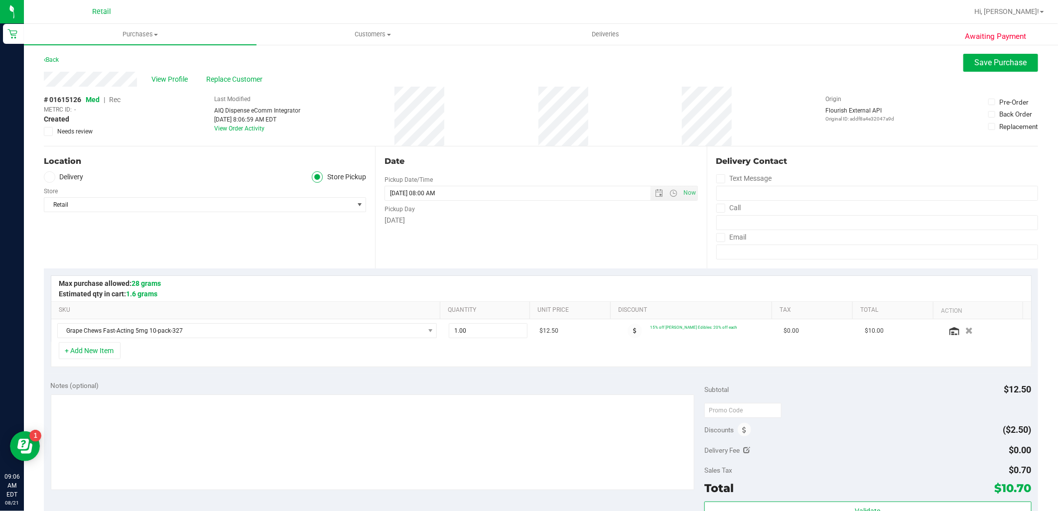
click at [117, 102] on span "Rec" at bounding box center [114, 100] width 11 height 8
click at [1012, 64] on span "Save Purchase" at bounding box center [1001, 62] width 52 height 9
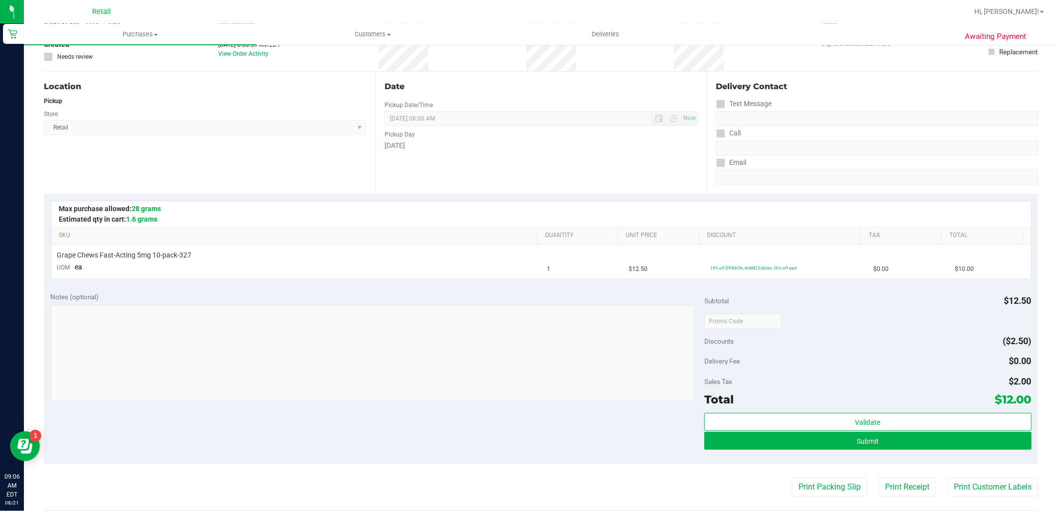
scroll to position [166, 0]
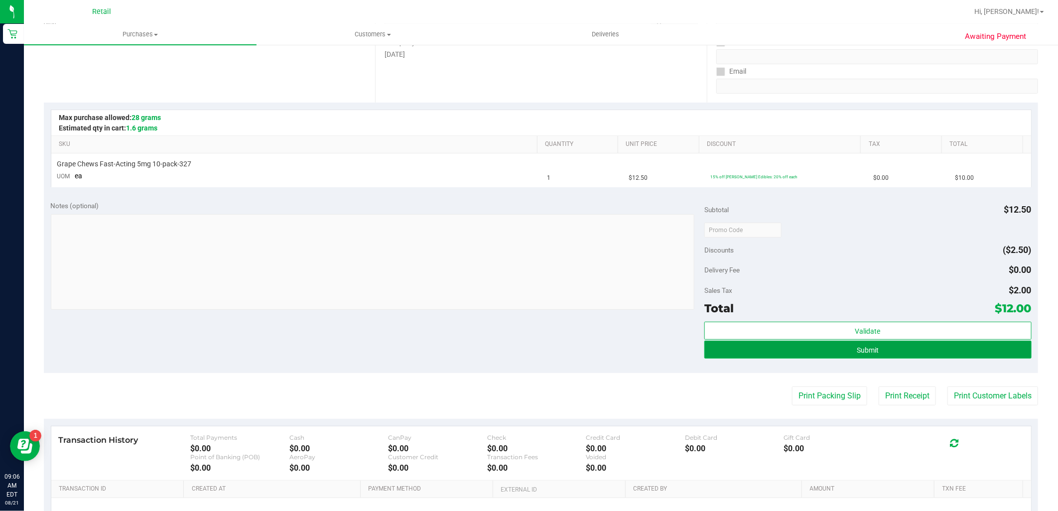
click at [909, 352] on button "Submit" at bounding box center [868, 350] width 327 height 18
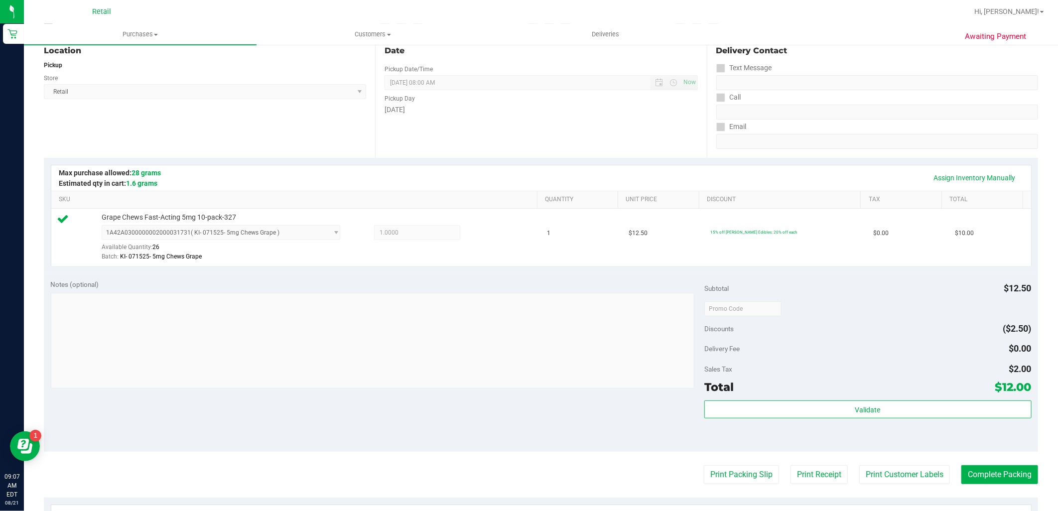
scroll to position [221, 0]
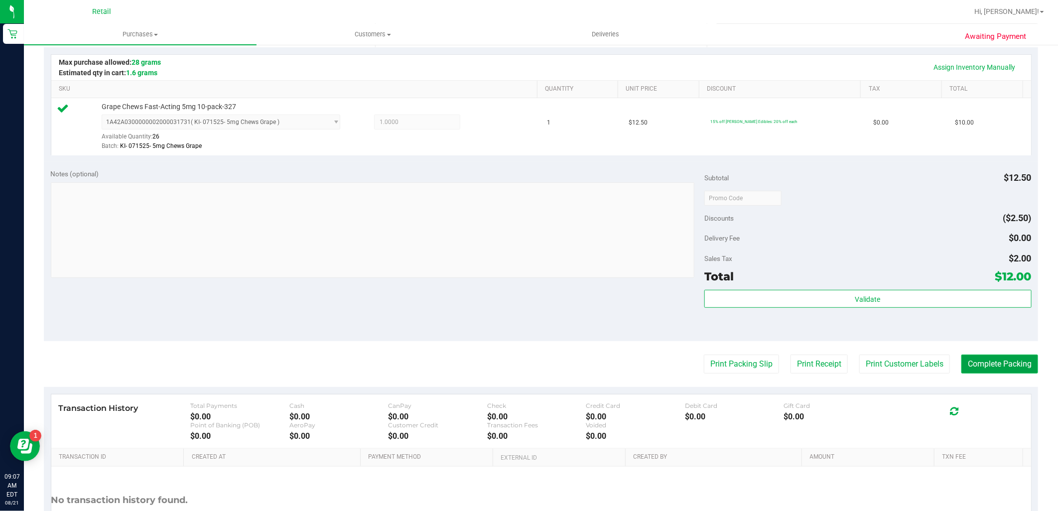
click at [995, 366] on button "Complete Packing" at bounding box center [1000, 364] width 77 height 19
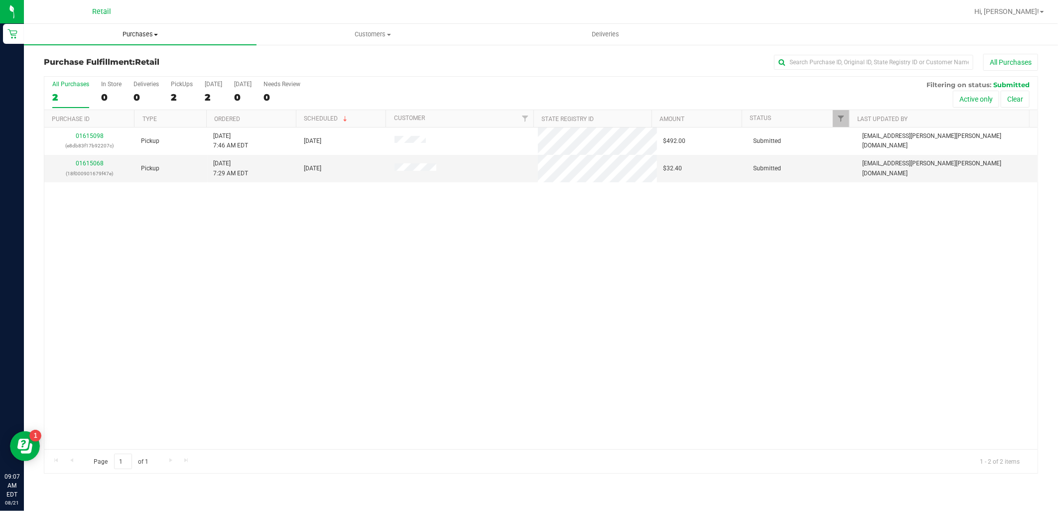
click at [147, 36] on span "Purchases" at bounding box center [140, 34] width 233 height 9
click at [110, 62] on span "Summary of purchases" at bounding box center [75, 60] width 102 height 8
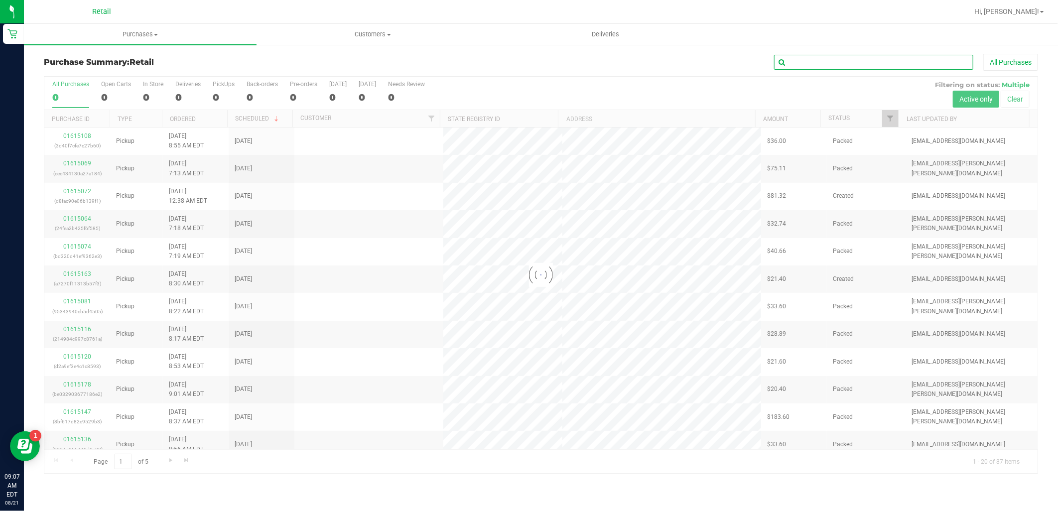
click at [850, 67] on input "text" at bounding box center [873, 62] width 199 height 15
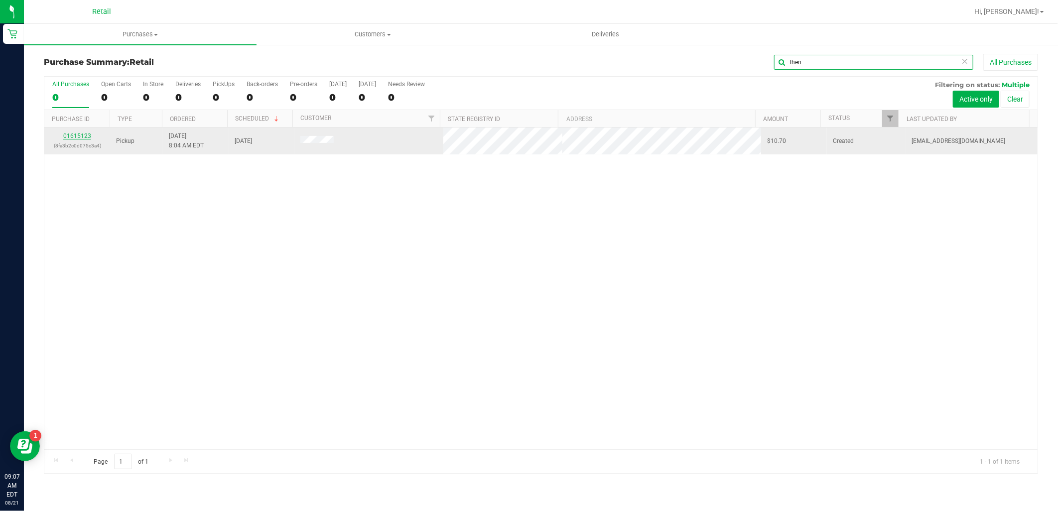
type input "then"
click at [70, 136] on link "01615123" at bounding box center [77, 136] width 28 height 7
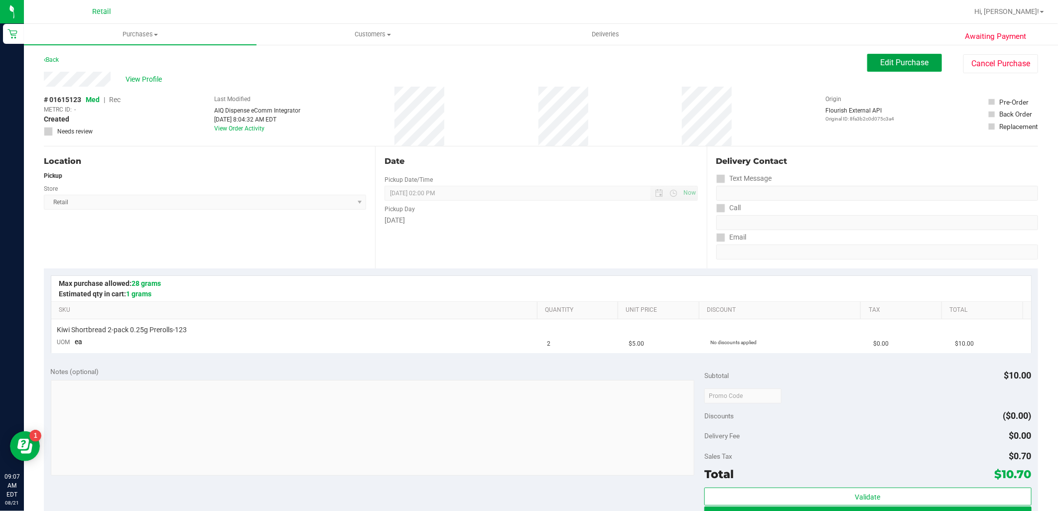
drag, startPoint x: 924, startPoint y: 61, endPoint x: 876, endPoint y: 50, distance: 50.0
click at [924, 61] on button "Edit Purchase" at bounding box center [905, 63] width 75 height 18
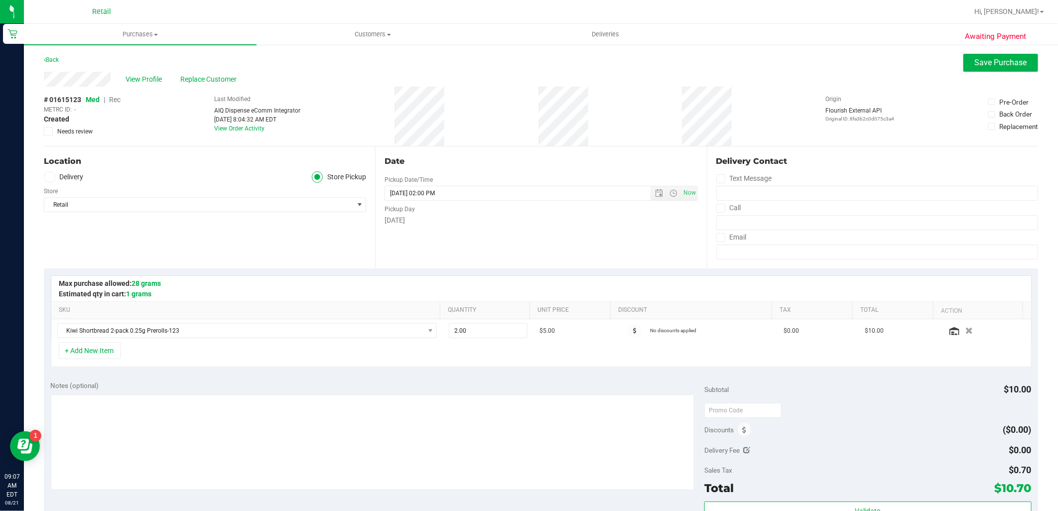
click at [117, 100] on span "Rec" at bounding box center [114, 100] width 11 height 8
click at [1009, 63] on span "Save Purchase" at bounding box center [1001, 62] width 52 height 9
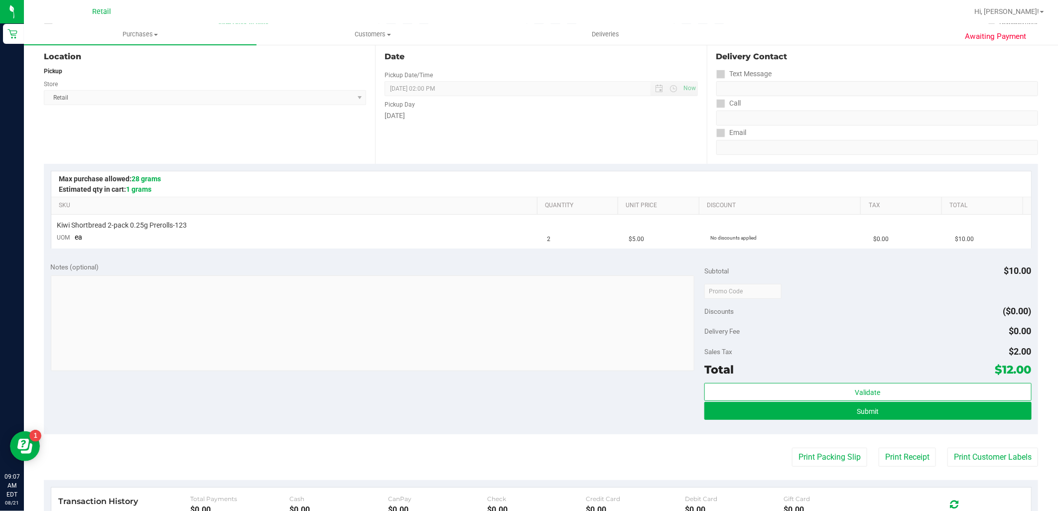
scroll to position [221, 0]
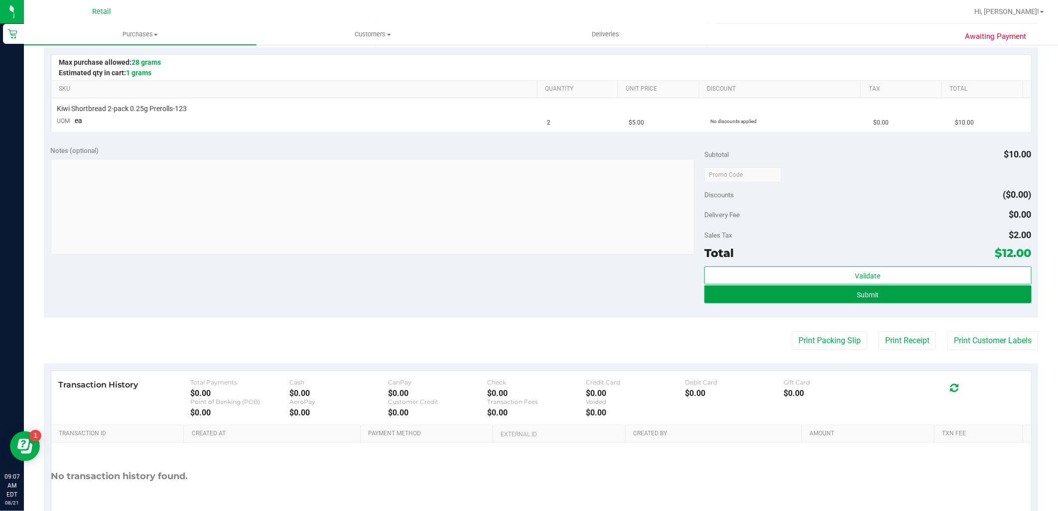
click at [919, 299] on button "Submit" at bounding box center [868, 295] width 327 height 18
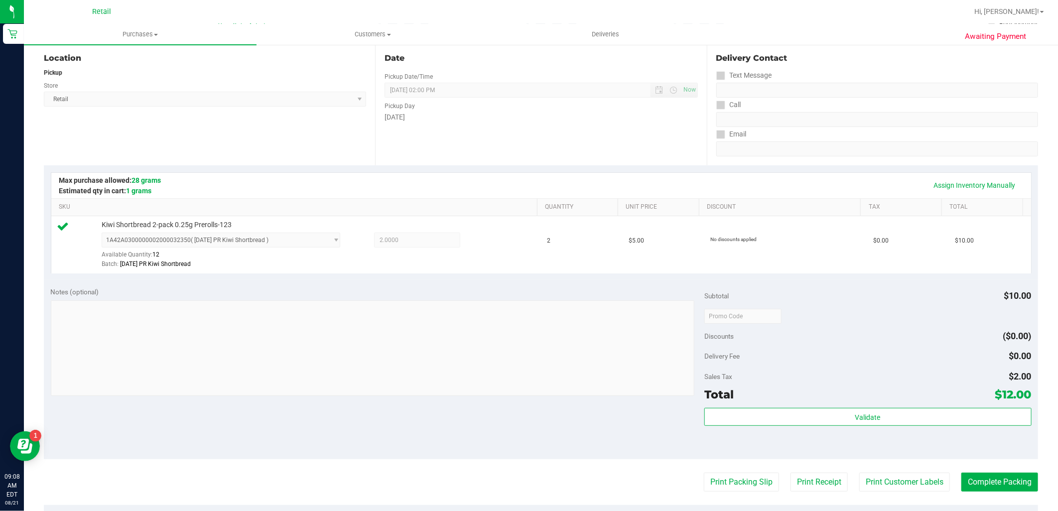
scroll to position [277, 0]
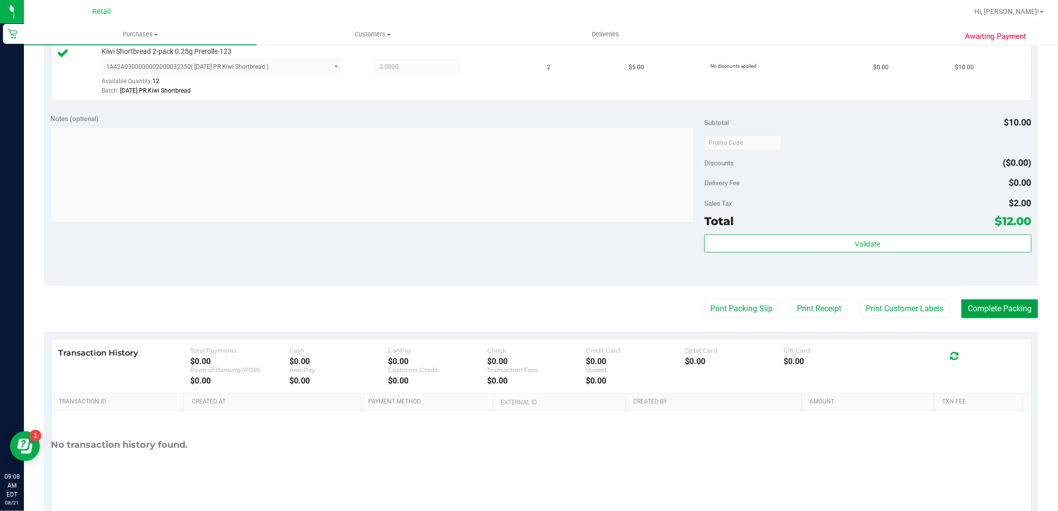
click at [1010, 309] on button "Complete Packing" at bounding box center [1000, 308] width 77 height 19
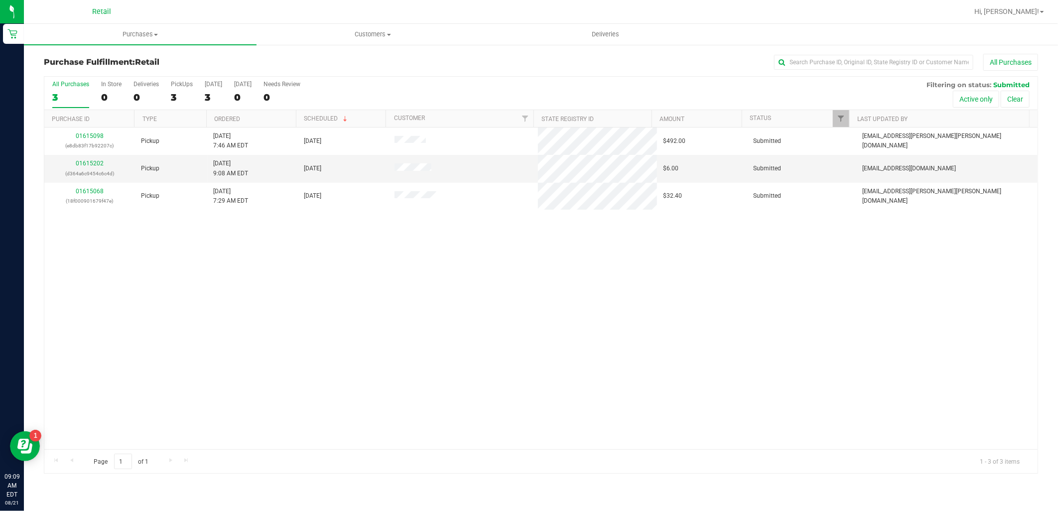
click at [80, 84] on div "All Purchases" at bounding box center [70, 84] width 37 height 7
click at [0, 0] on input "All Purchases 3" at bounding box center [0, 0] width 0 height 0
click at [122, 37] on span "Purchases" at bounding box center [140, 34] width 233 height 9
click at [77, 63] on span "Summary of purchases" at bounding box center [75, 60] width 102 height 8
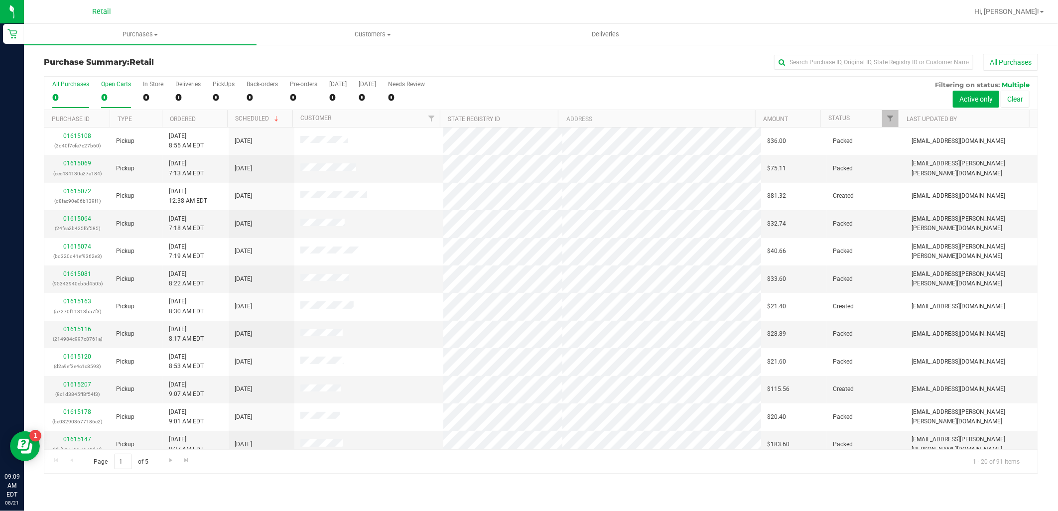
click at [130, 94] on div "0" at bounding box center [116, 97] width 30 height 11
click at [0, 0] on input "Open Carts 0" at bounding box center [0, 0] width 0 height 0
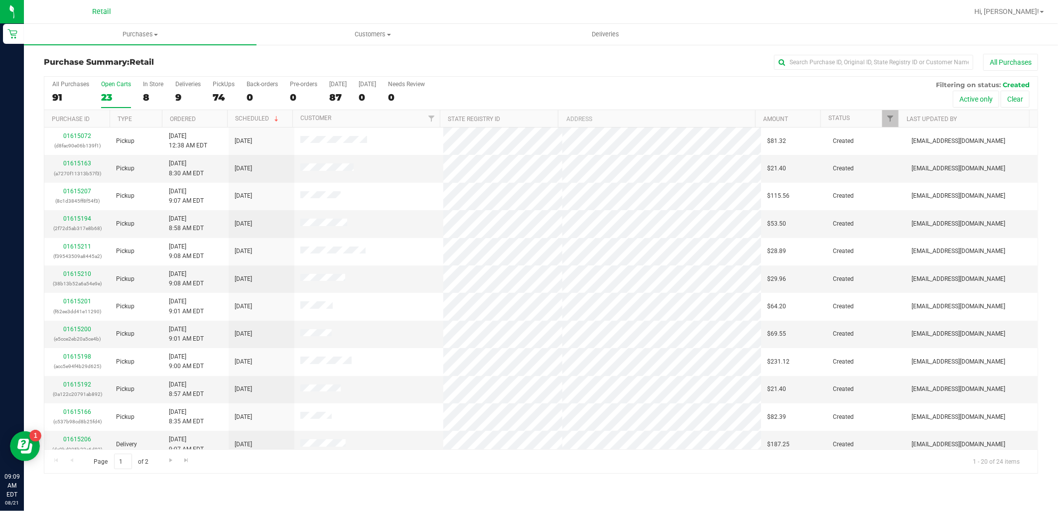
click at [117, 95] on div "23" at bounding box center [116, 97] width 30 height 11
click at [0, 0] on input "Open Carts 23" at bounding box center [0, 0] width 0 height 0
click at [834, 66] on input "text" at bounding box center [873, 62] width 199 height 15
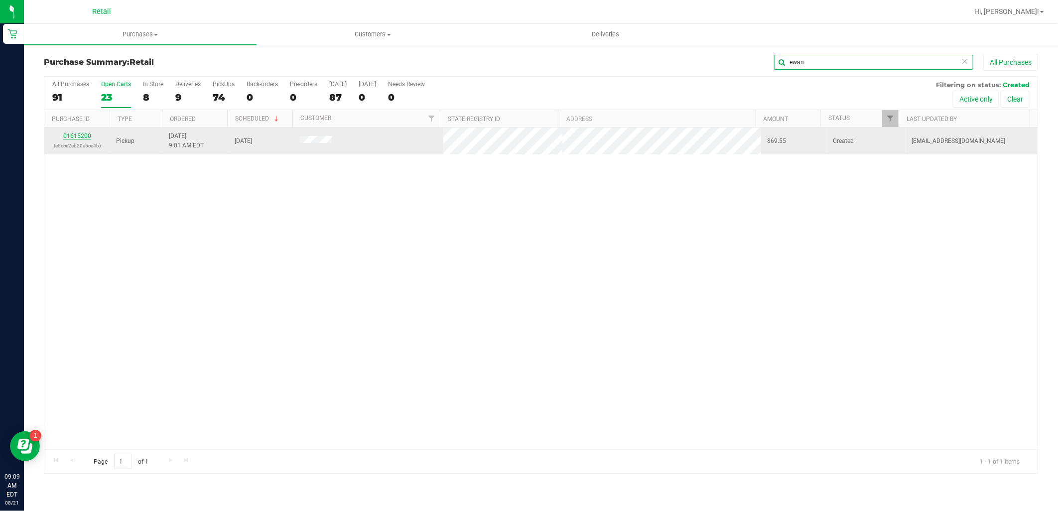
type input "ewan"
click at [86, 136] on link "01615200" at bounding box center [77, 136] width 28 height 7
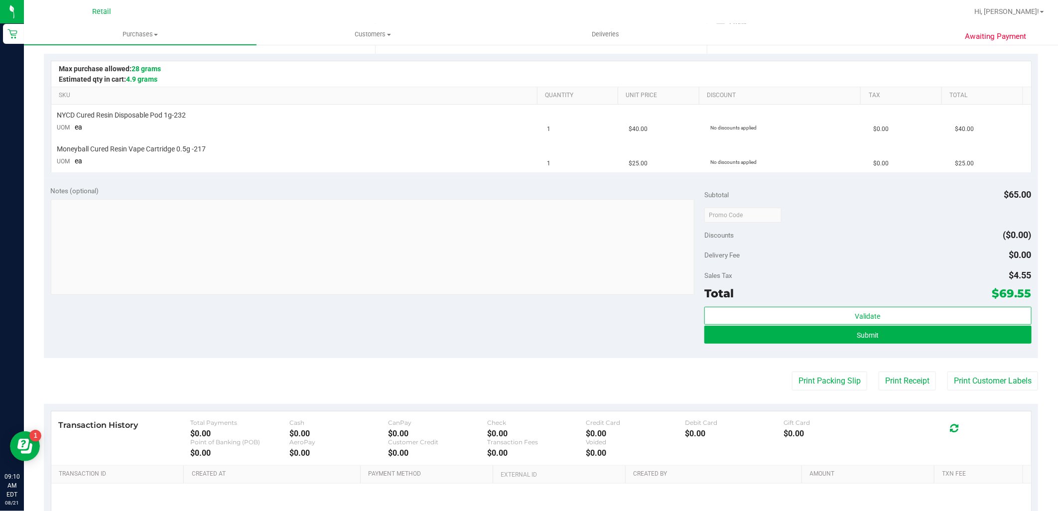
scroll to position [221, 0]
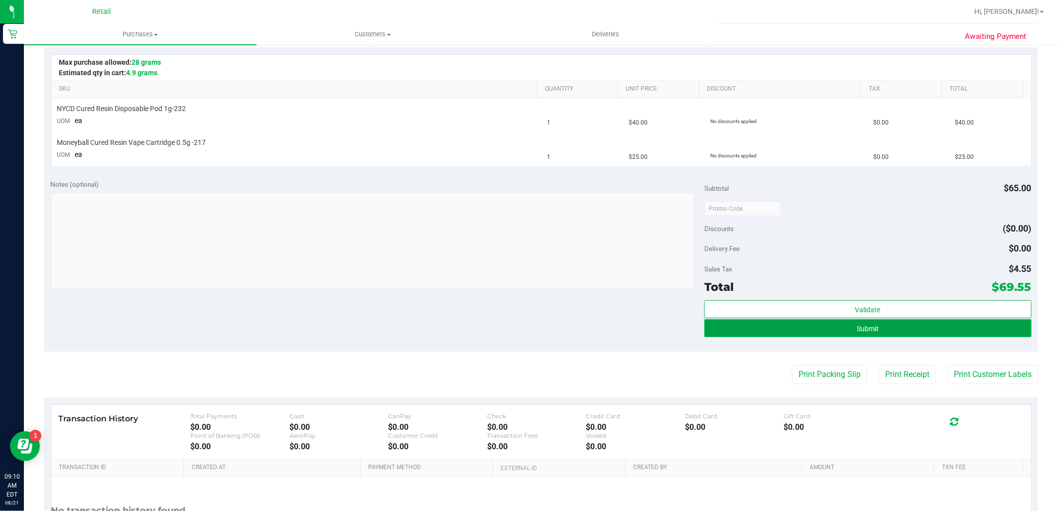
click at [917, 321] on button "Submit" at bounding box center [868, 328] width 327 height 18
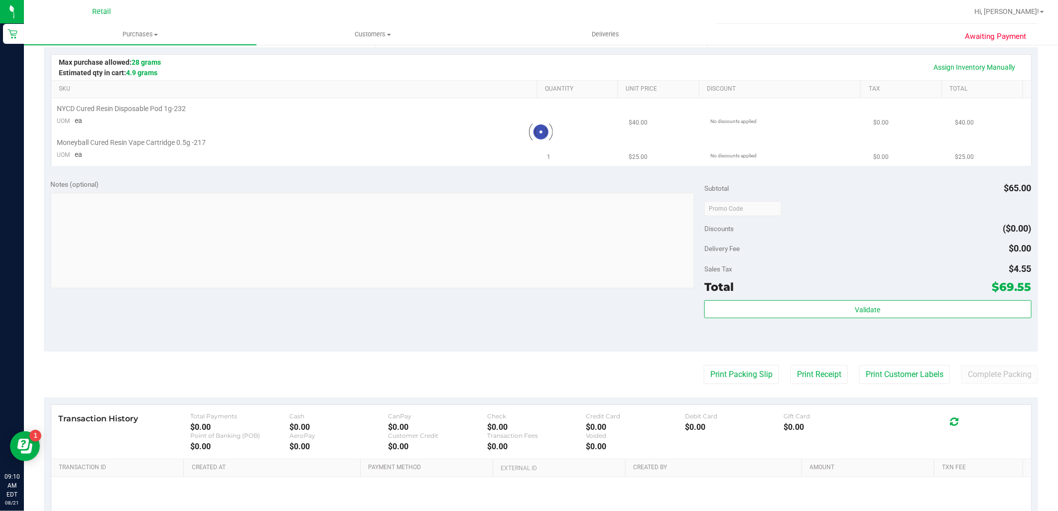
scroll to position [0, 0]
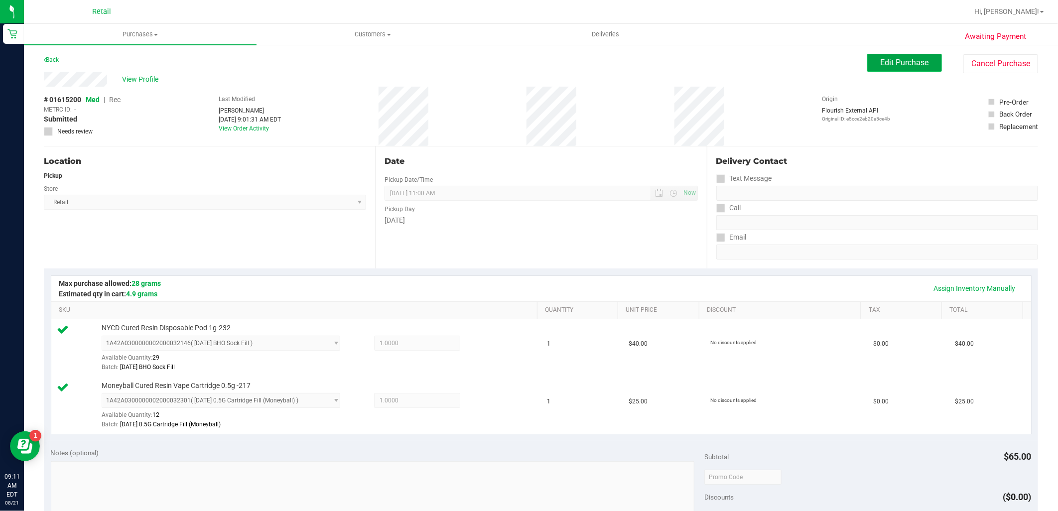
click at [894, 67] on span "Edit Purchase" at bounding box center [905, 62] width 48 height 9
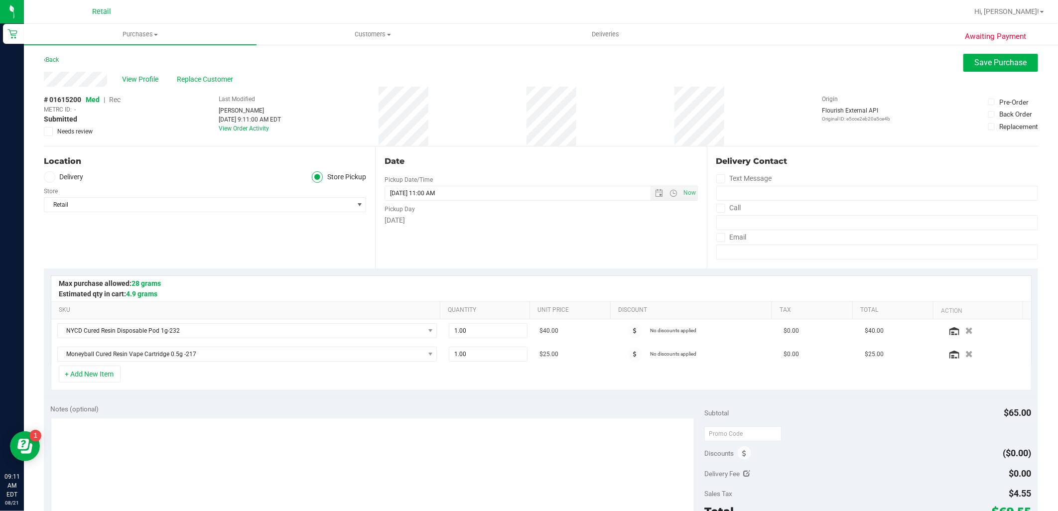
click at [111, 99] on span "Rec" at bounding box center [114, 100] width 11 height 8
click at [1009, 58] on span "Save Purchase" at bounding box center [1001, 62] width 52 height 9
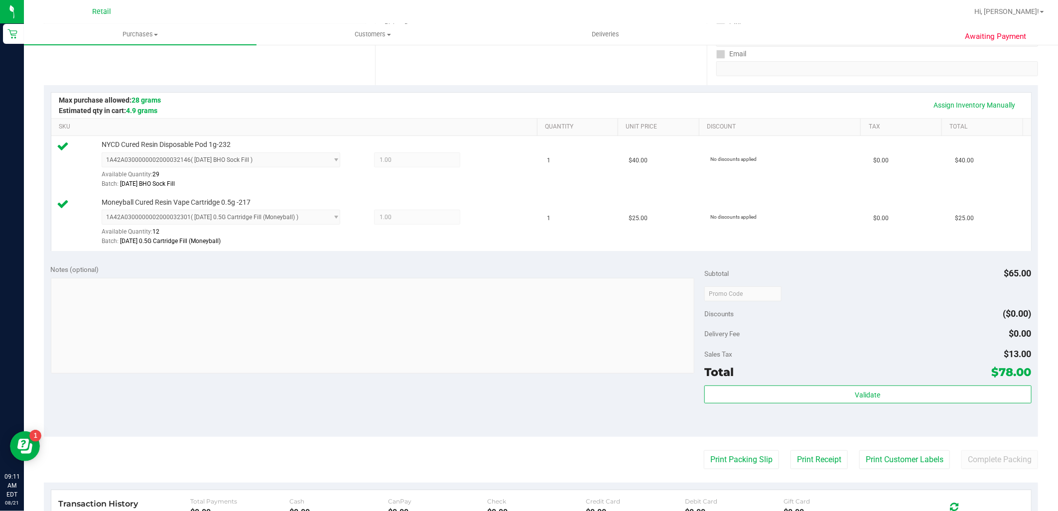
scroll to position [221, 0]
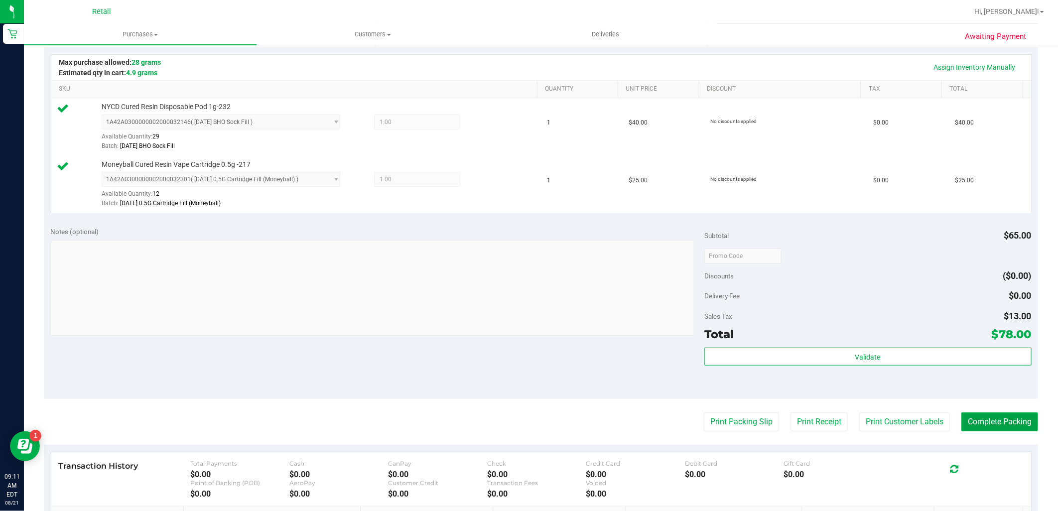
click at [989, 422] on button "Complete Packing" at bounding box center [1000, 422] width 77 height 19
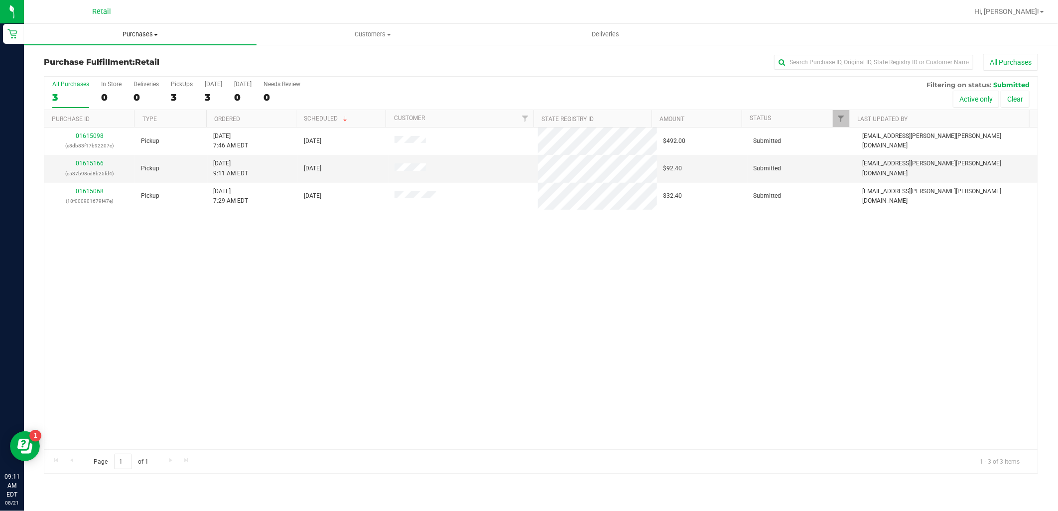
click at [143, 36] on span "Purchases" at bounding box center [140, 34] width 233 height 9
click at [115, 61] on span "Summary of purchases" at bounding box center [75, 60] width 102 height 8
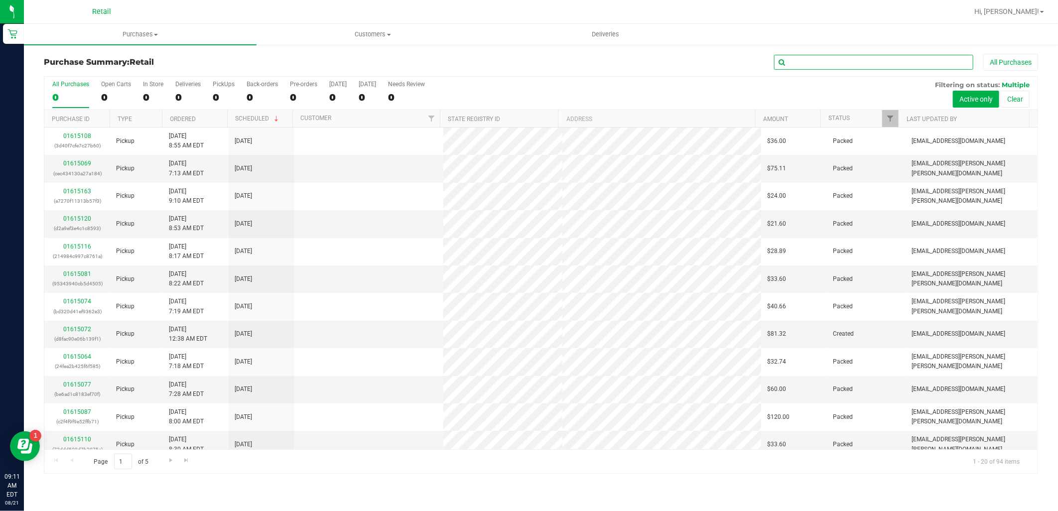
click at [823, 67] on input "text" at bounding box center [873, 62] width 199 height 15
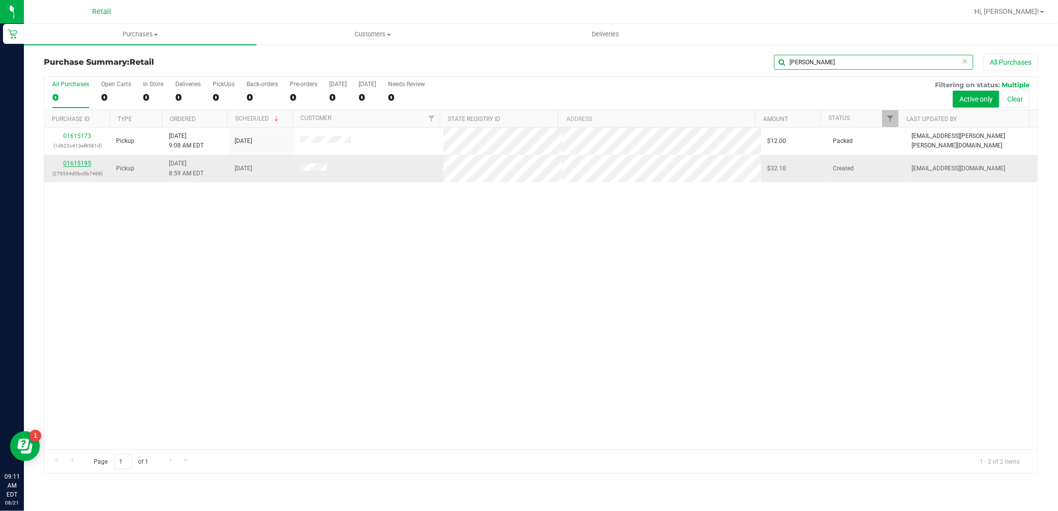
type input "[PERSON_NAME]"
click at [85, 162] on link "01615195" at bounding box center [77, 163] width 28 height 7
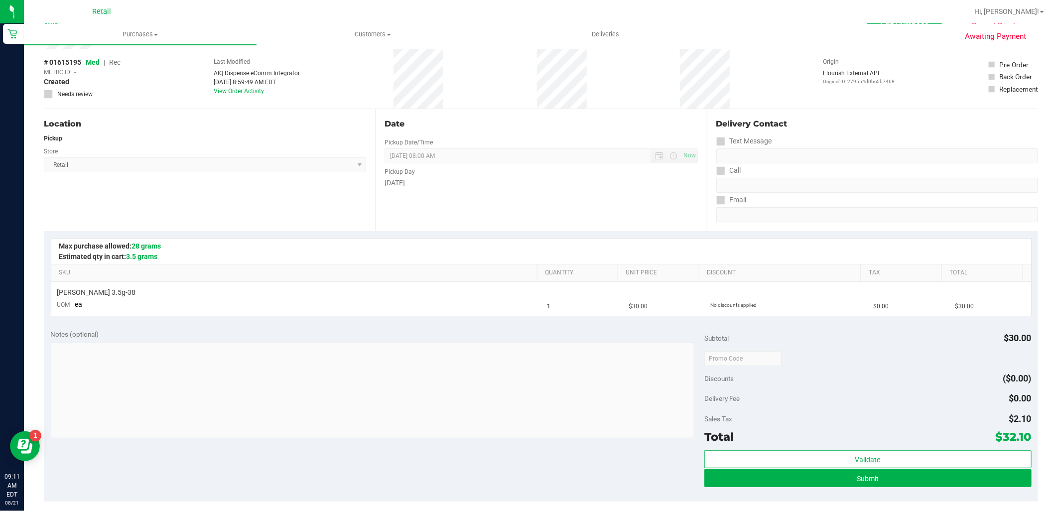
scroll to position [55, 0]
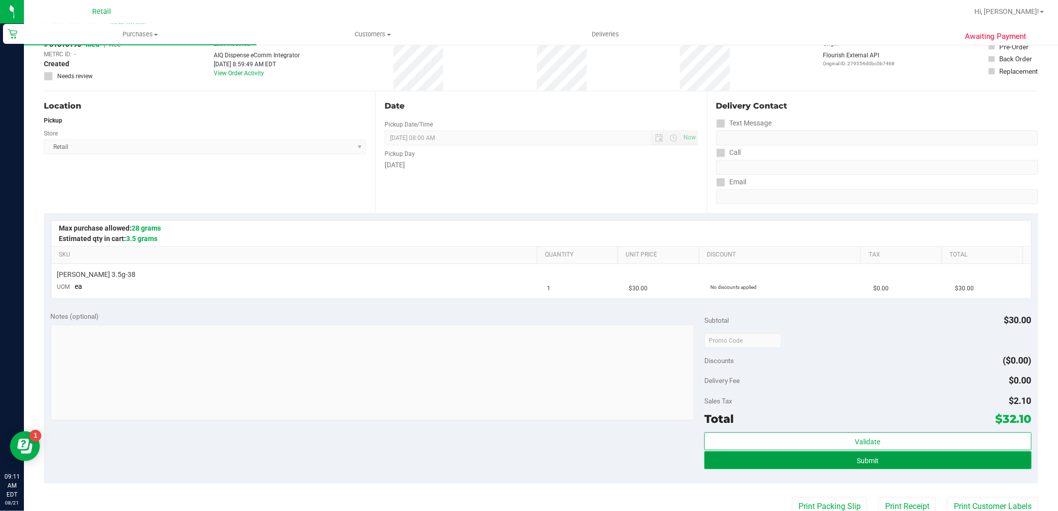
click at [874, 455] on button "Submit" at bounding box center [868, 460] width 327 height 18
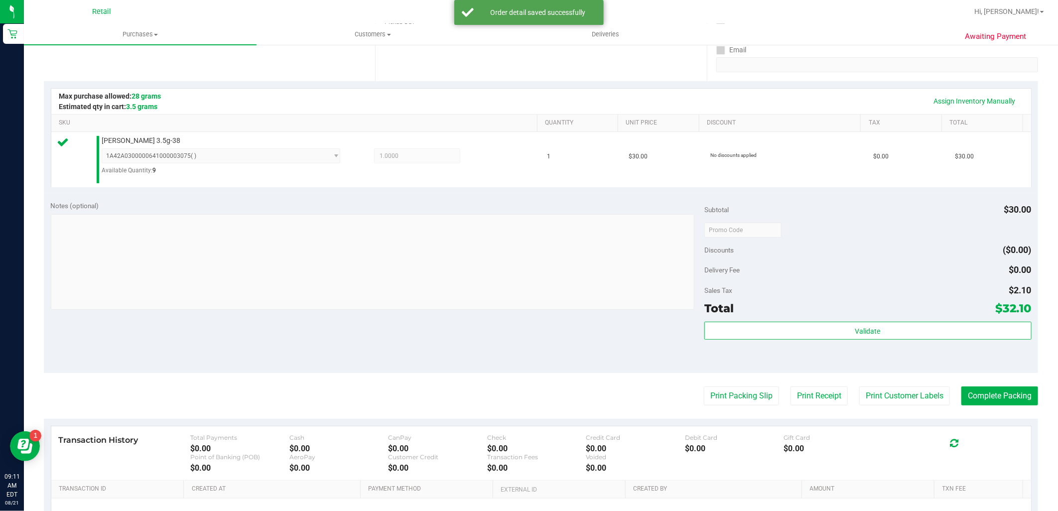
scroll to position [302, 0]
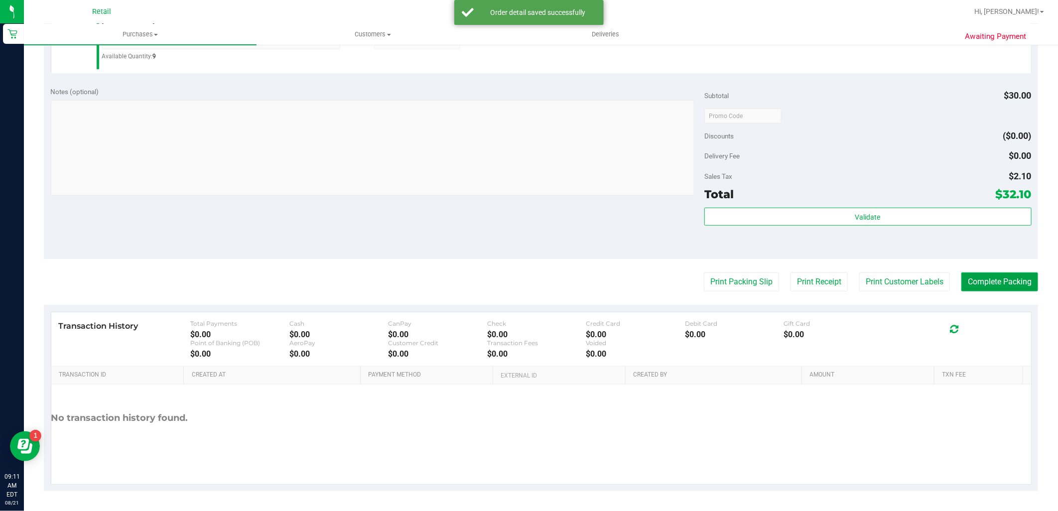
click at [995, 276] on button "Complete Packing" at bounding box center [1000, 282] width 77 height 19
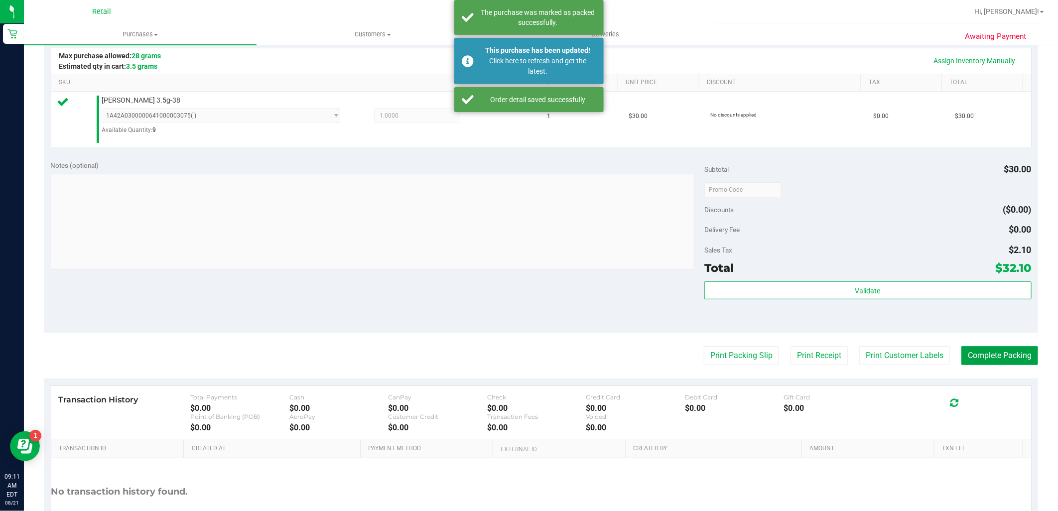
scroll to position [25, 0]
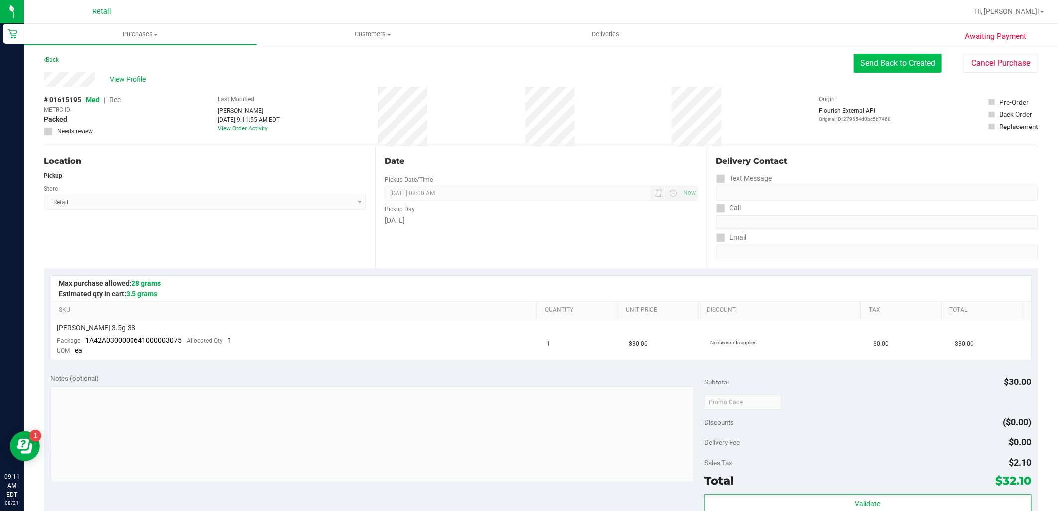
click at [917, 63] on button "Send Back to Created" at bounding box center [898, 63] width 88 height 19
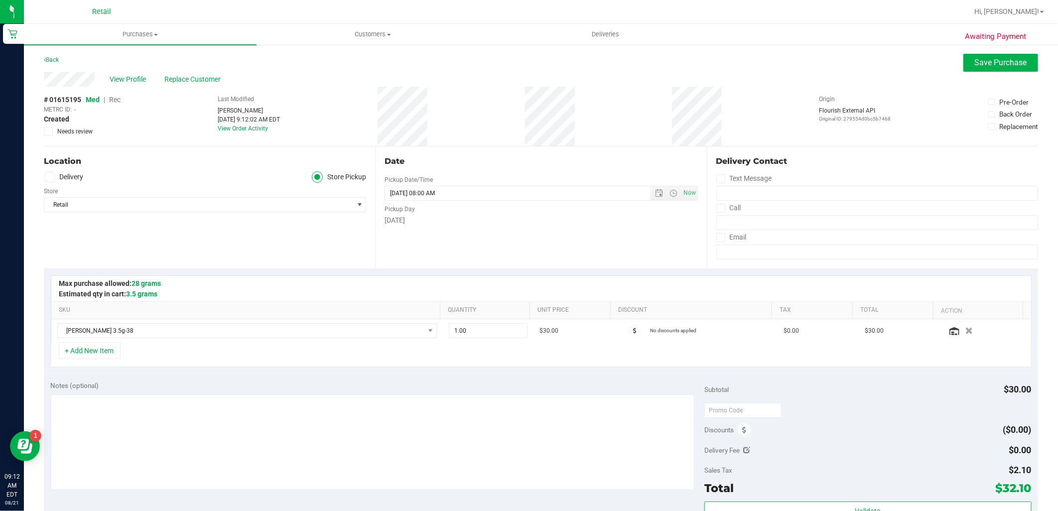
click at [114, 98] on span "Rec" at bounding box center [114, 100] width 11 height 8
click at [992, 68] on button "Save Purchase" at bounding box center [1001, 63] width 75 height 18
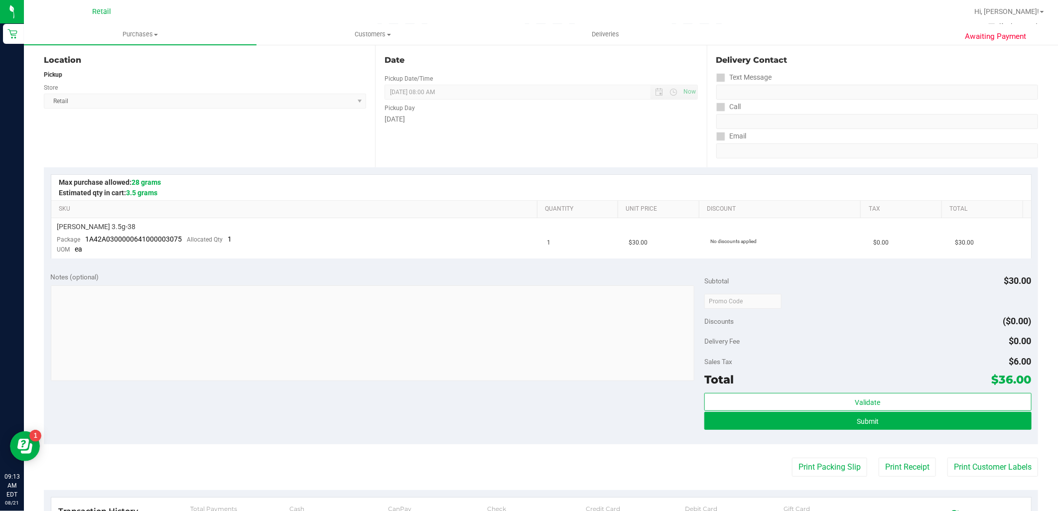
scroll to position [221, 0]
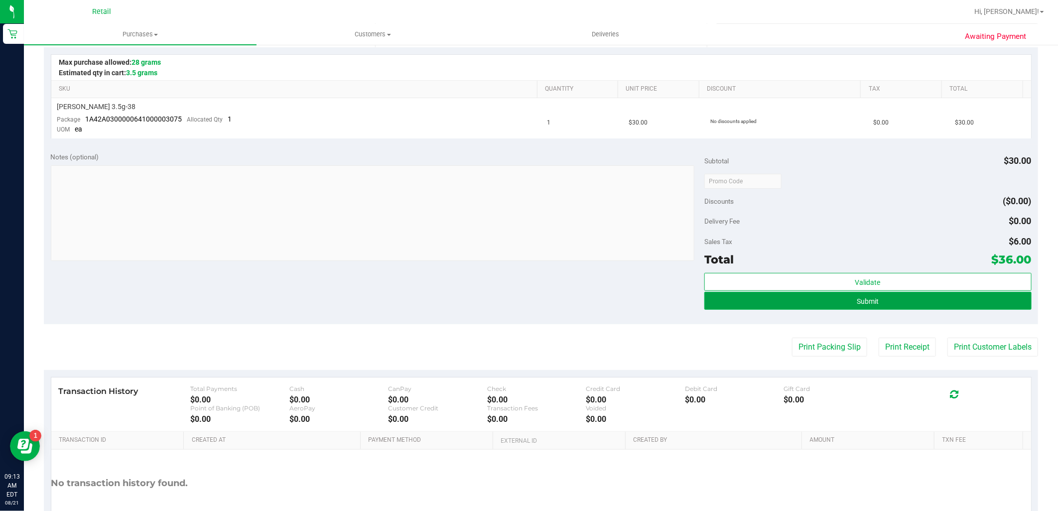
click at [874, 305] on button "Submit" at bounding box center [868, 301] width 327 height 18
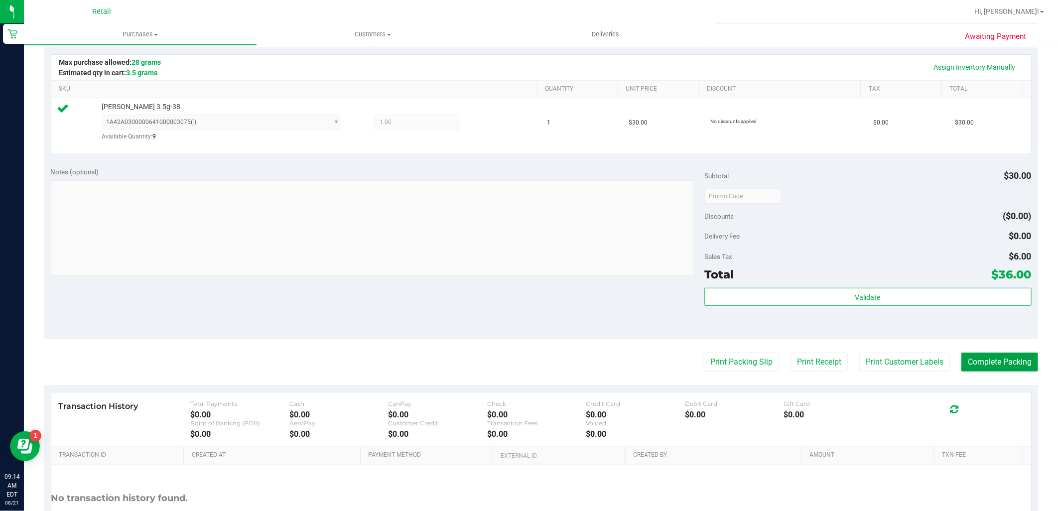
click at [983, 367] on button "Complete Packing" at bounding box center [1000, 362] width 77 height 19
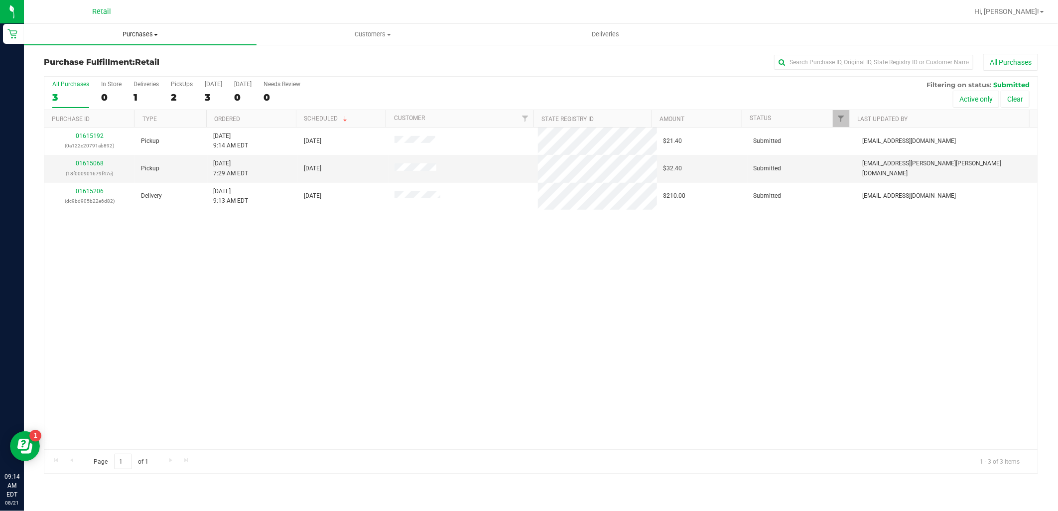
click at [162, 33] on span "Purchases" at bounding box center [140, 34] width 233 height 9
click at [114, 61] on span "Summary of purchases" at bounding box center [75, 60] width 102 height 8
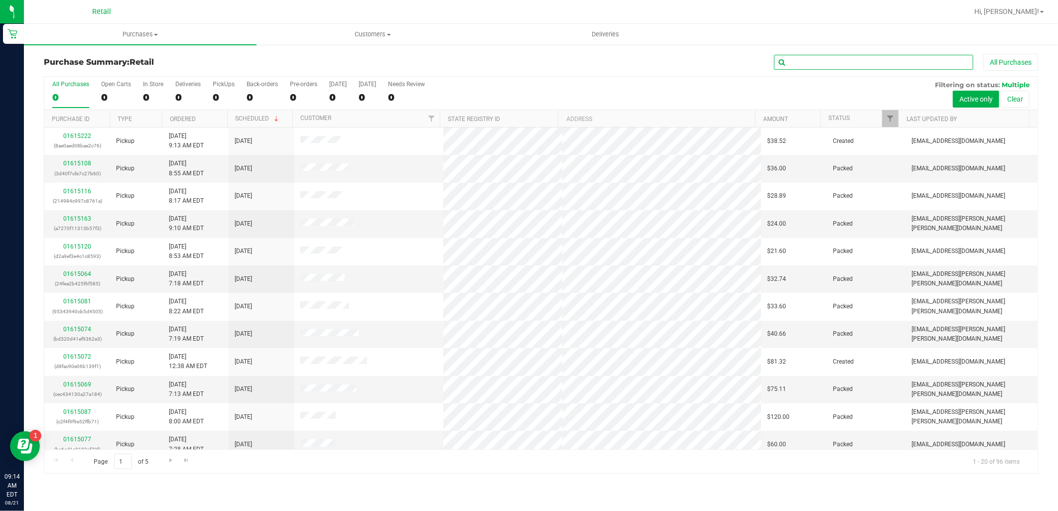
click at [853, 65] on input "text" at bounding box center [873, 62] width 199 height 15
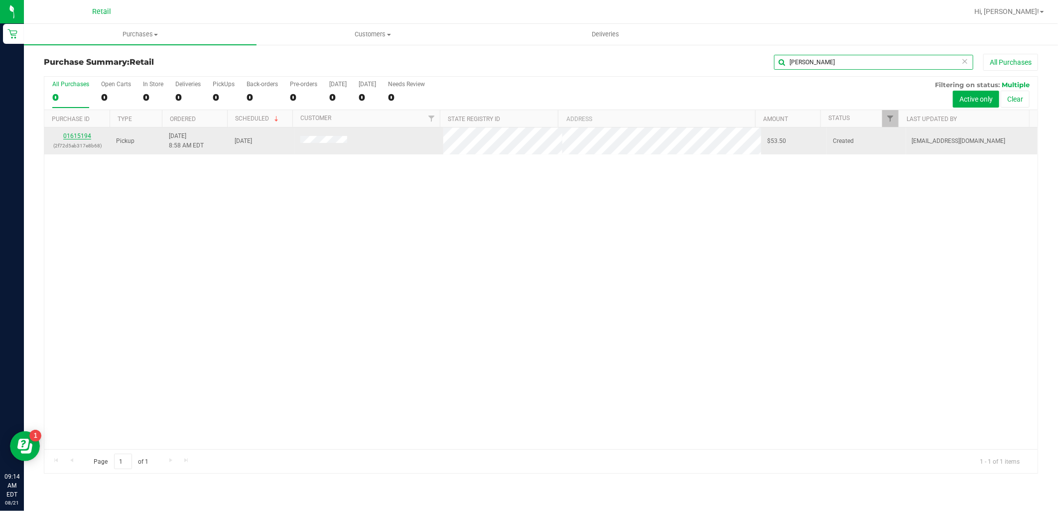
type input "[PERSON_NAME]"
click at [83, 138] on link "01615194" at bounding box center [77, 136] width 28 height 7
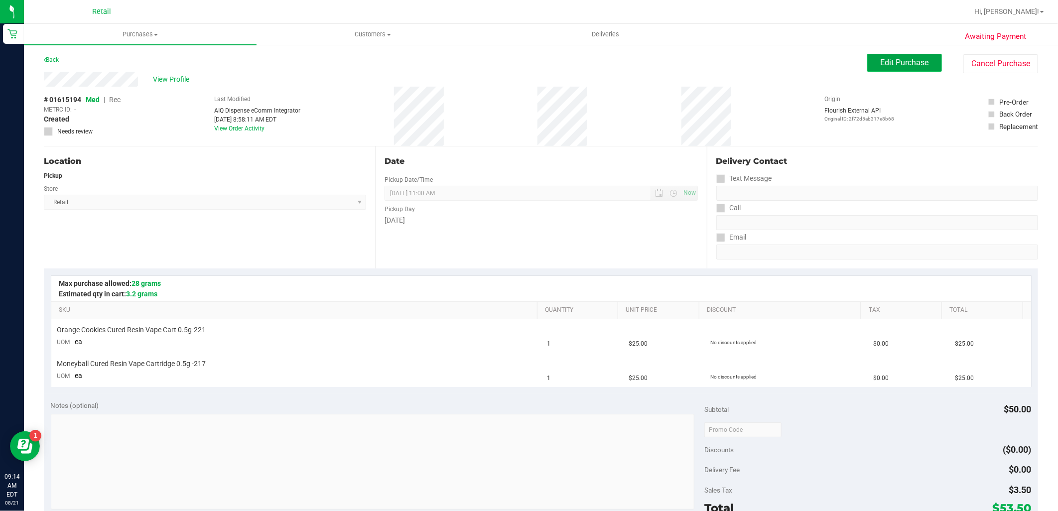
click at [915, 58] on span "Edit Purchase" at bounding box center [905, 62] width 48 height 9
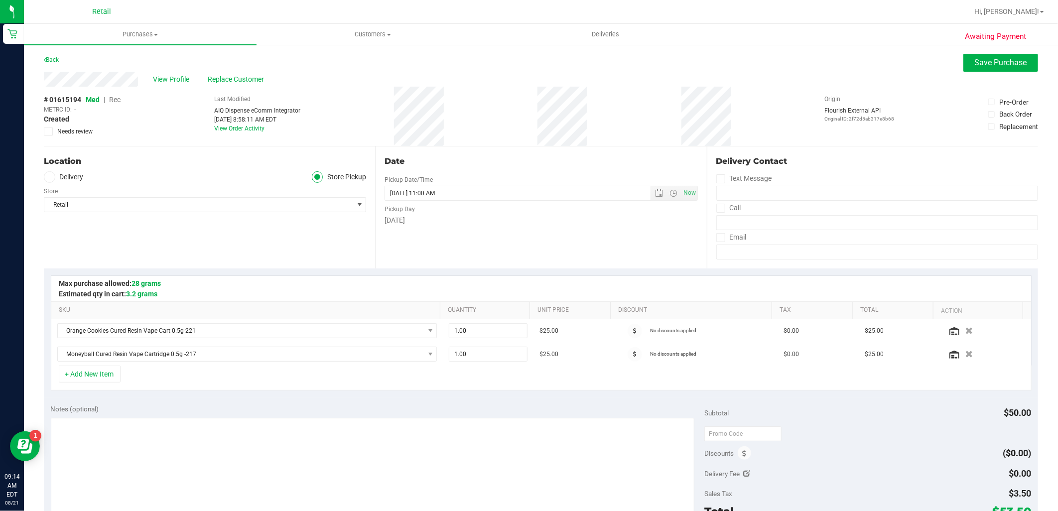
click at [116, 100] on span "Rec" at bounding box center [114, 100] width 11 height 8
click at [978, 60] on span "Save Purchase" at bounding box center [1001, 62] width 52 height 9
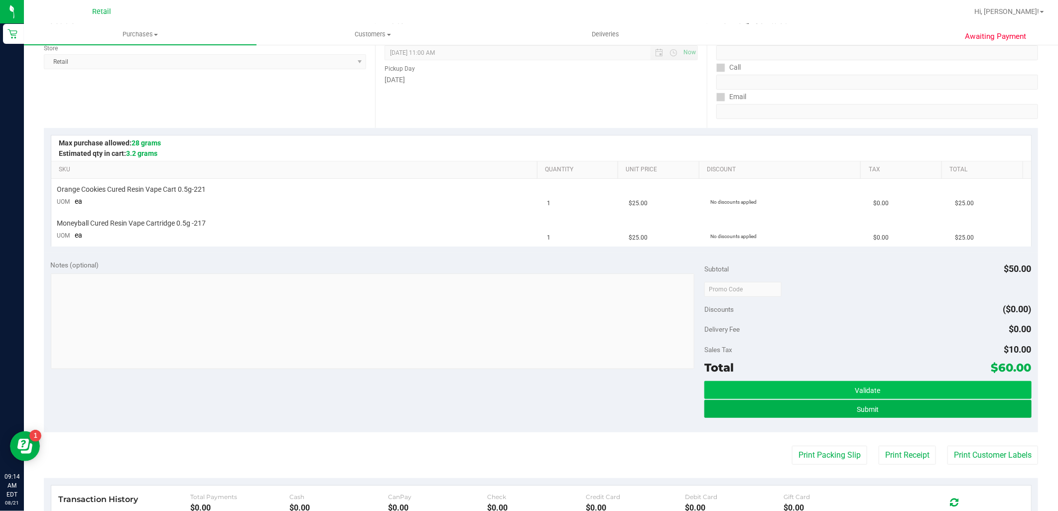
scroll to position [166, 0]
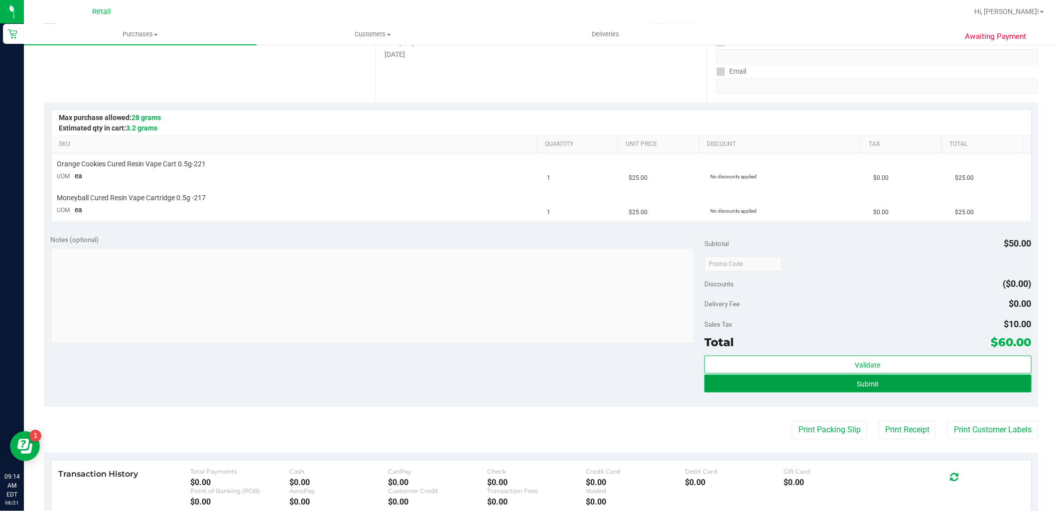
click at [842, 379] on button "Submit" at bounding box center [868, 384] width 327 height 18
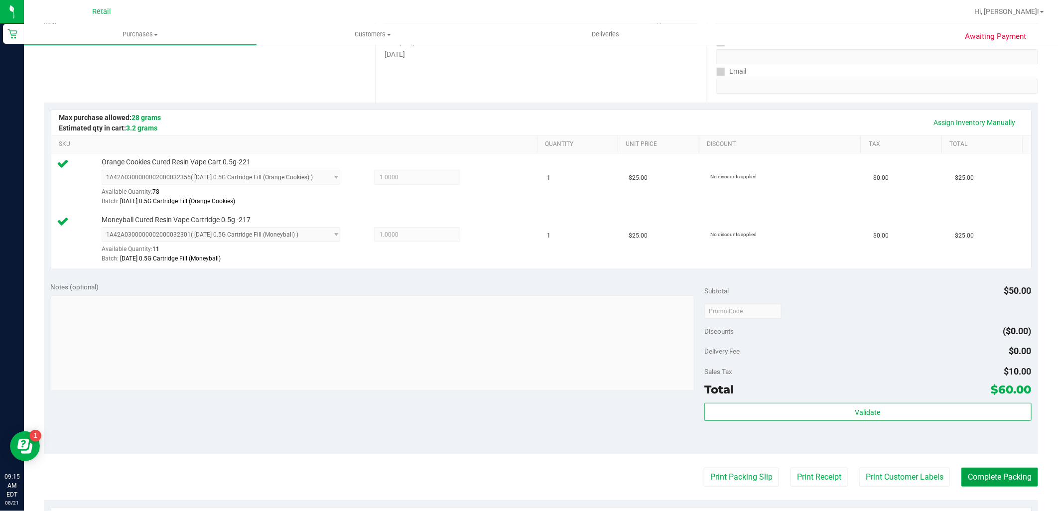
click at [975, 470] on button "Complete Packing" at bounding box center [1000, 477] width 77 height 19
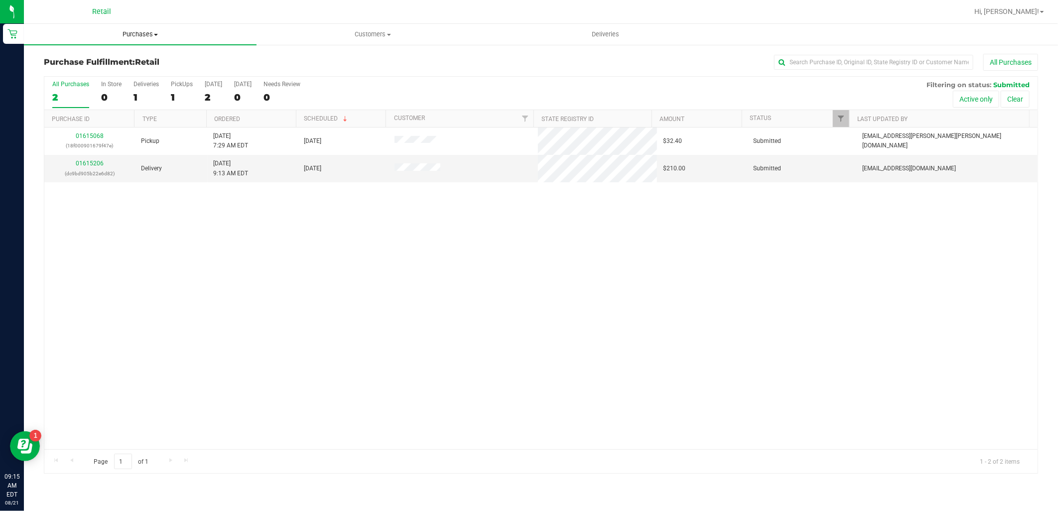
click at [157, 31] on span "Purchases" at bounding box center [140, 34] width 233 height 9
click at [107, 61] on span "Summary of purchases" at bounding box center [75, 60] width 102 height 8
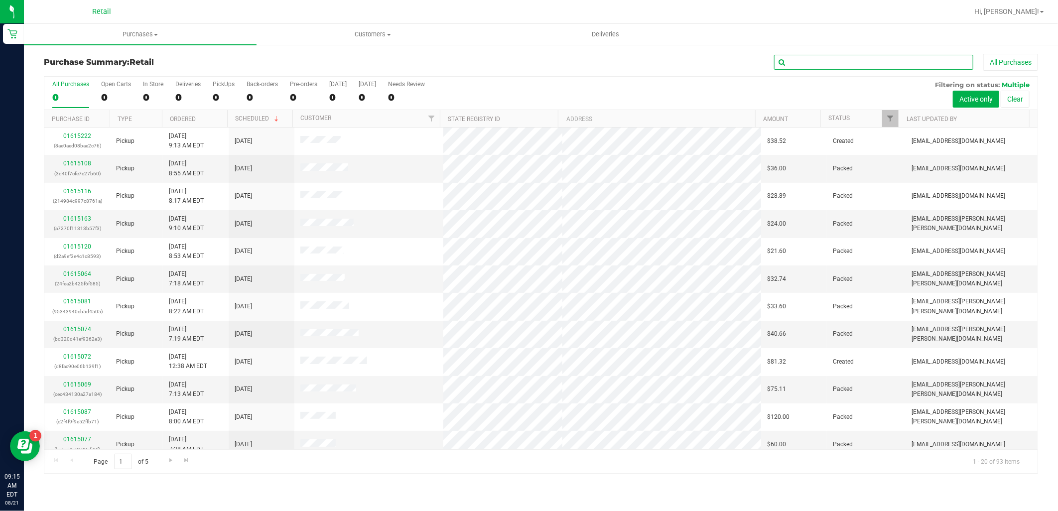
click at [829, 61] on input "text" at bounding box center [873, 62] width 199 height 15
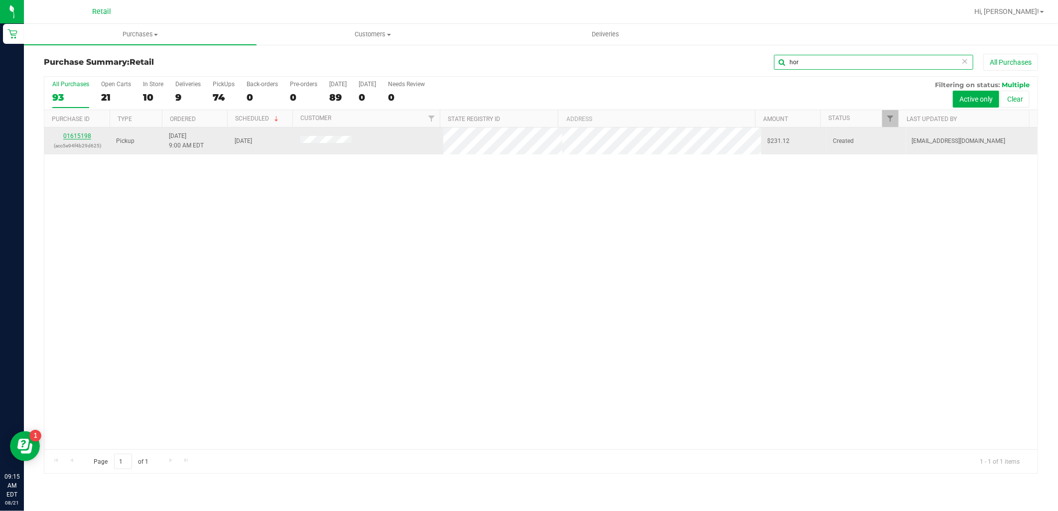
type input "hor"
click at [85, 137] on link "01615198" at bounding box center [77, 136] width 28 height 7
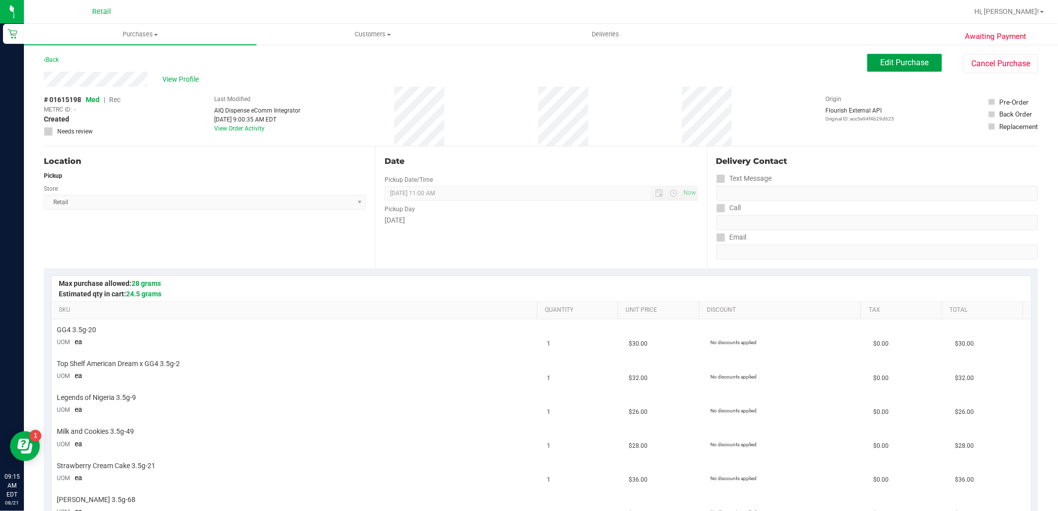
click at [907, 60] on span "Edit Purchase" at bounding box center [905, 62] width 48 height 9
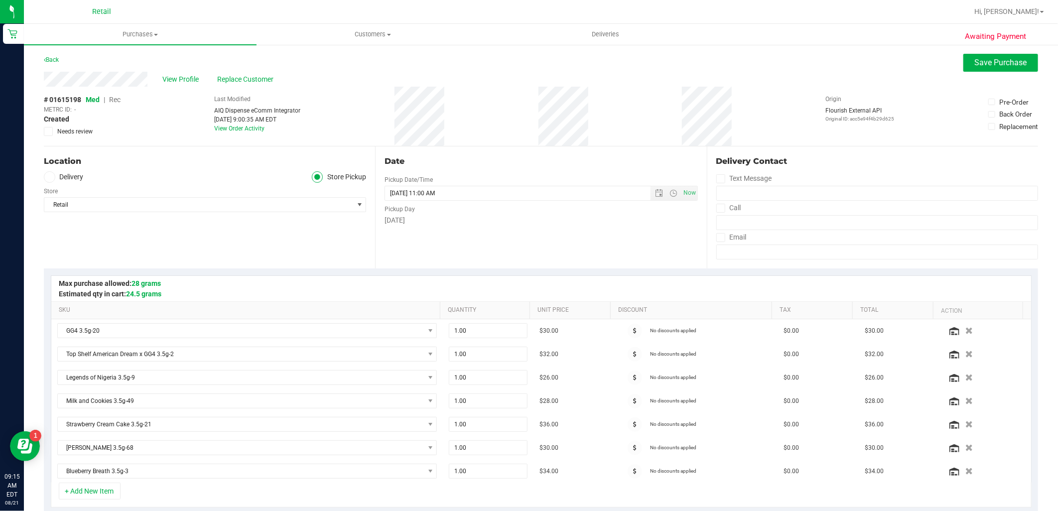
click at [118, 101] on span "Rec" at bounding box center [114, 100] width 11 height 8
click at [1002, 64] on span "Save Purchase" at bounding box center [1001, 62] width 52 height 9
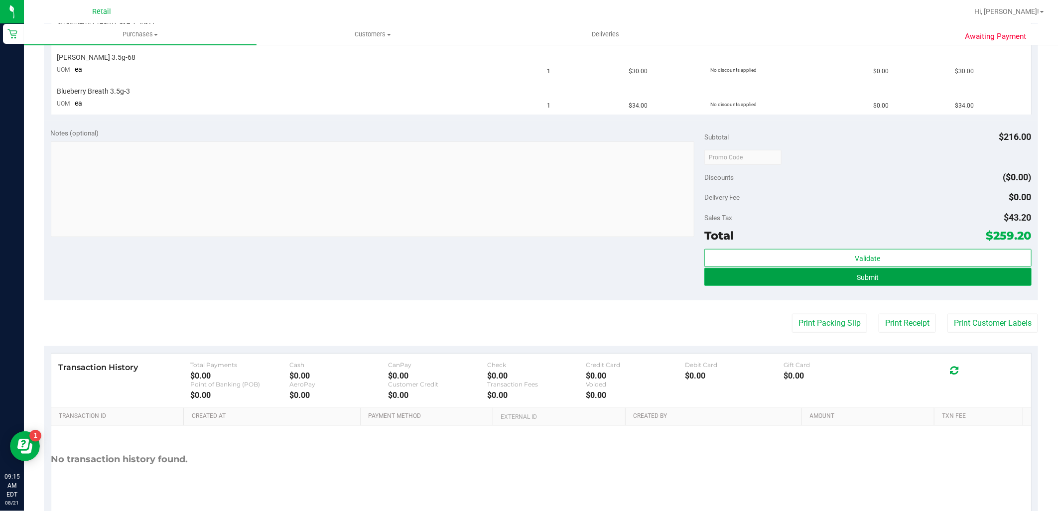
click at [881, 282] on button "Submit" at bounding box center [868, 277] width 327 height 18
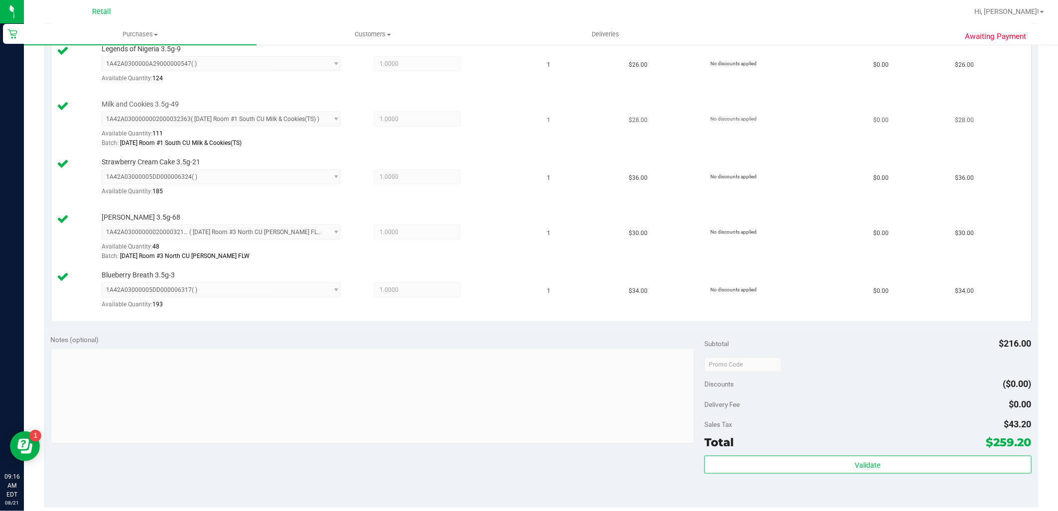
scroll to position [498, 0]
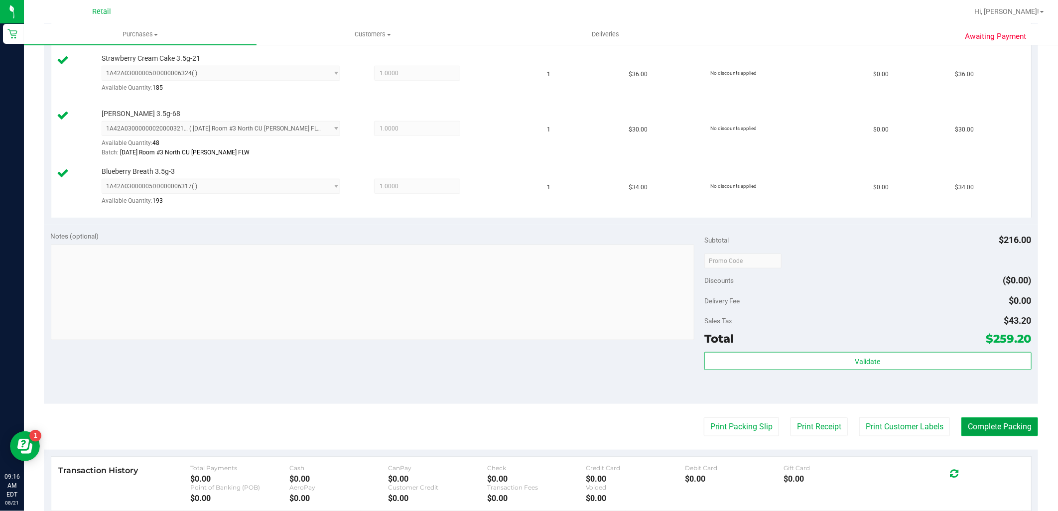
click at [1005, 423] on button "Complete Packing" at bounding box center [1000, 427] width 77 height 19
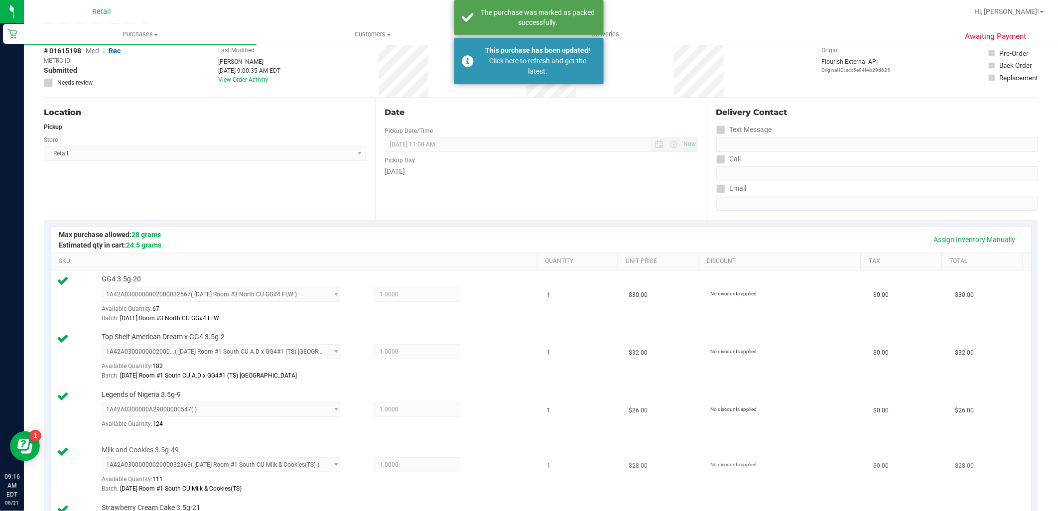
scroll to position [0, 0]
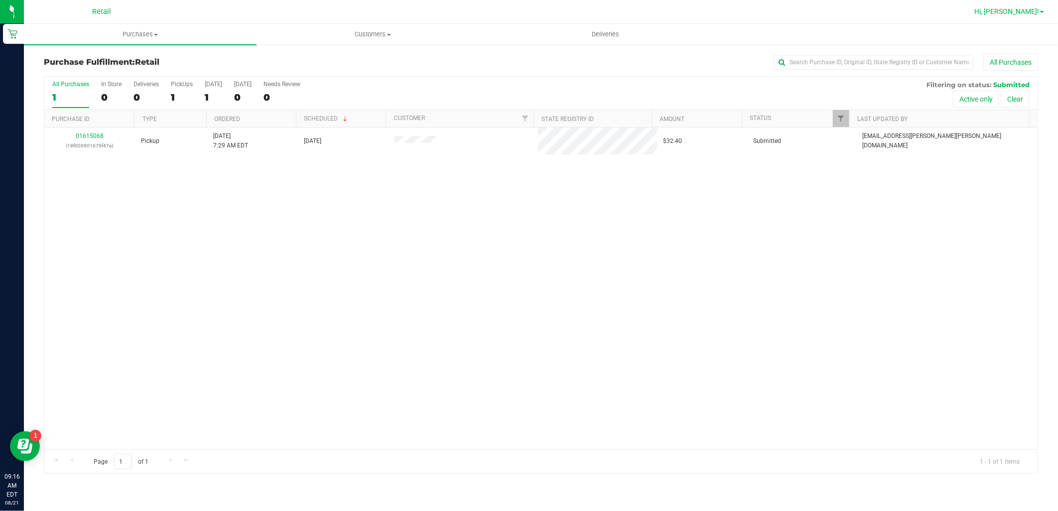
click at [1045, 8] on link "Hi, [PERSON_NAME]!" at bounding box center [1010, 11] width 78 height 10
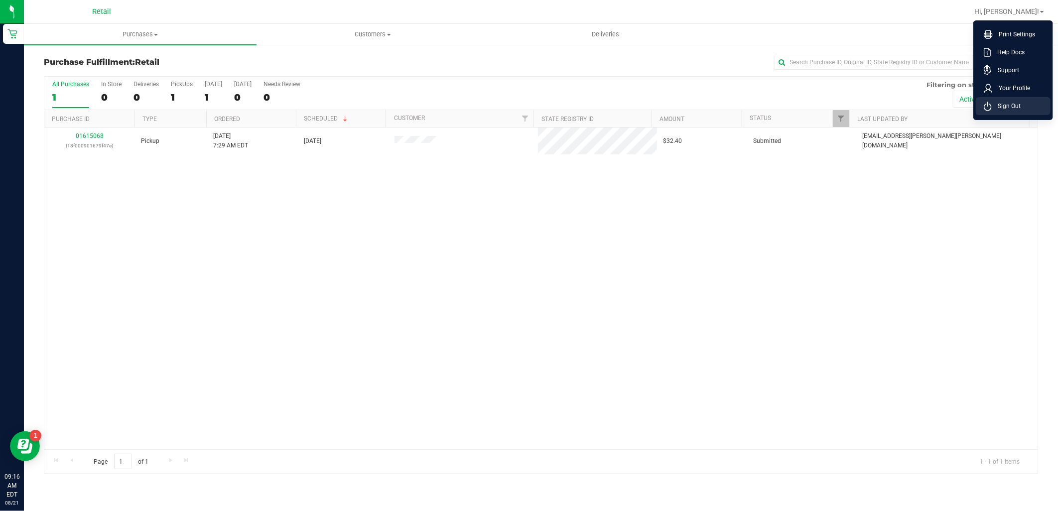
click at [1023, 106] on li "Sign Out" at bounding box center [1013, 106] width 75 height 18
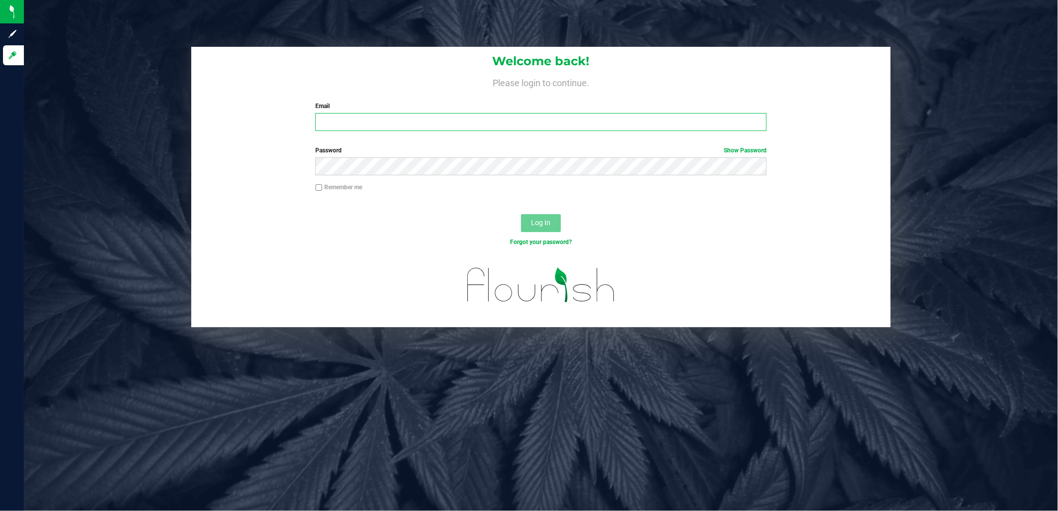
type input "[EMAIL_ADDRESS][DOMAIN_NAME]"
